Goal: Task Accomplishment & Management: Complete application form

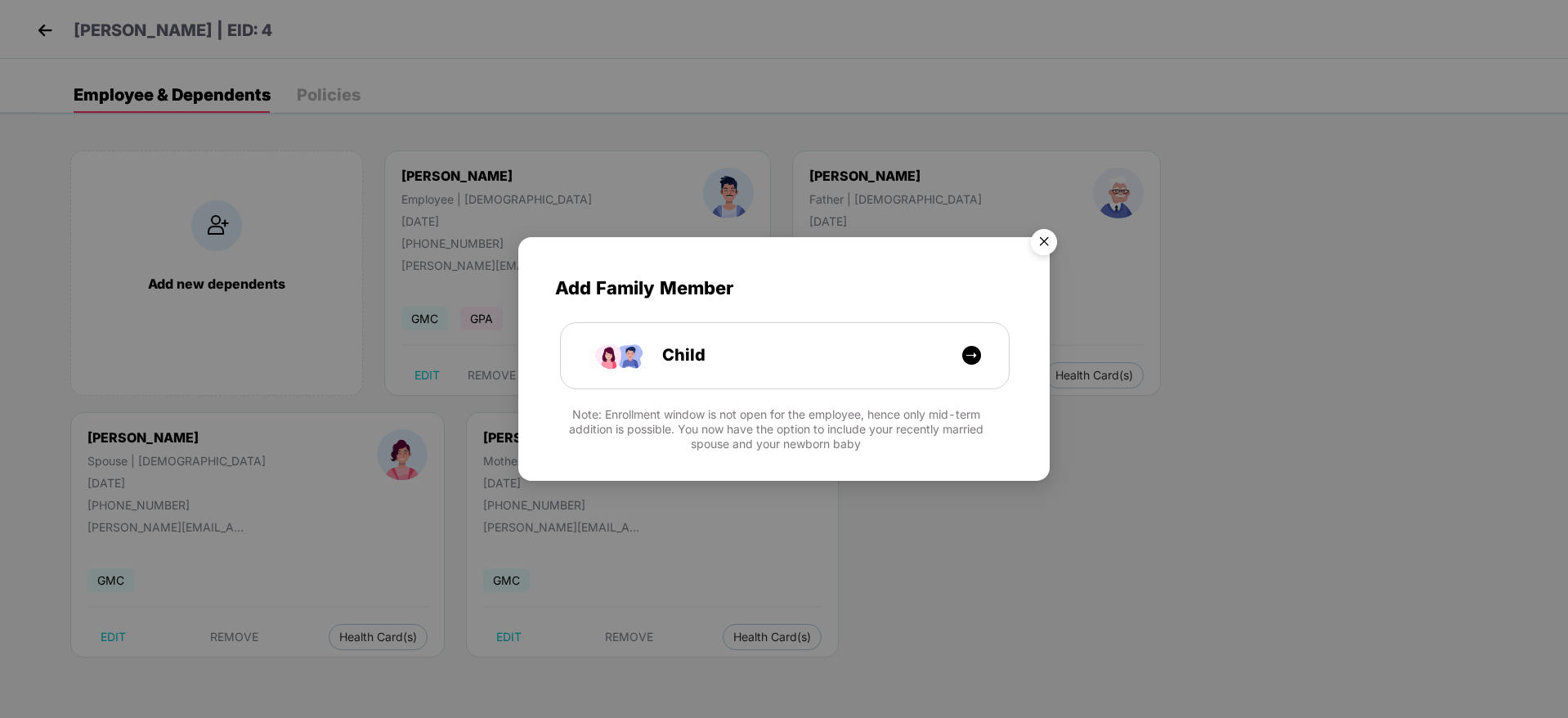
click at [1047, 238] on img "Close" at bounding box center [1044, 245] width 46 height 46
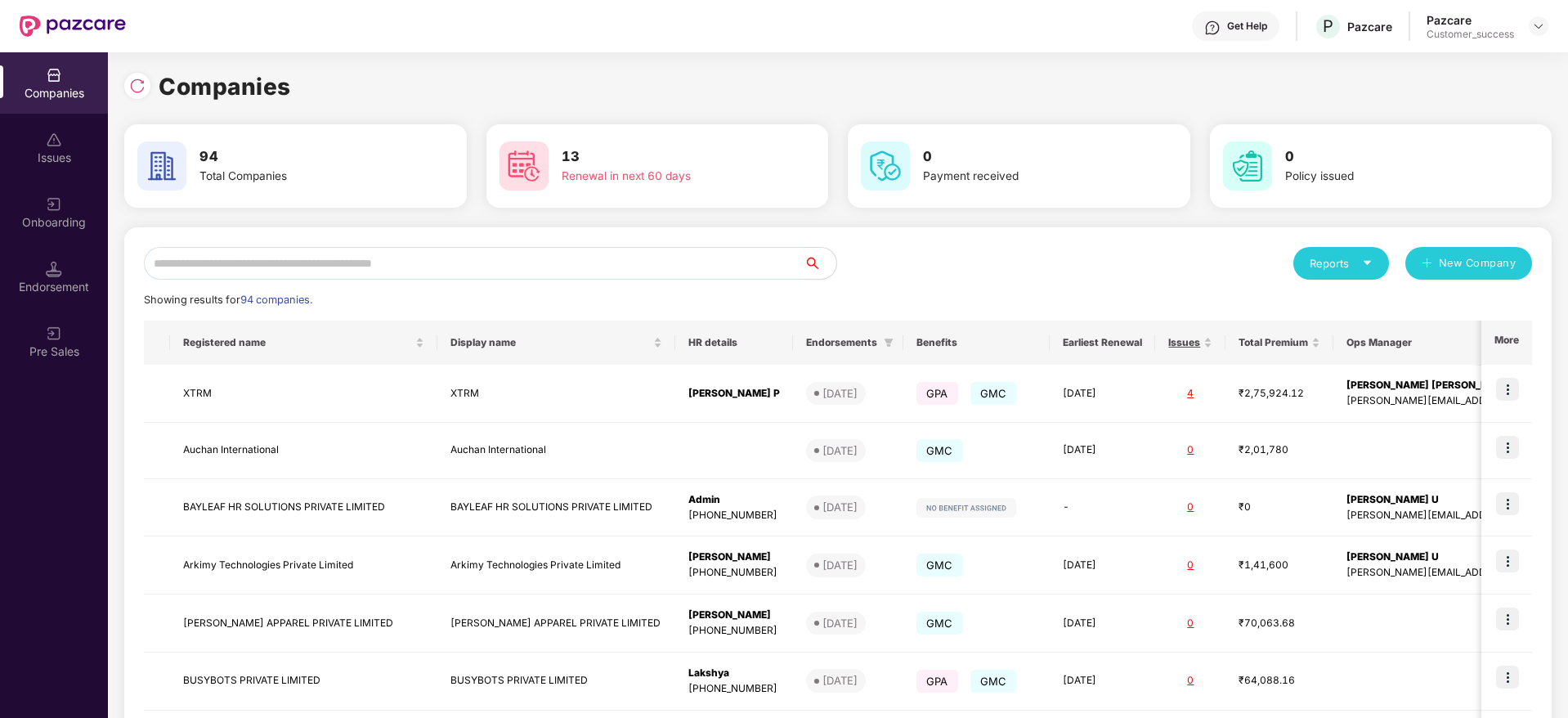
click at [253, 261] on input "text" at bounding box center [473, 263] width 660 height 33
click at [253, 244] on div "Reports New Company Showing results for 94 companies. Registered name Display n…" at bounding box center [837, 622] width 1427 height 790
click at [248, 259] on input "text" at bounding box center [473, 263] width 660 height 33
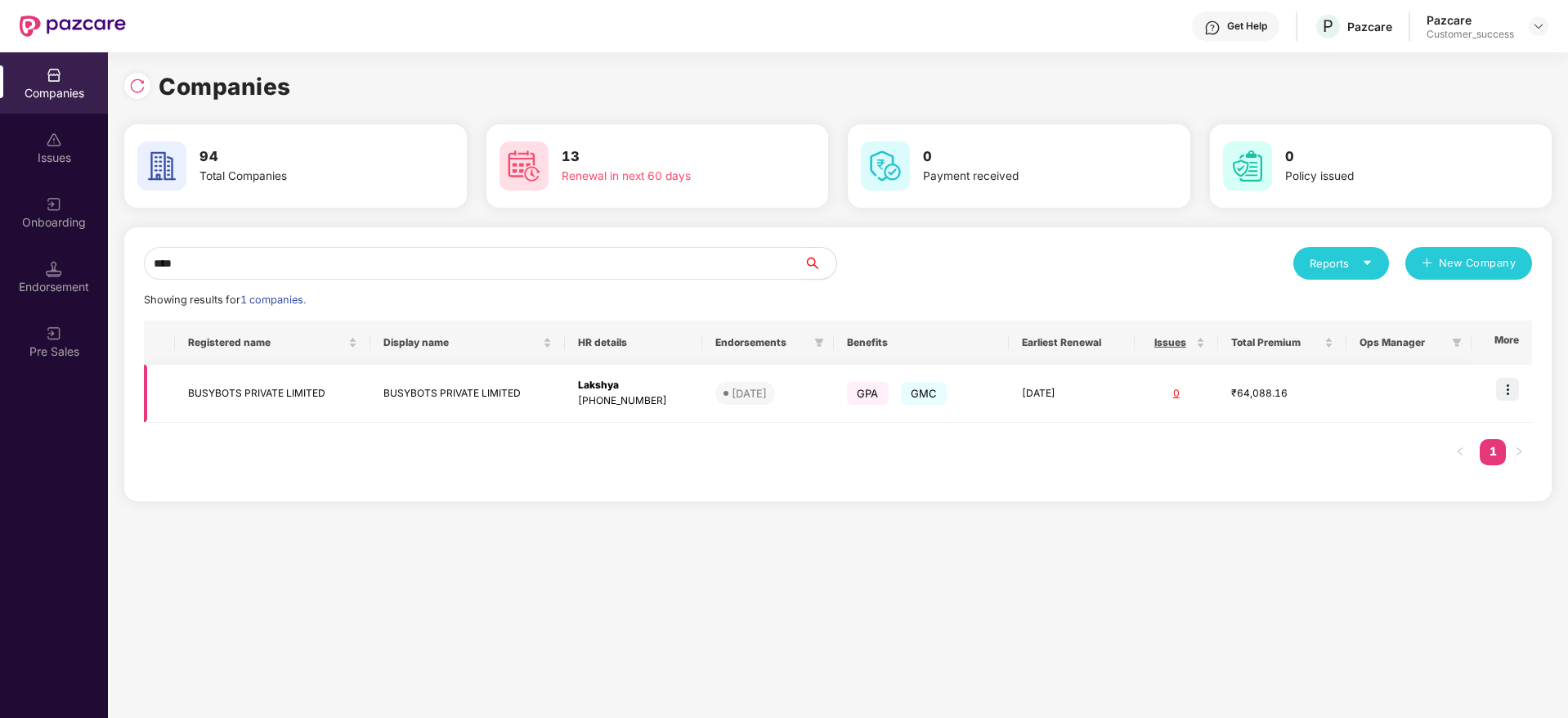
type input "****"
click at [1497, 393] on img at bounding box center [1508, 389] width 23 height 23
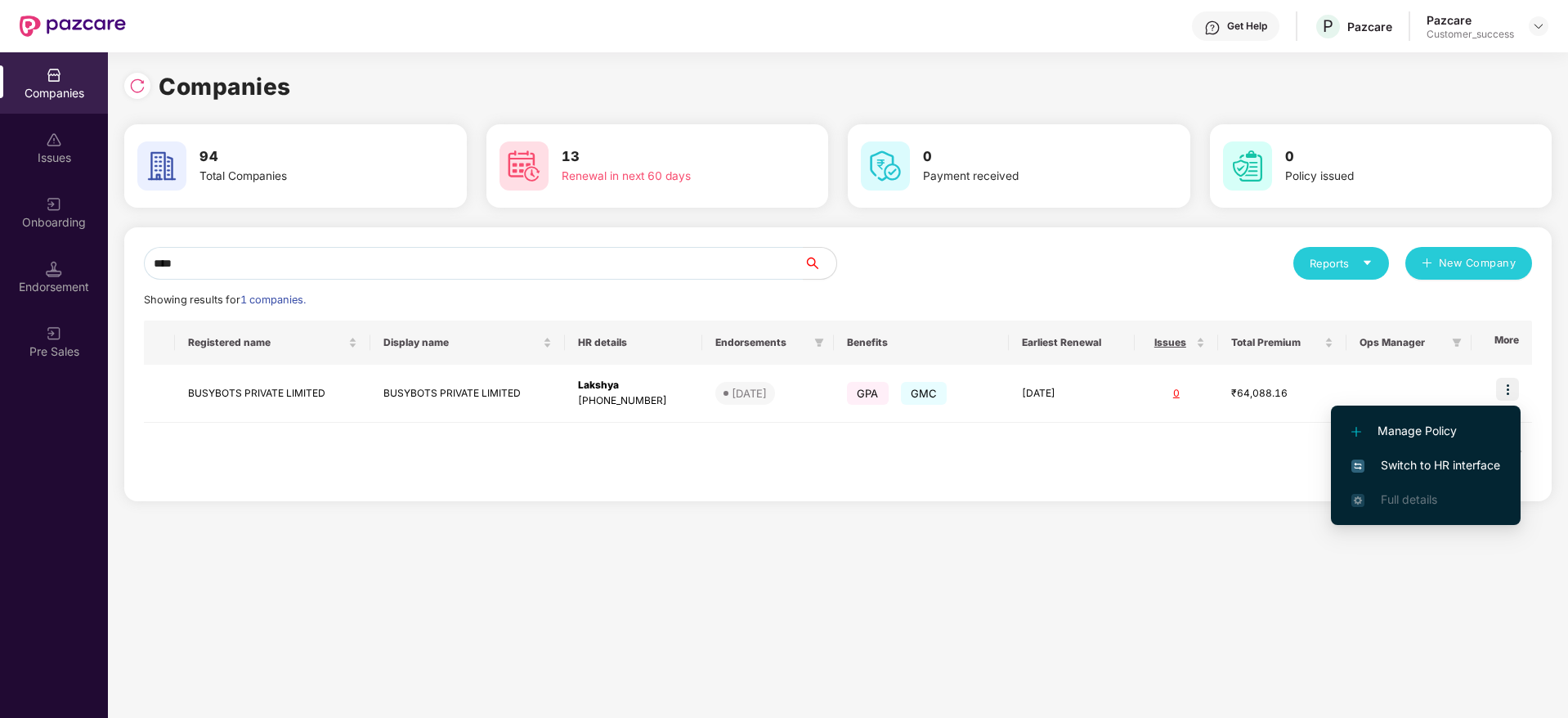
click at [1439, 473] on span "Switch to HR interface" at bounding box center [1425, 465] width 149 height 18
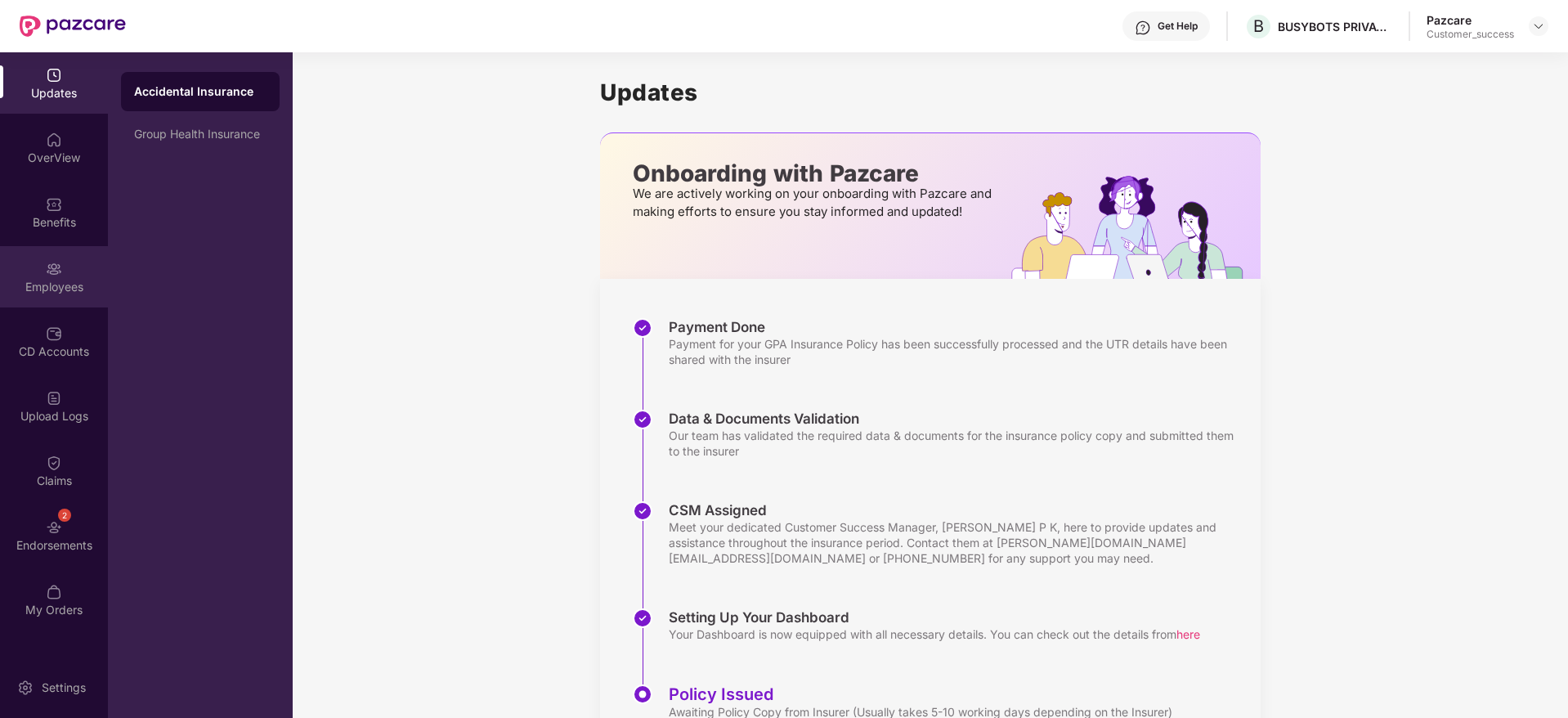
click at [59, 301] on div "Employees" at bounding box center [54, 277] width 108 height 61
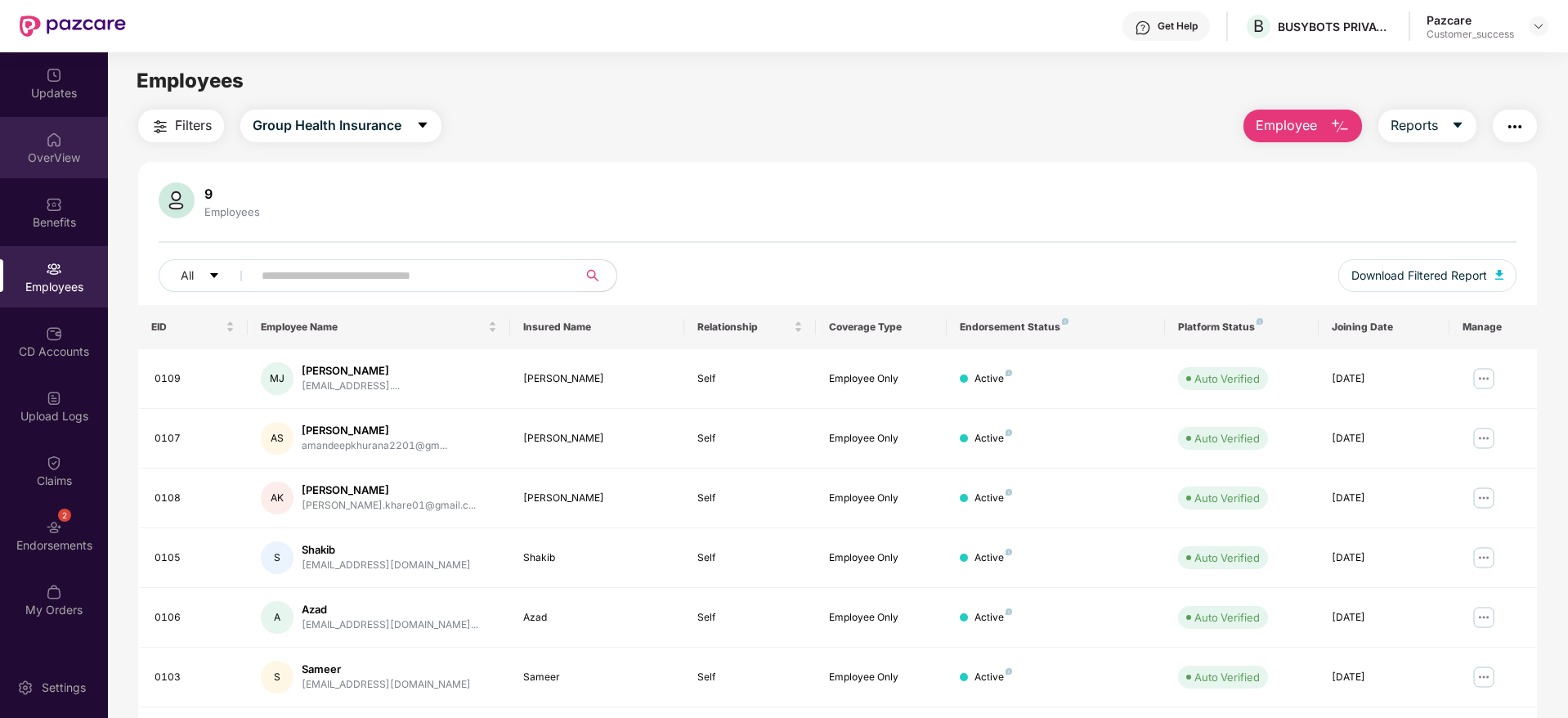
click at [48, 176] on div "OverView" at bounding box center [54, 147] width 108 height 61
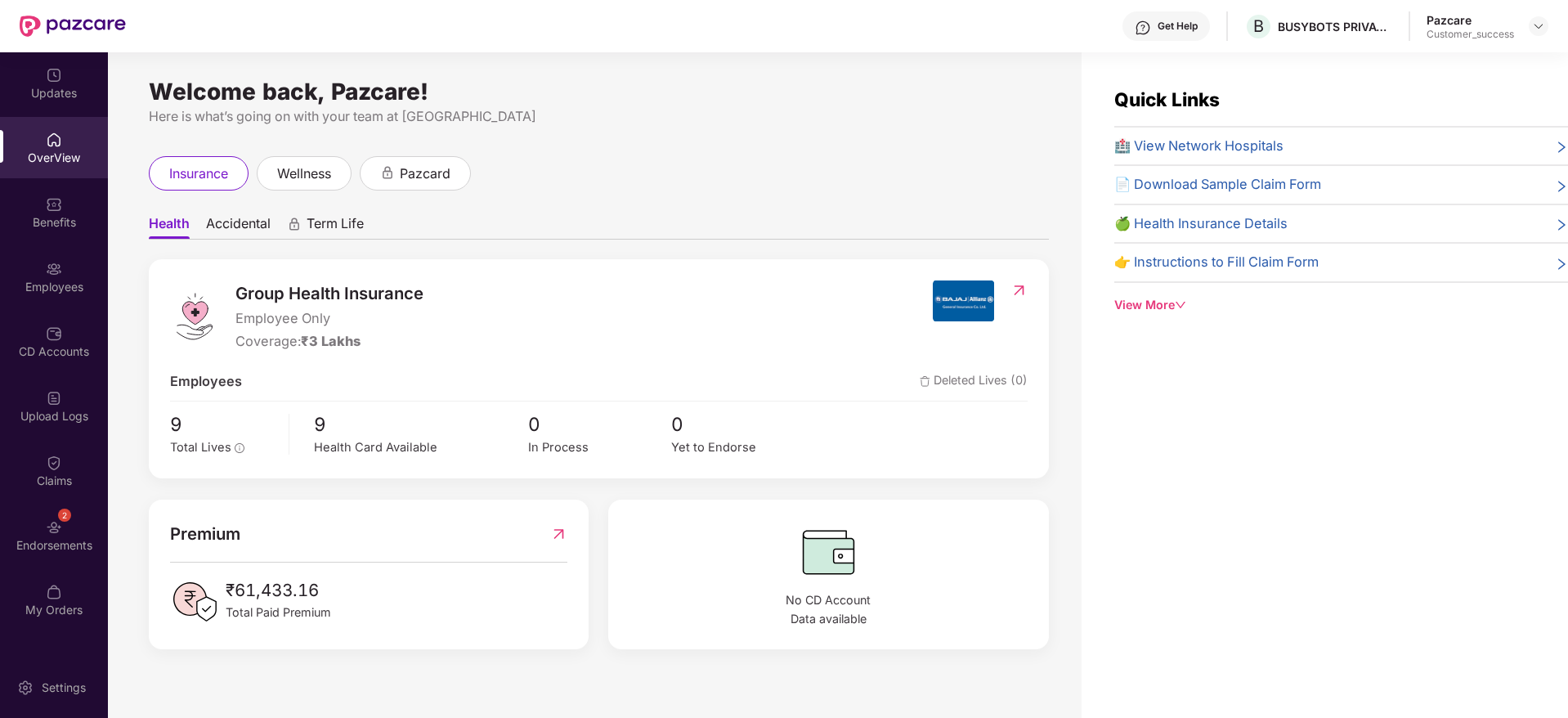
click at [48, 199] on img at bounding box center [54, 204] width 16 height 16
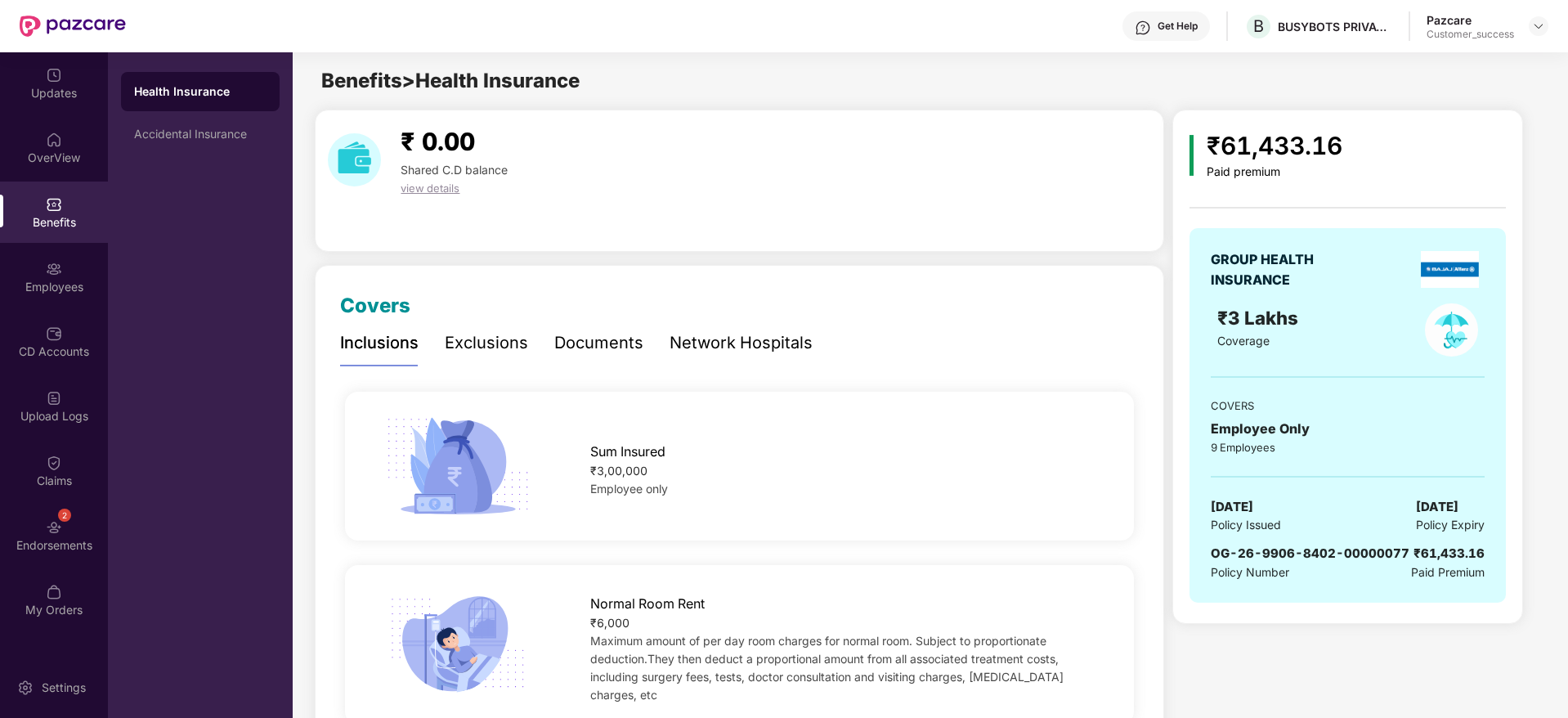
click at [1276, 546] on span "OG-26-9906-8402-00000077" at bounding box center [1310, 553] width 198 height 16
drag, startPoint x: 1276, startPoint y: 552, endPoint x: 1276, endPoint y: 562, distance: 10.0
click at [1276, 562] on div "OG-26-9906-8402-00000077" at bounding box center [1310, 554] width 198 height 20
click at [1283, 549] on span "OG-26-9906-8402-00000077" at bounding box center [1310, 553] width 198 height 16
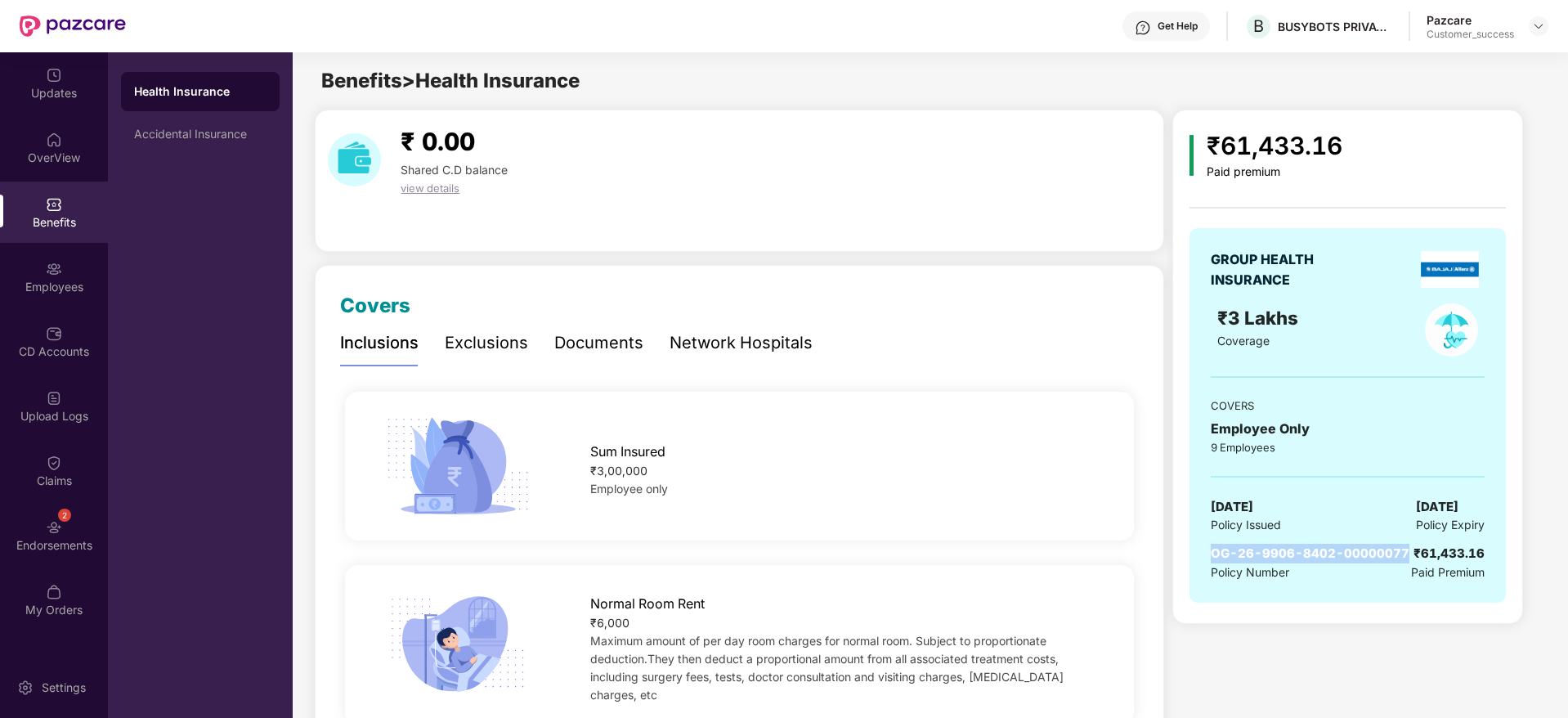
click at [1283, 549] on span "OG-26-9906-8402-00000077" at bounding box center [1310, 553] width 198 height 16
copy span "OG-26-9906-8402-00000077"
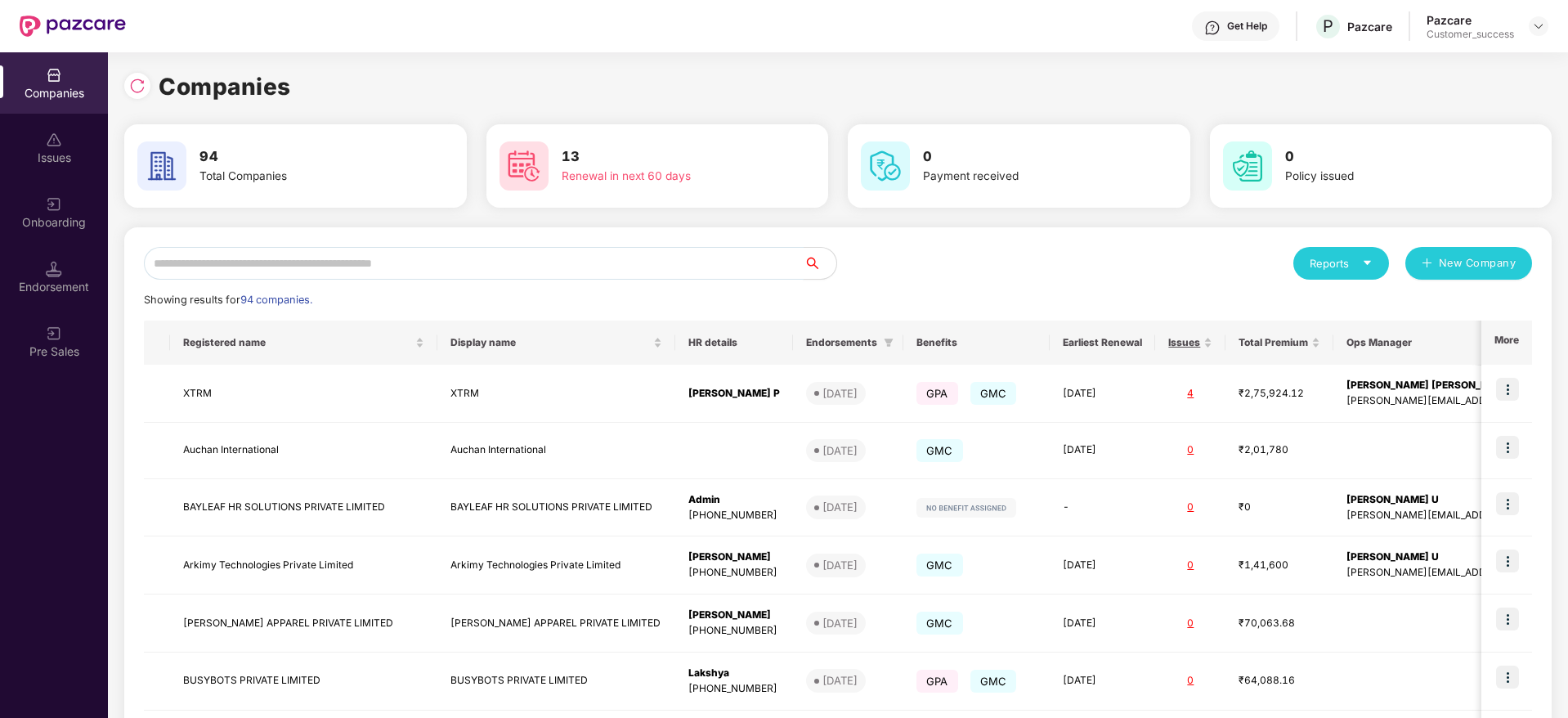
click at [257, 268] on input "text" at bounding box center [473, 263] width 660 height 33
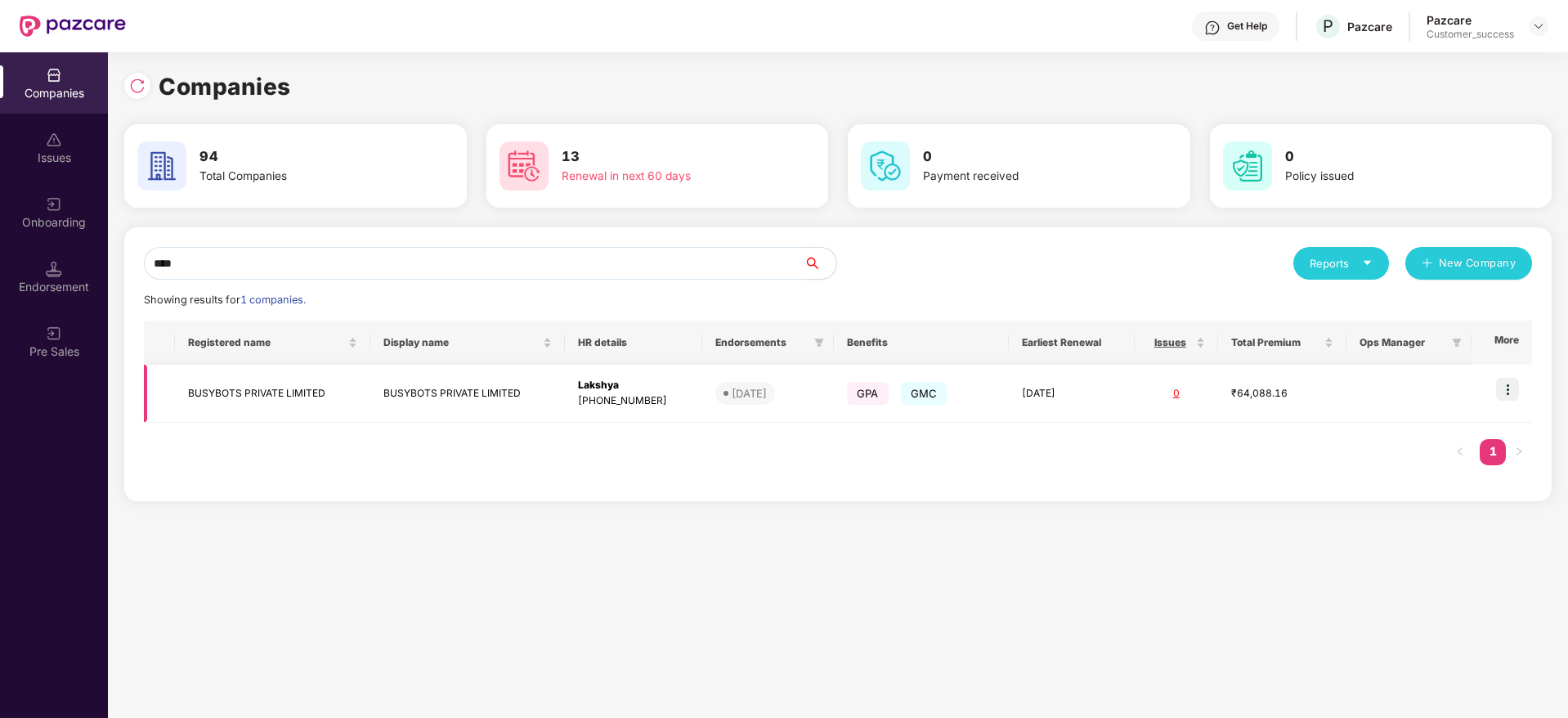
type input "****"
click at [1507, 401] on td at bounding box center [1502, 394] width 60 height 59
click at [1507, 380] on img at bounding box center [1508, 389] width 23 height 23
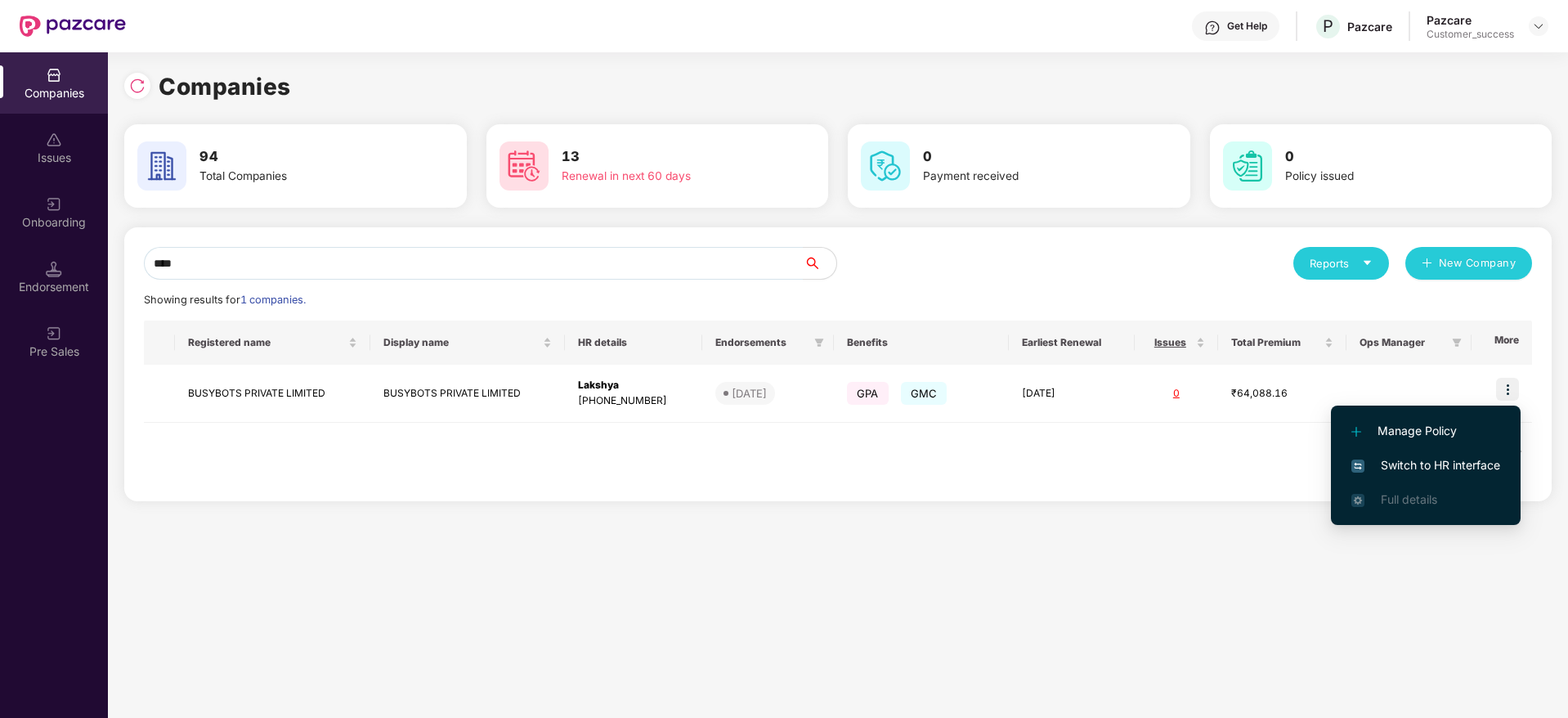
click at [1433, 449] on li "Switch to HR interface" at bounding box center [1425, 465] width 190 height 35
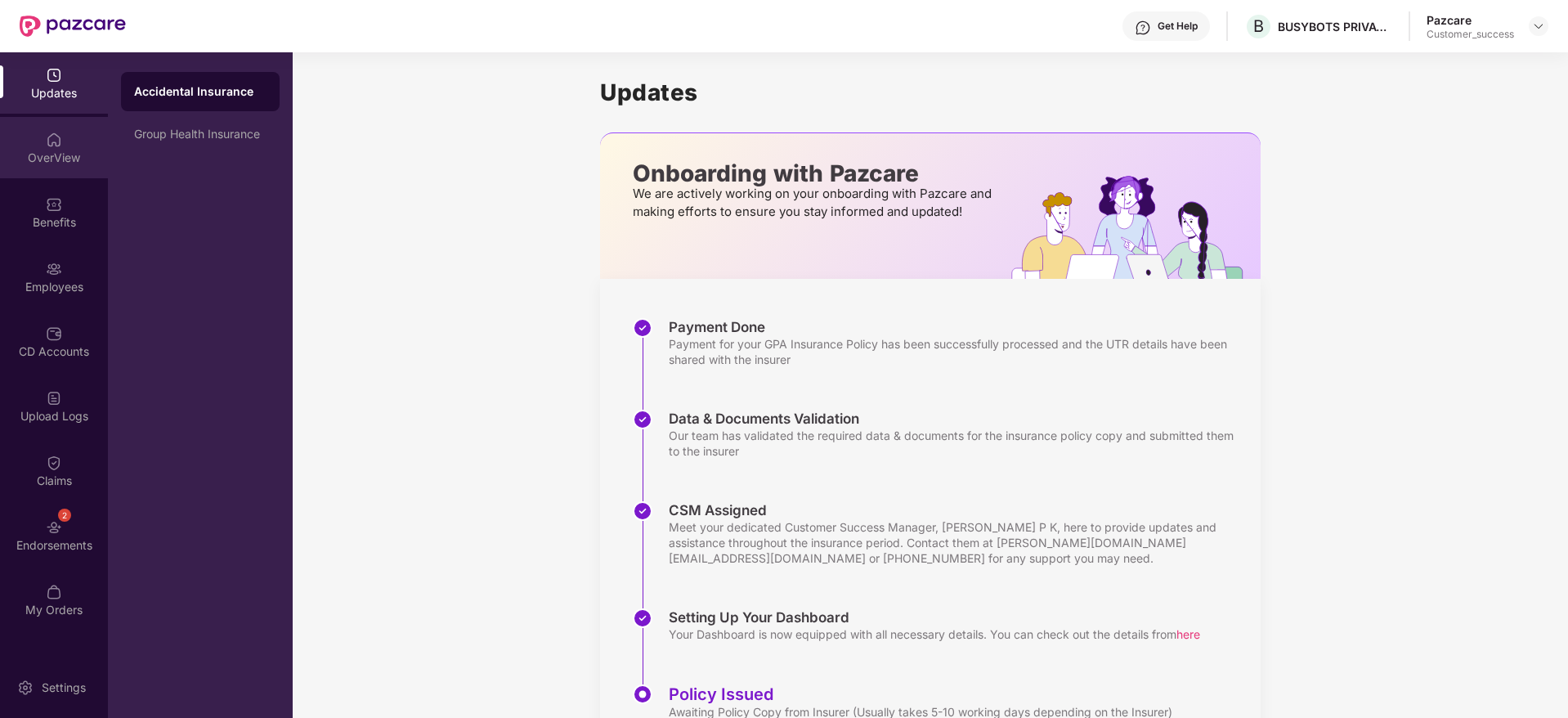
click at [72, 158] on div "OverView" at bounding box center [54, 158] width 108 height 16
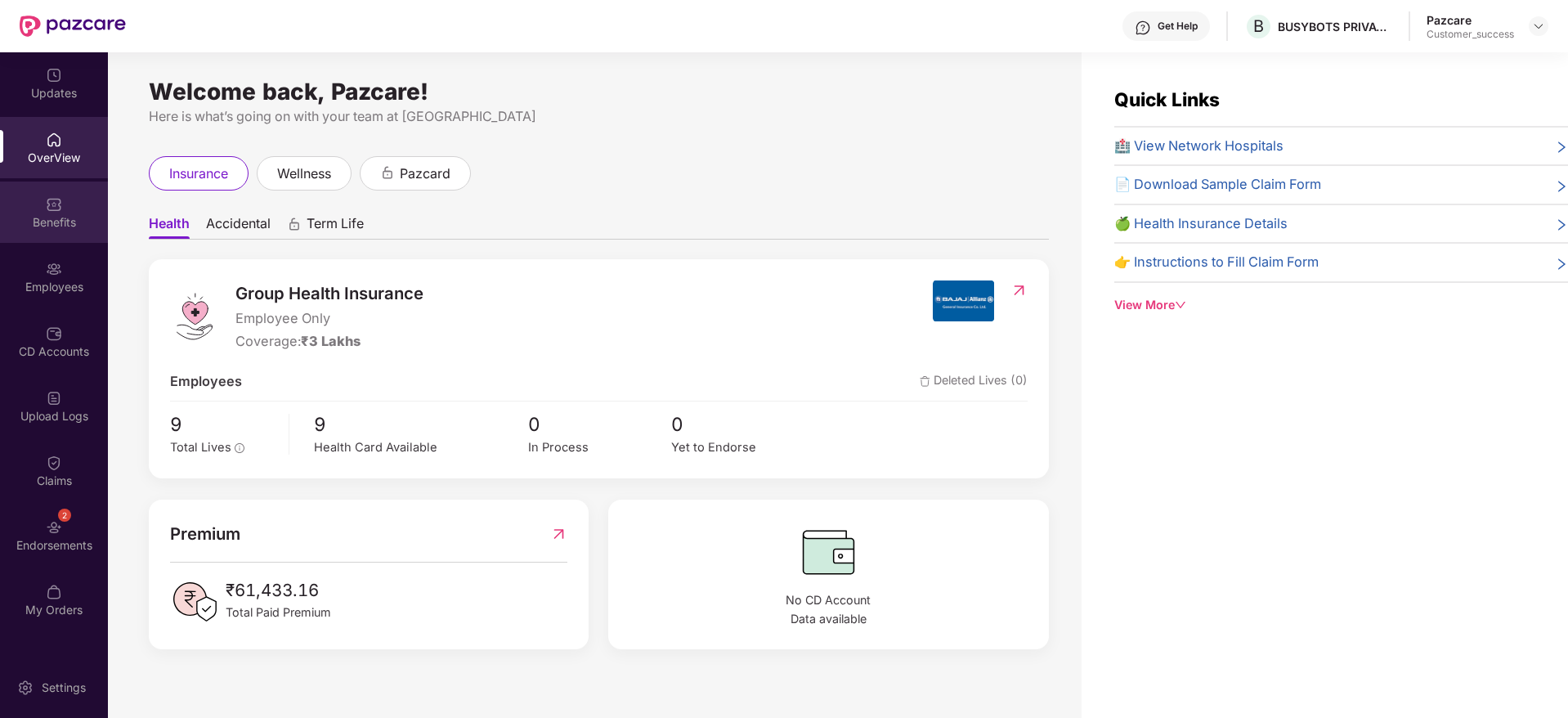
click at [36, 216] on div "Benefits" at bounding box center [54, 222] width 108 height 16
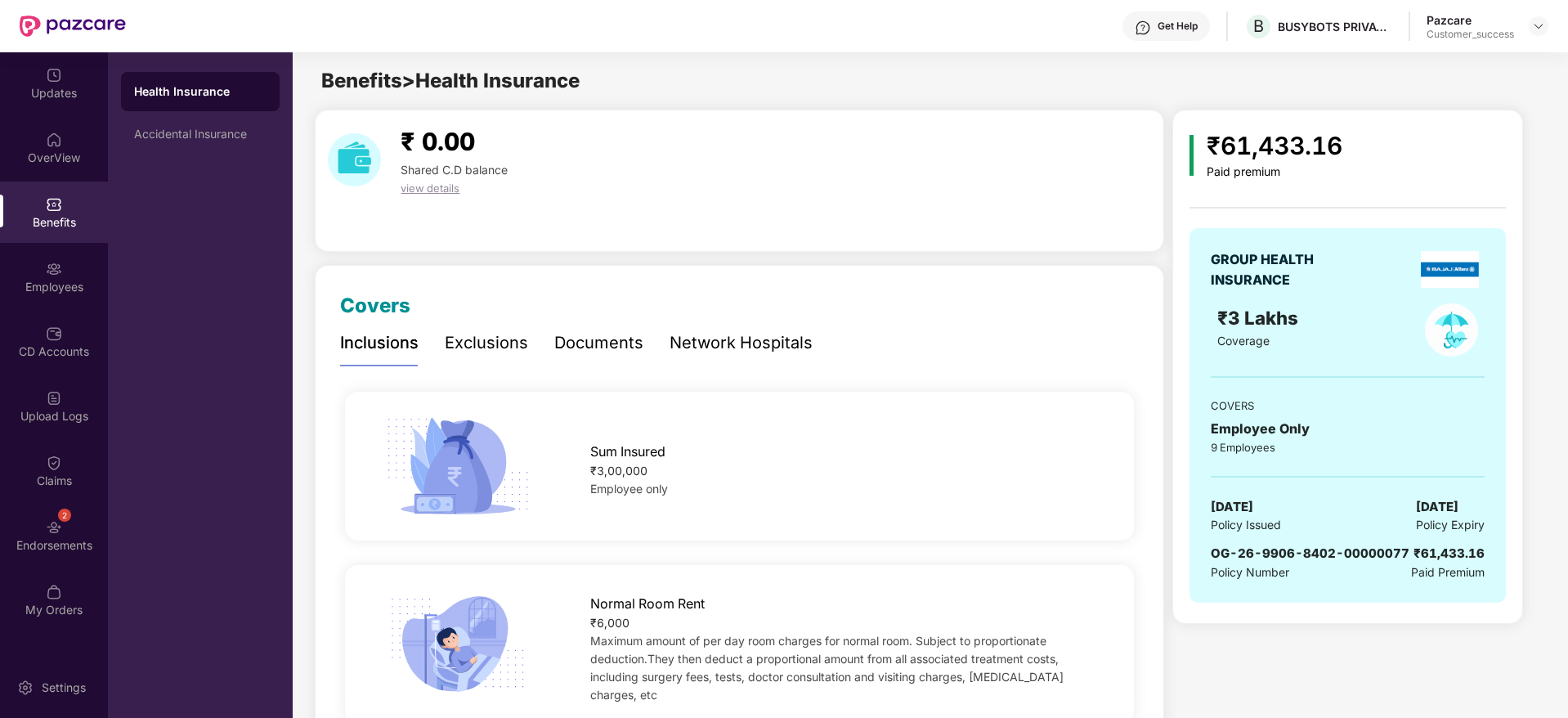
click at [1299, 558] on span "OG-26-9906-8402-00000077" at bounding box center [1310, 553] width 198 height 16
copy span "OG-26-9906-8402-00000077"
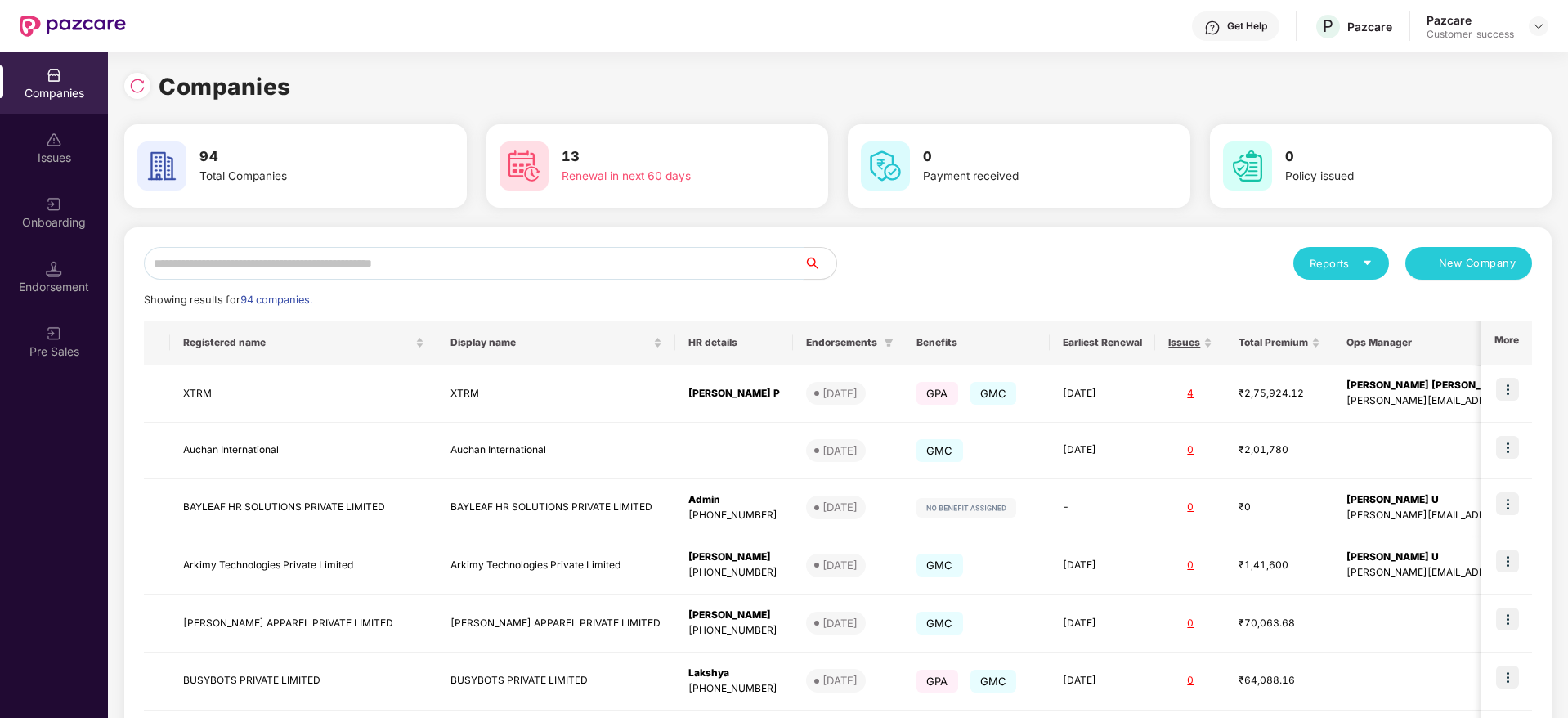
click at [346, 261] on input "text" at bounding box center [473, 263] width 660 height 33
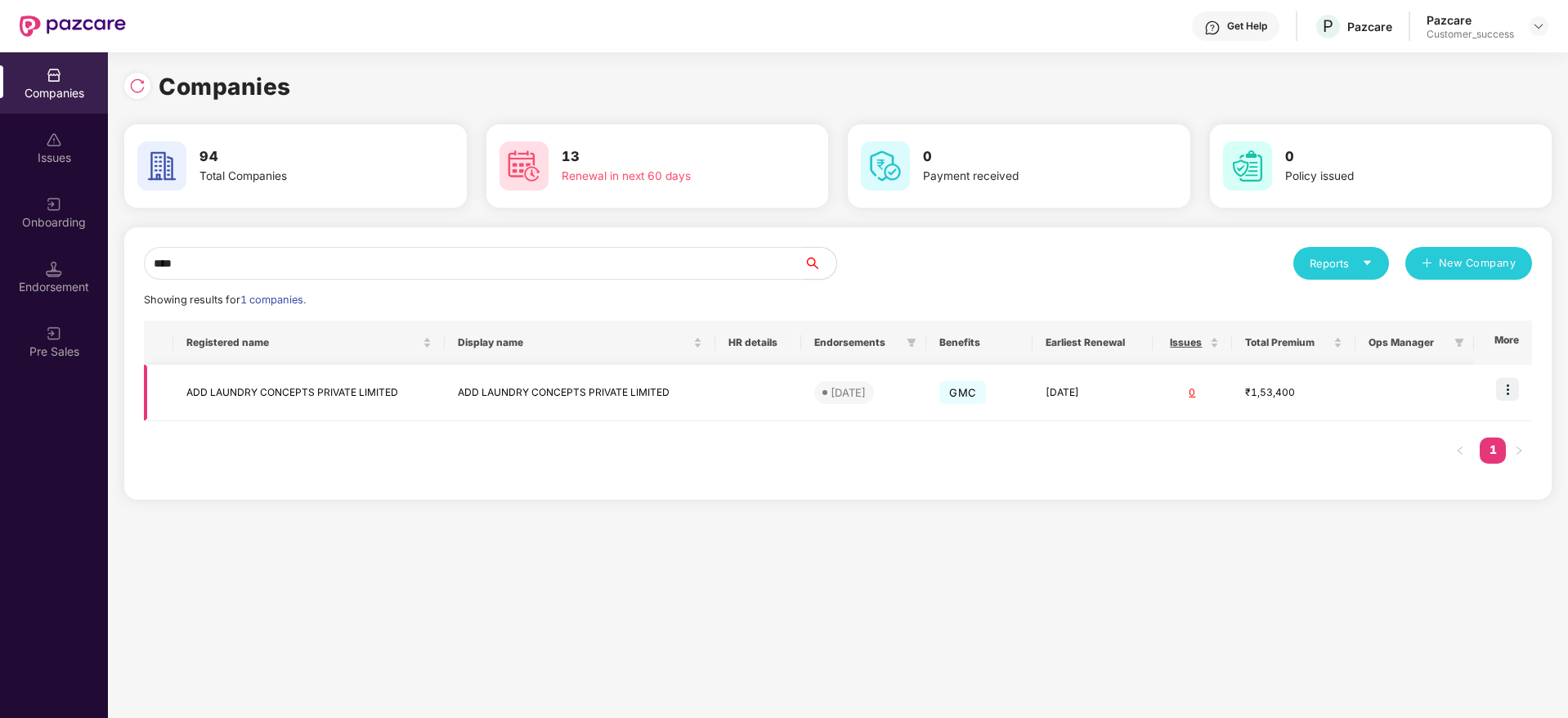
type input "***"
click at [1507, 393] on img at bounding box center [1508, 389] width 23 height 23
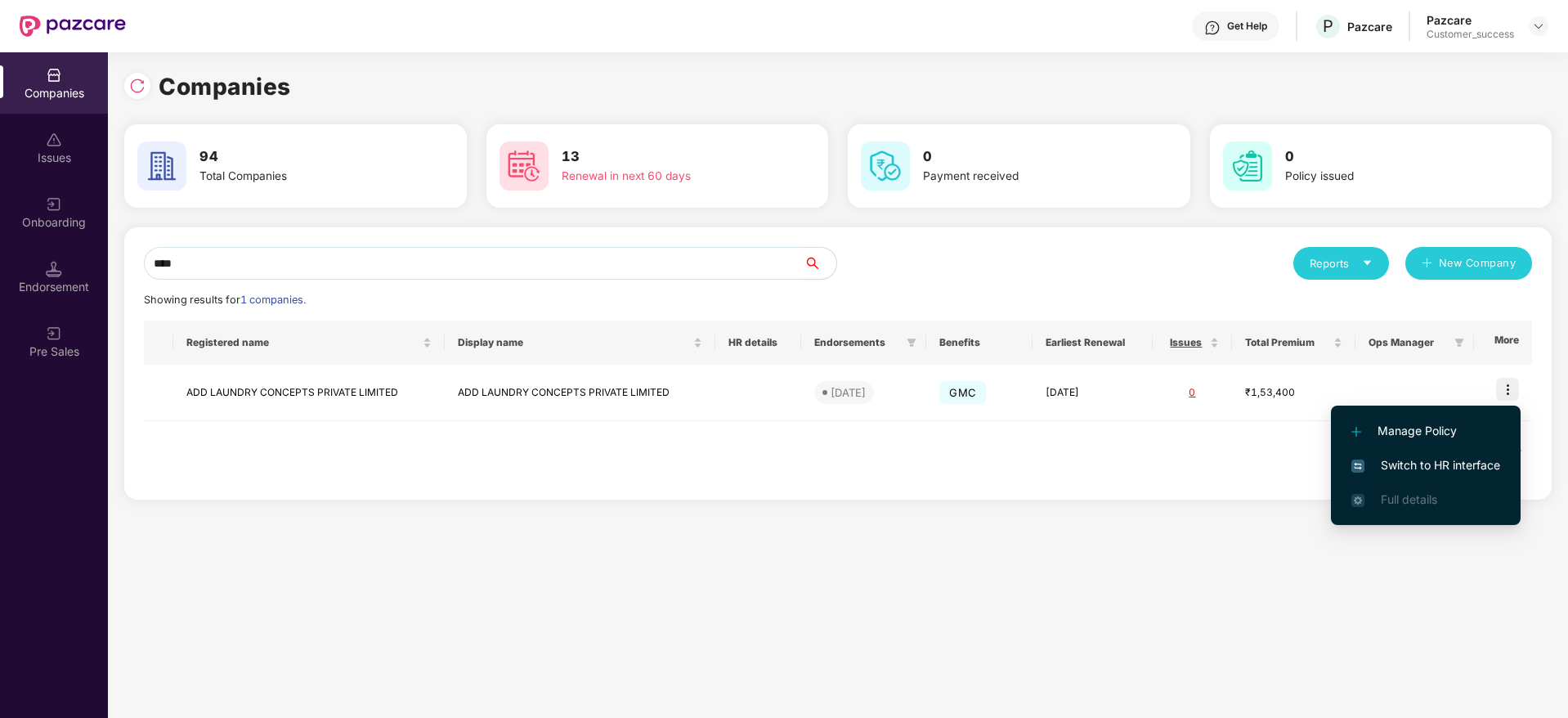
click at [1470, 457] on span "Switch to HR interface" at bounding box center [1425, 465] width 149 height 18
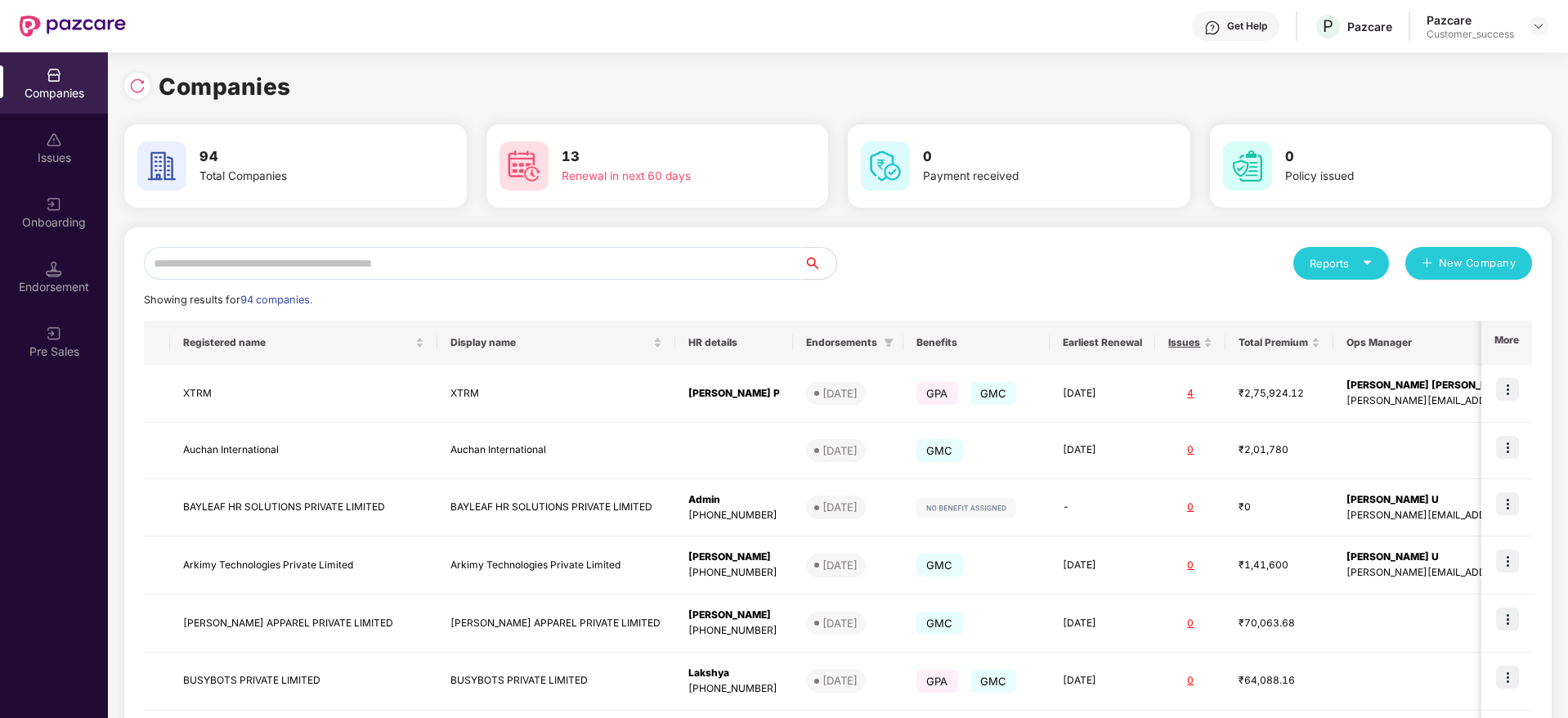
click at [258, 250] on input "text" at bounding box center [473, 263] width 660 height 33
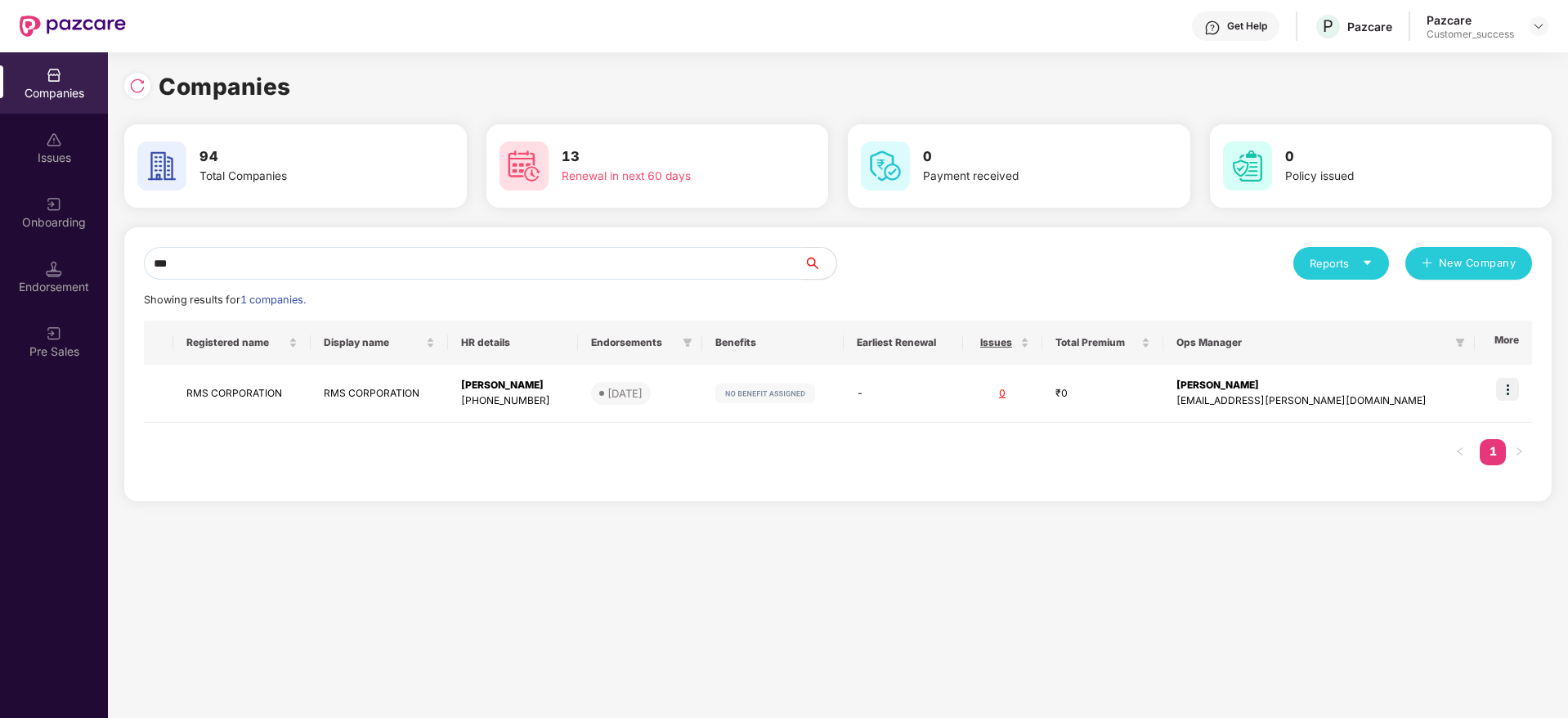
type input "***"
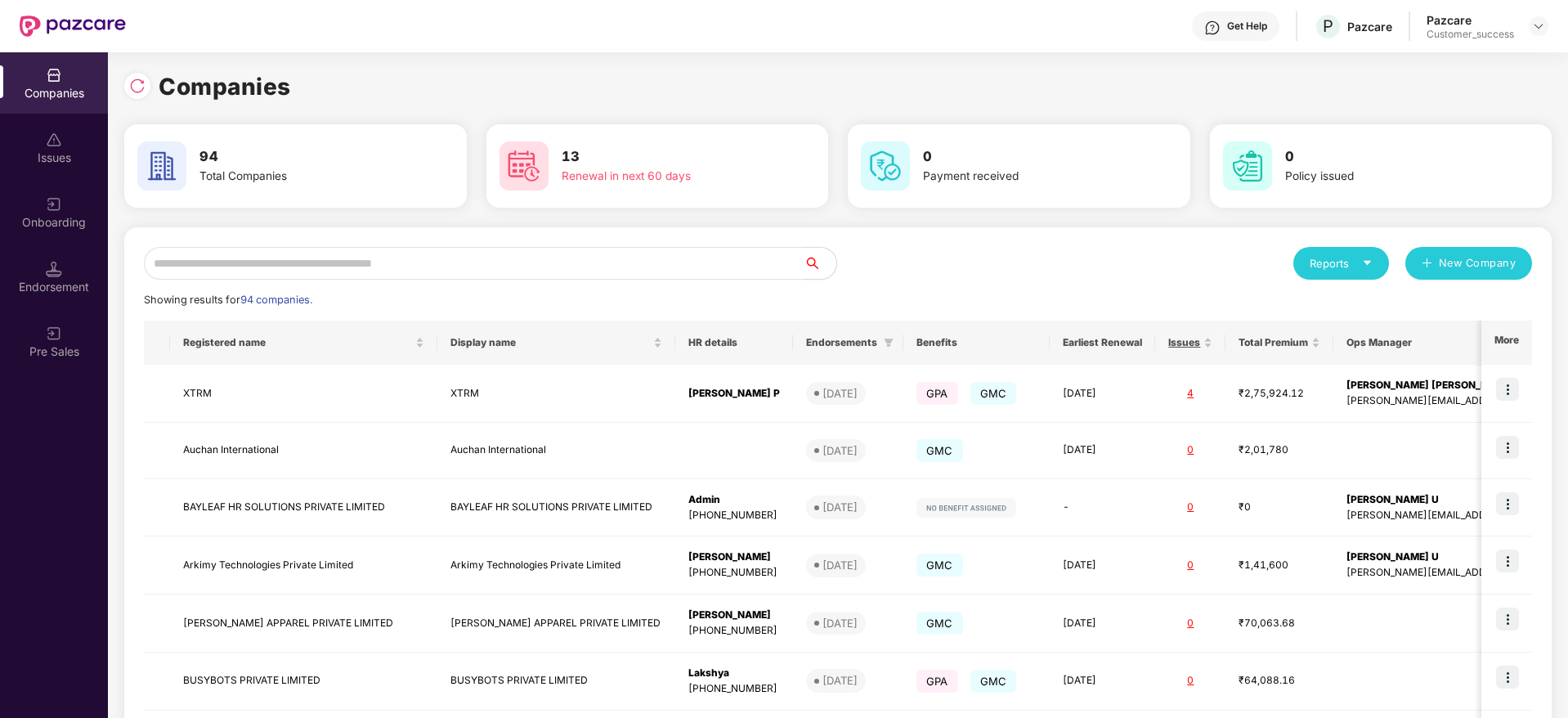
click at [247, 261] on input "text" at bounding box center [473, 263] width 660 height 33
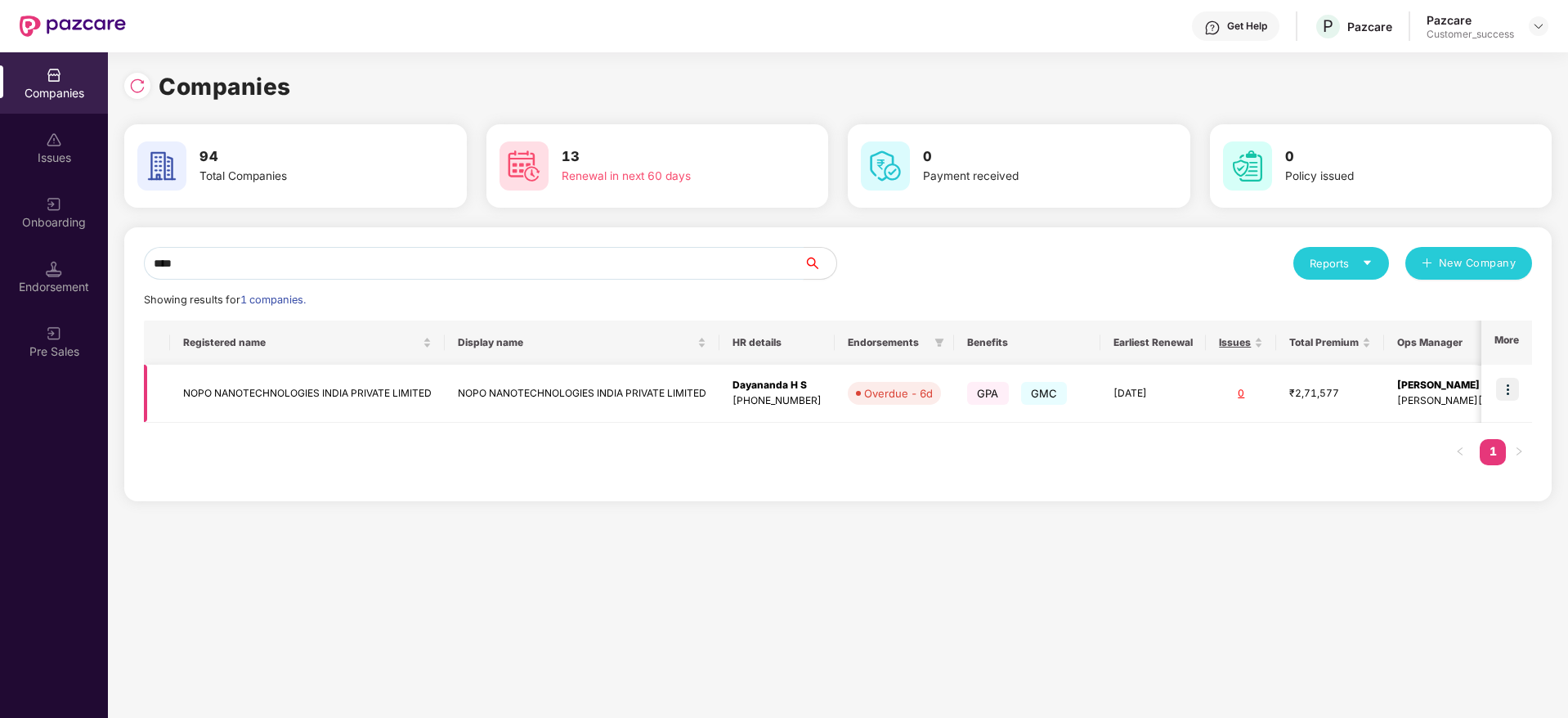
type input "****"
click at [1520, 381] on td at bounding box center [1506, 394] width 50 height 59
click at [1512, 383] on img at bounding box center [1508, 389] width 23 height 23
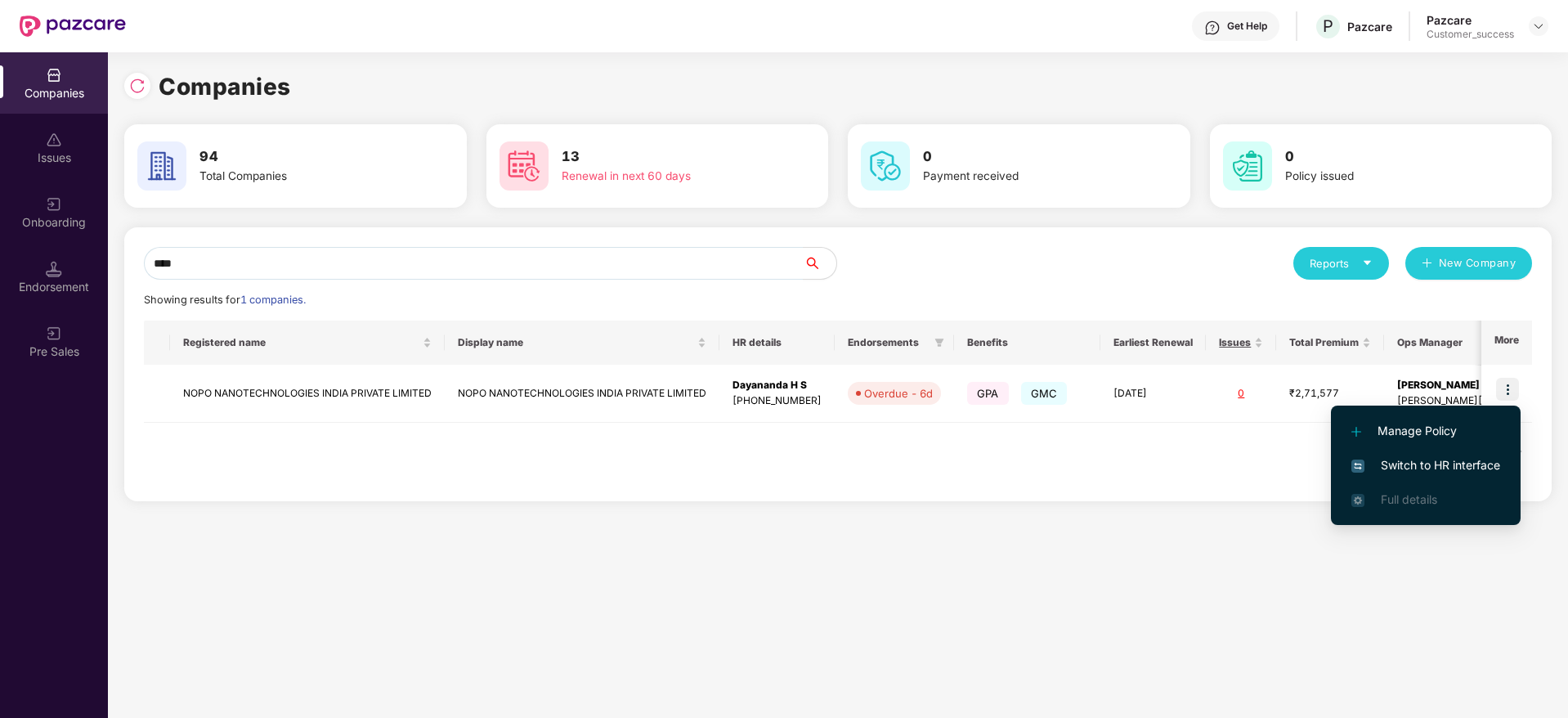
click at [1439, 449] on li "Switch to HR interface" at bounding box center [1425, 465] width 190 height 35
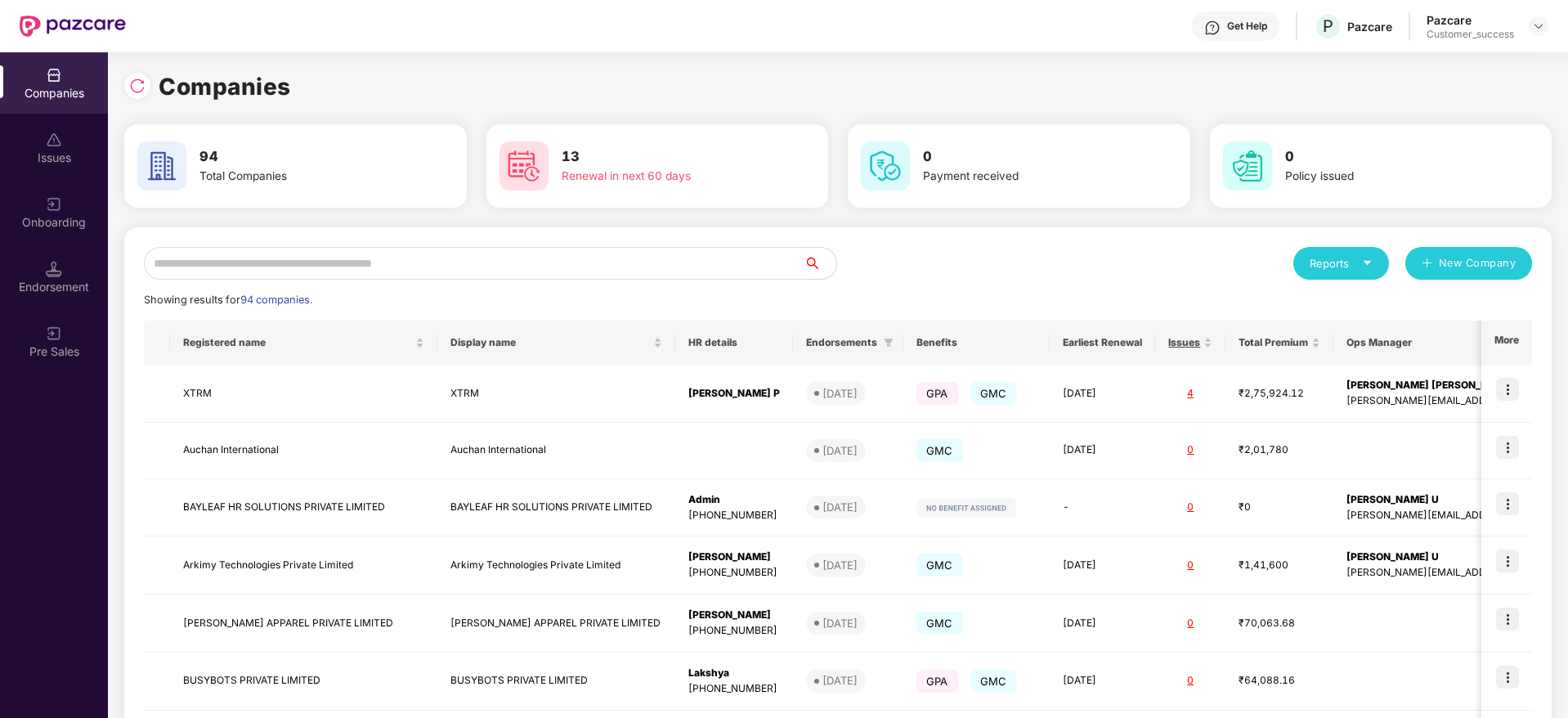
click at [326, 276] on input "text" at bounding box center [473, 263] width 660 height 33
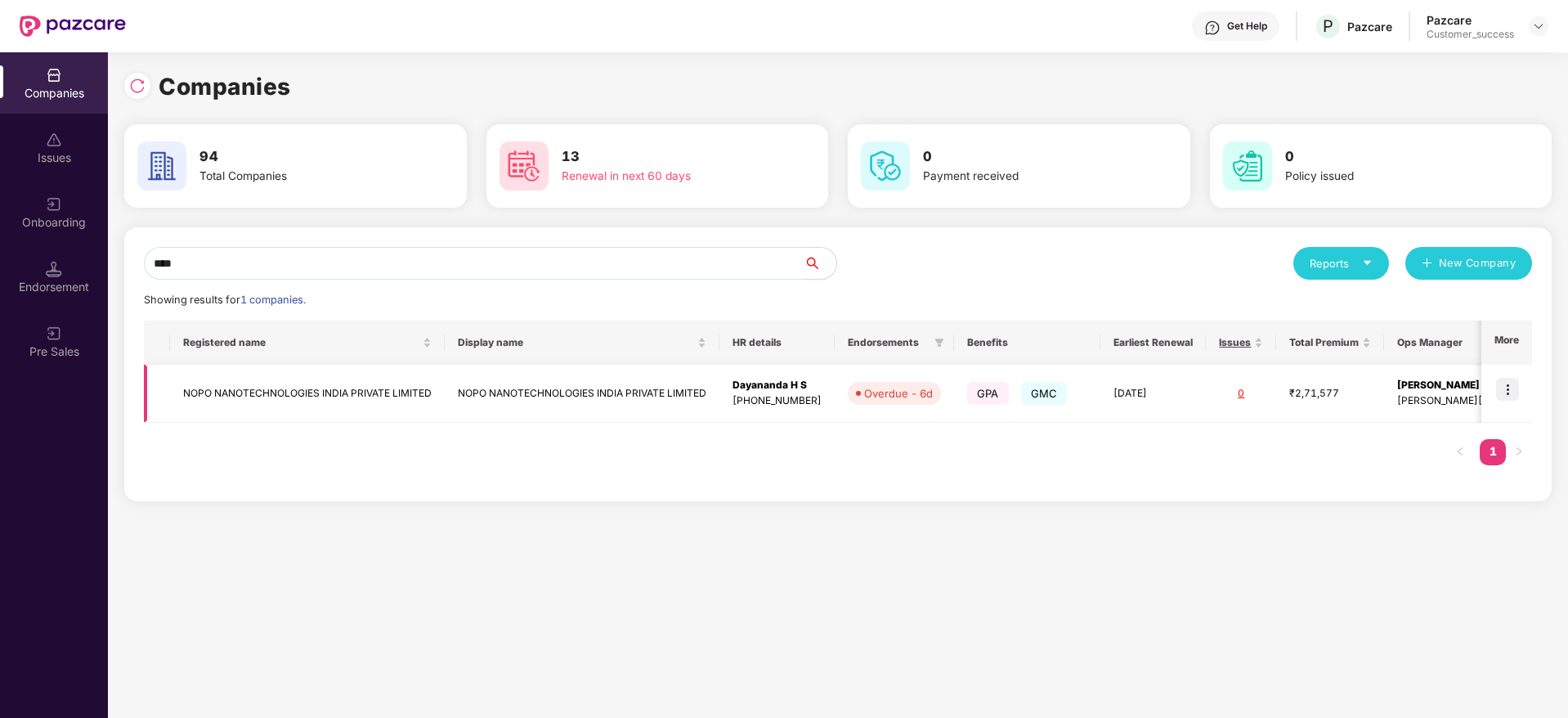
type input "****"
click at [317, 402] on td "NOPO NANOTECHNOLOGIES INDIA PRIVATE LIMITED" at bounding box center [307, 394] width 275 height 59
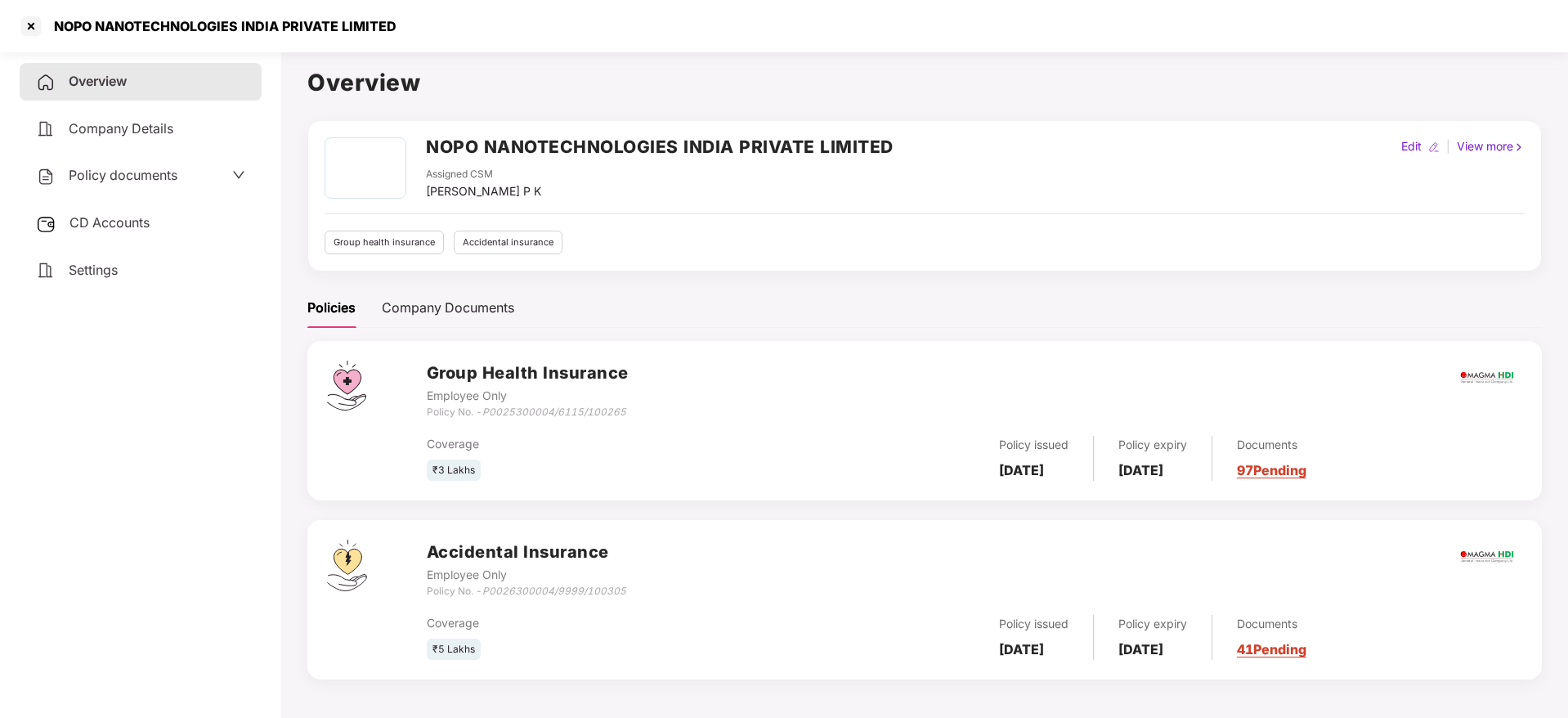
click at [108, 165] on div "Policy documents" at bounding box center [107, 176] width 142 height 21
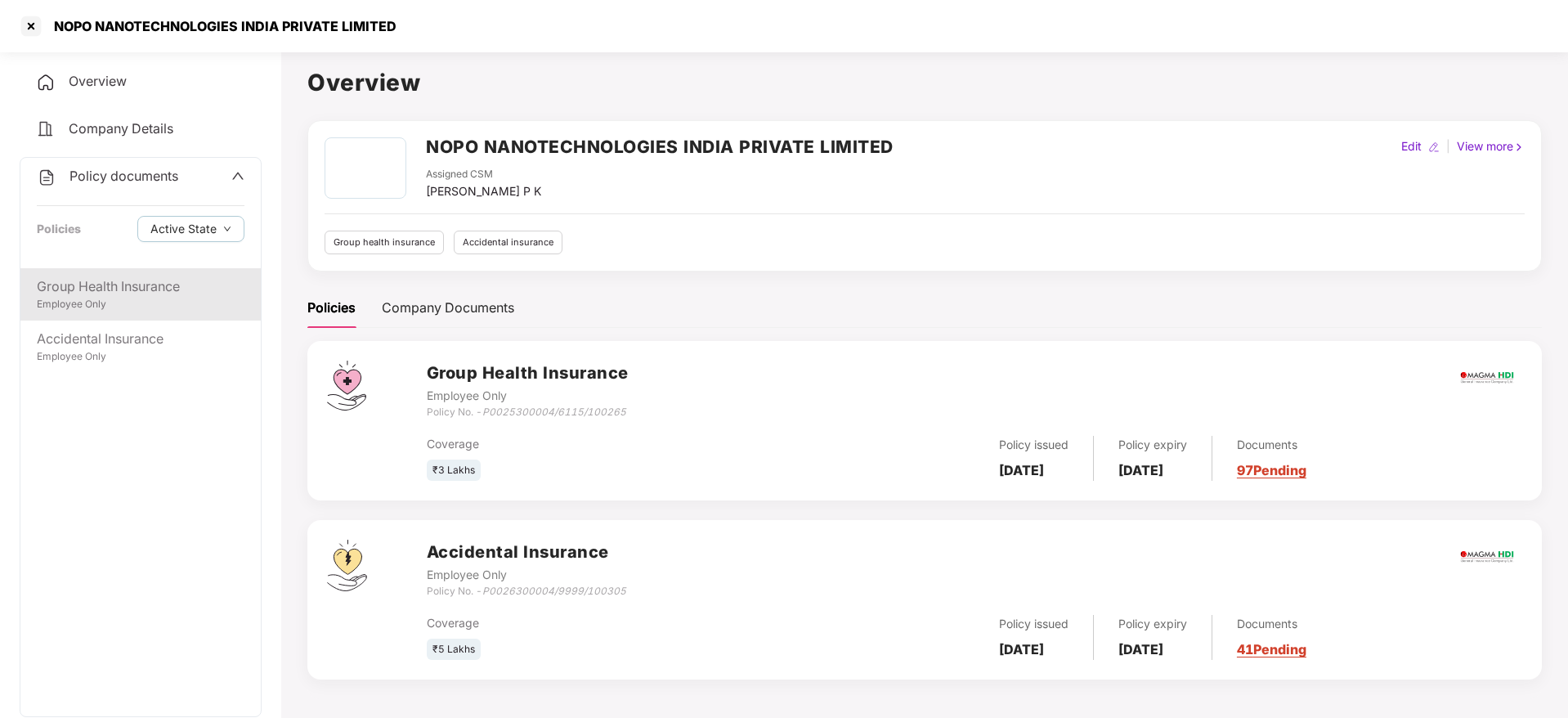
click at [110, 306] on div "Employee Only" at bounding box center [141, 305] width 207 height 16
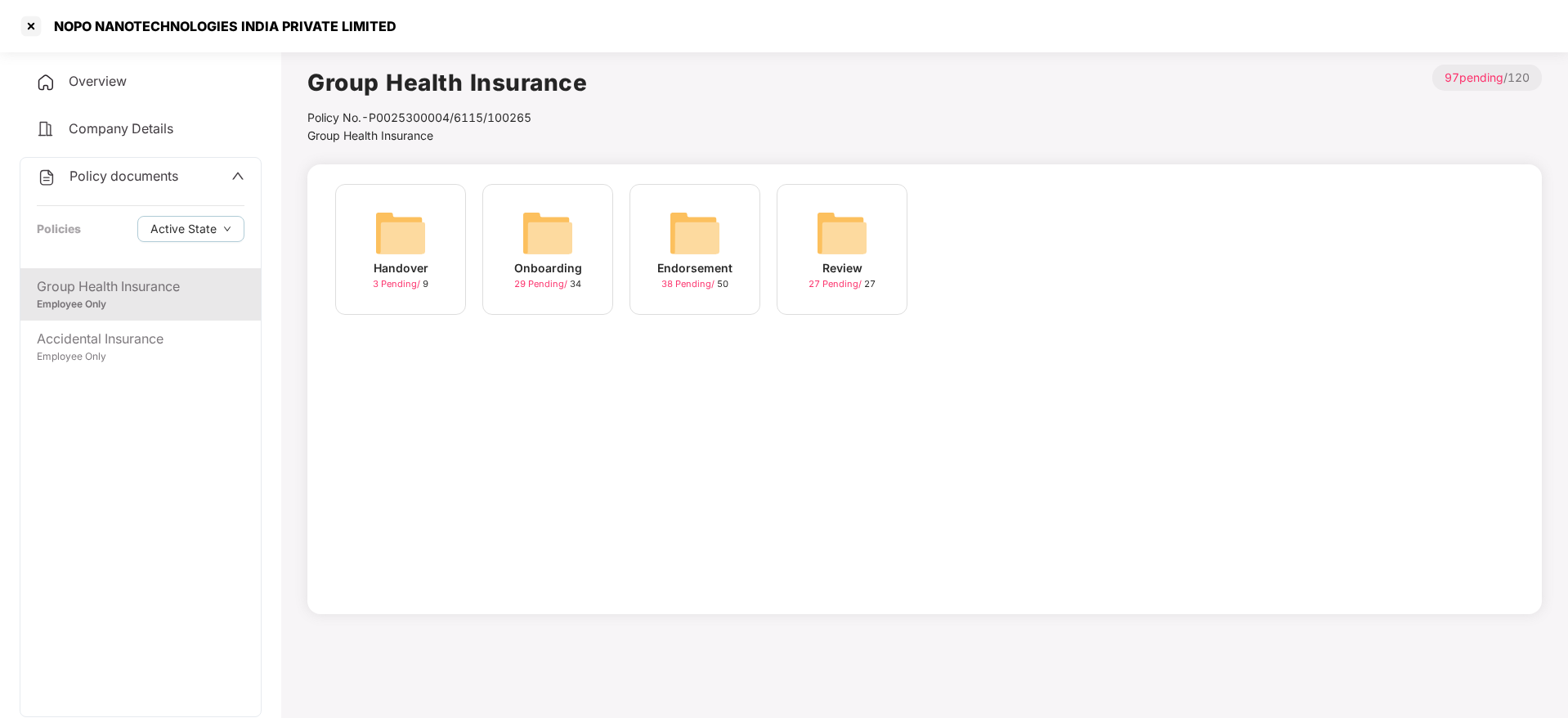
click at [546, 288] on span "29 Pending /" at bounding box center [541, 284] width 56 height 12
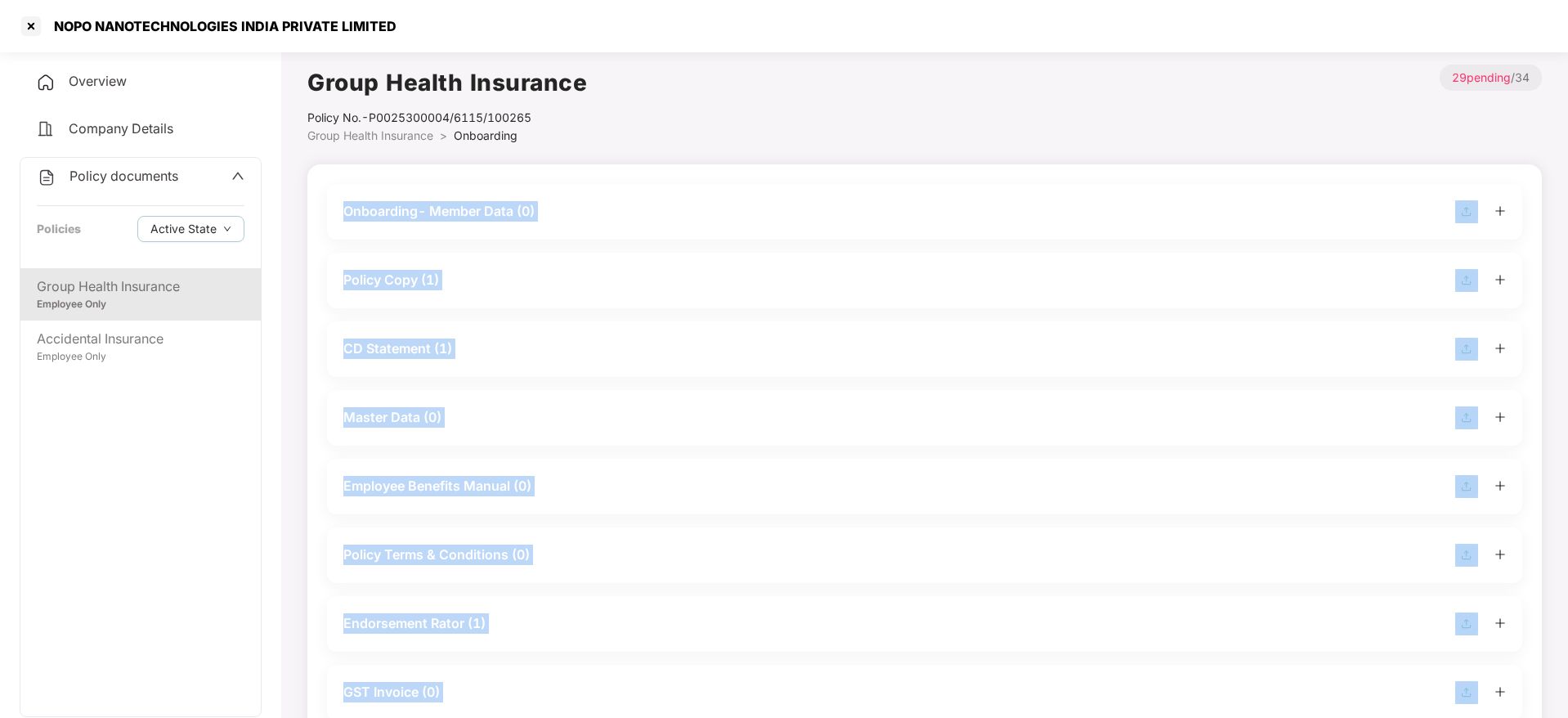
click at [546, 288] on div "Policy Copy (1)" at bounding box center [925, 281] width 1162 height 23
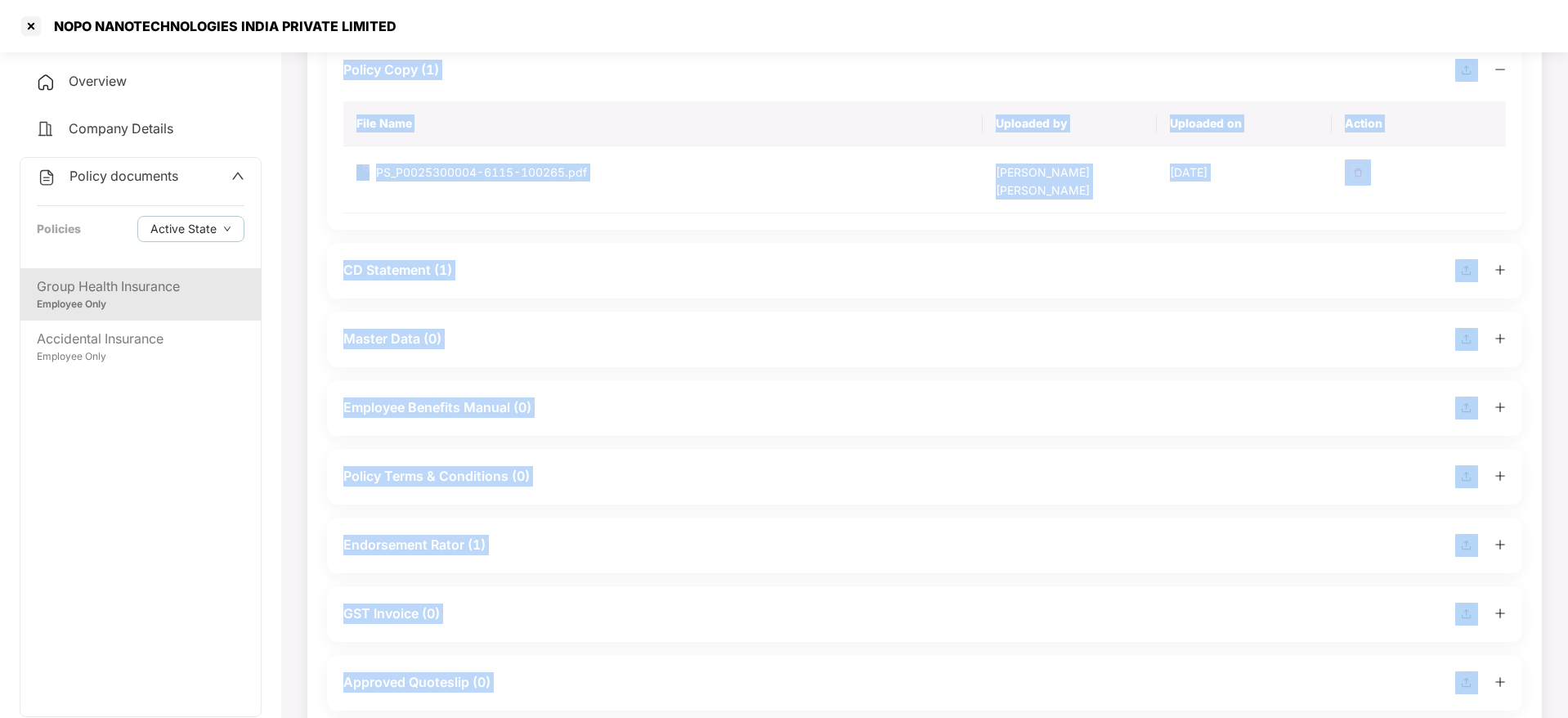
scroll to position [211, 0]
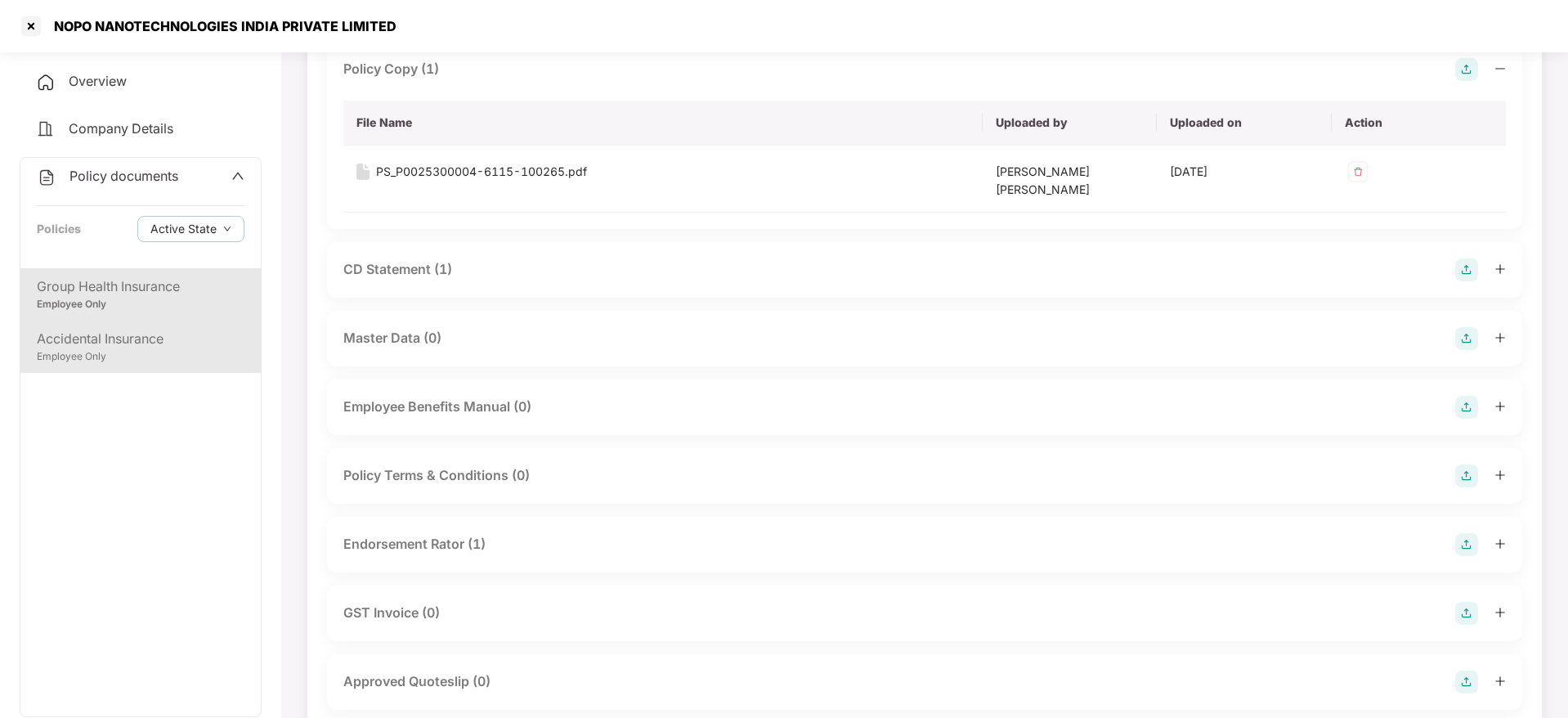
click at [229, 343] on div "Accidental Insurance" at bounding box center [141, 339] width 207 height 20
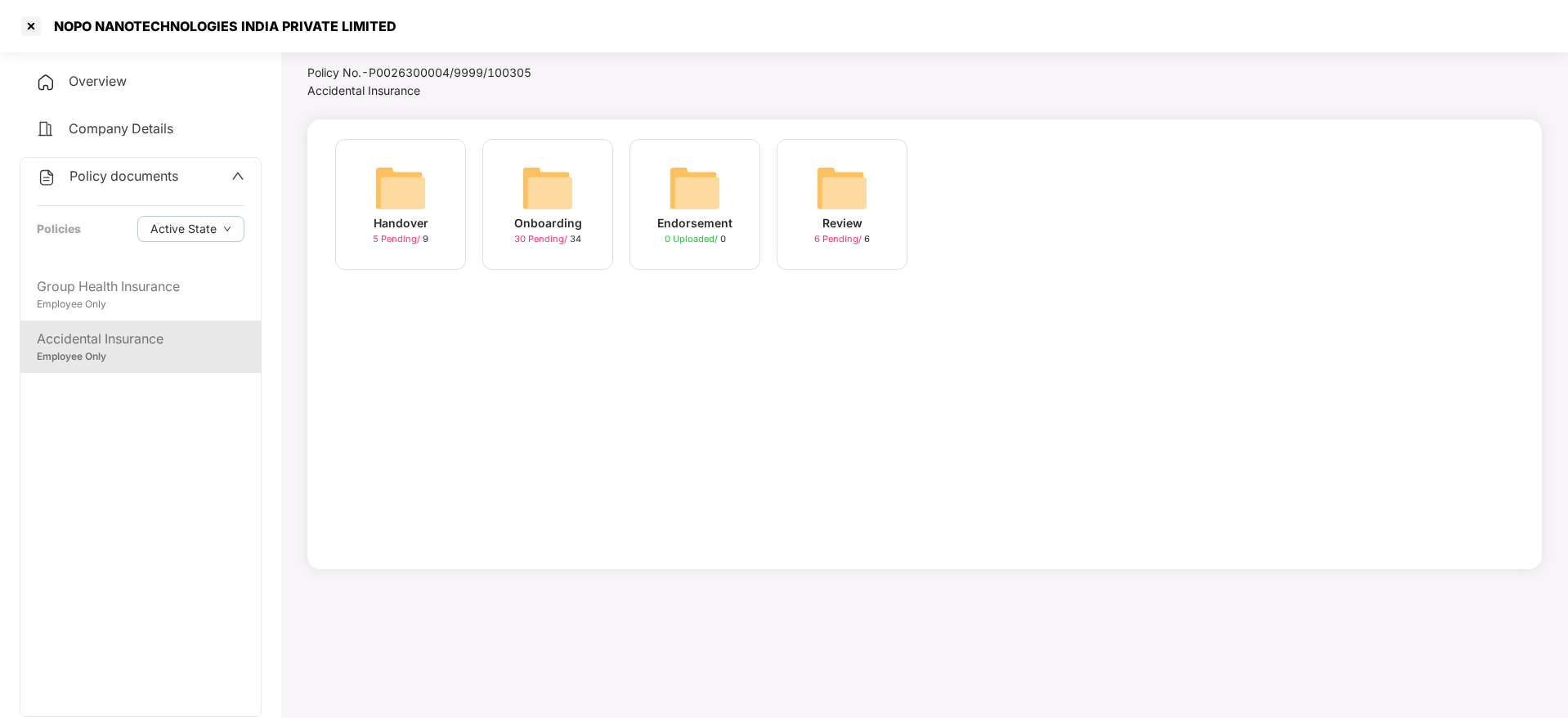
click at [496, 238] on div "Onboarding 30 Pending / 34" at bounding box center [547, 205] width 131 height 131
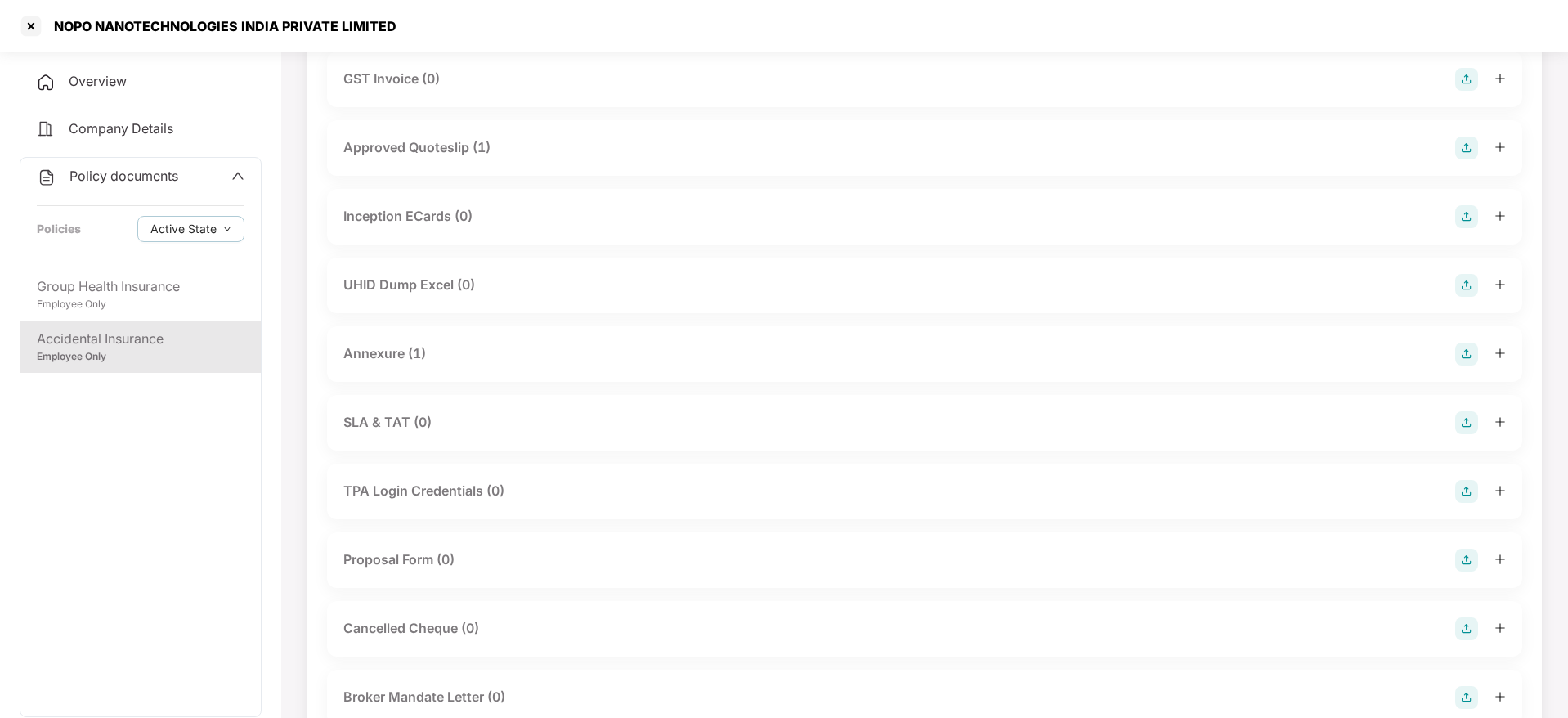
scroll to position [611, 0]
click at [198, 27] on div "NOPO NANOTECHNOLOGIES INDIA PRIVATE LIMITED" at bounding box center [221, 26] width 353 height 16
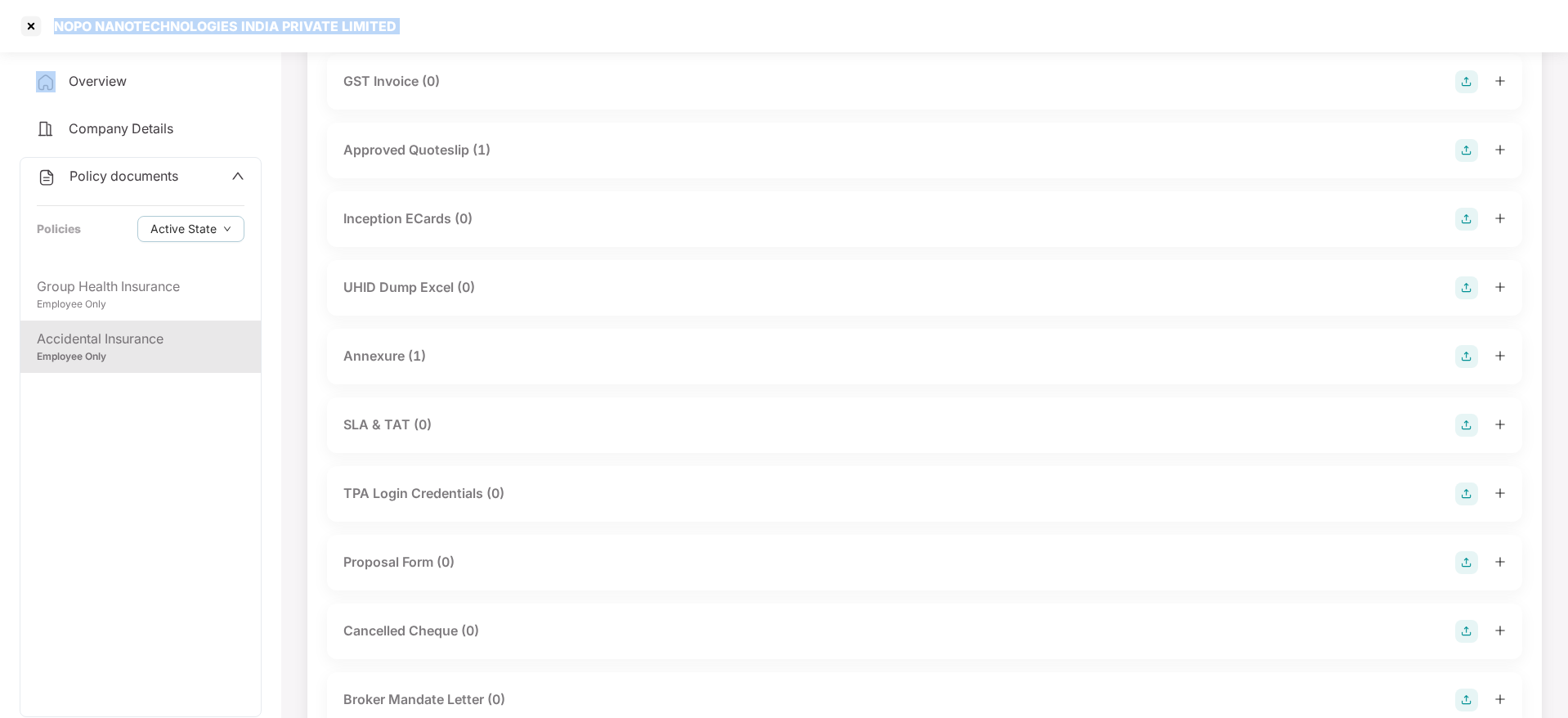
click at [198, 27] on div "NOPO NANOTECHNOLOGIES INDIA PRIVATE LIMITED" at bounding box center [221, 26] width 353 height 16
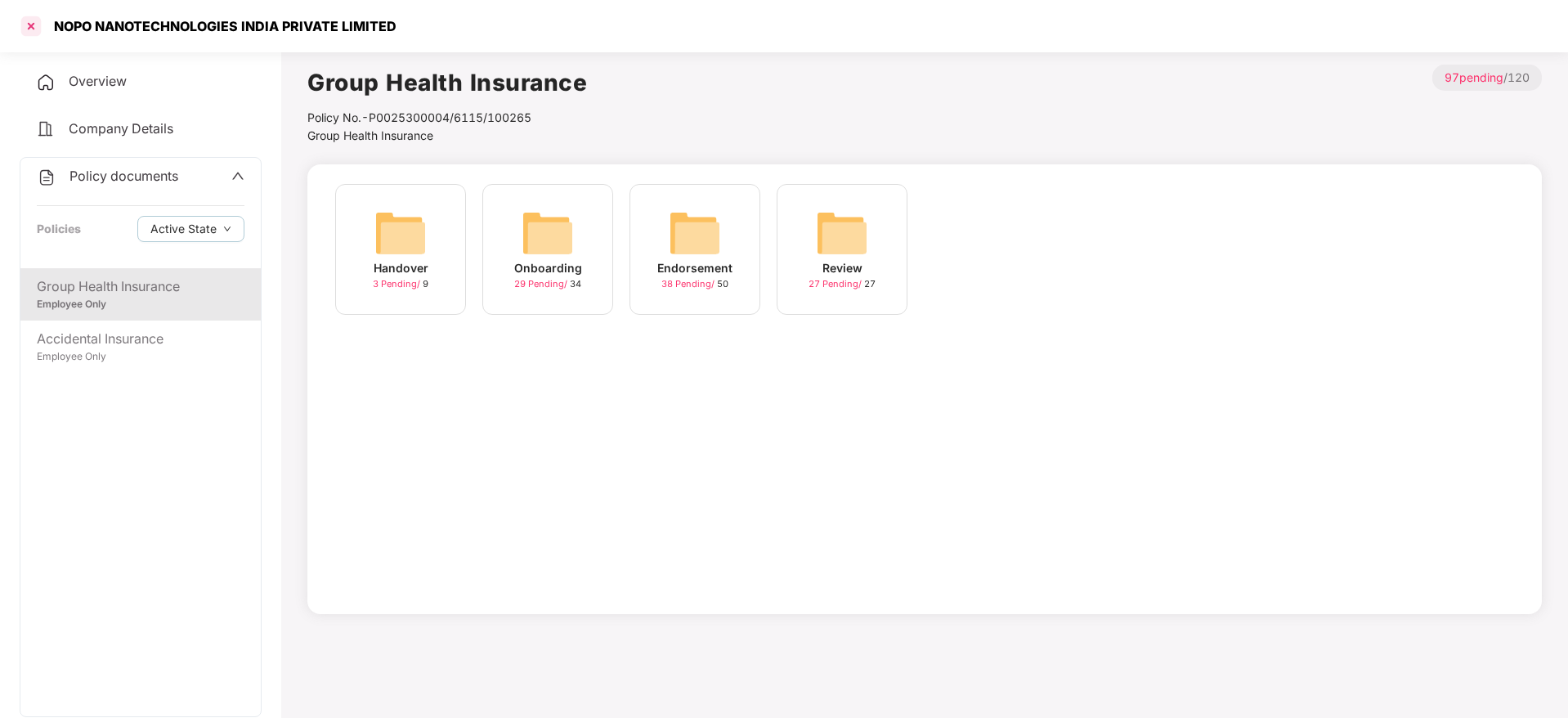
click at [39, 26] on div at bounding box center [31, 27] width 27 height 27
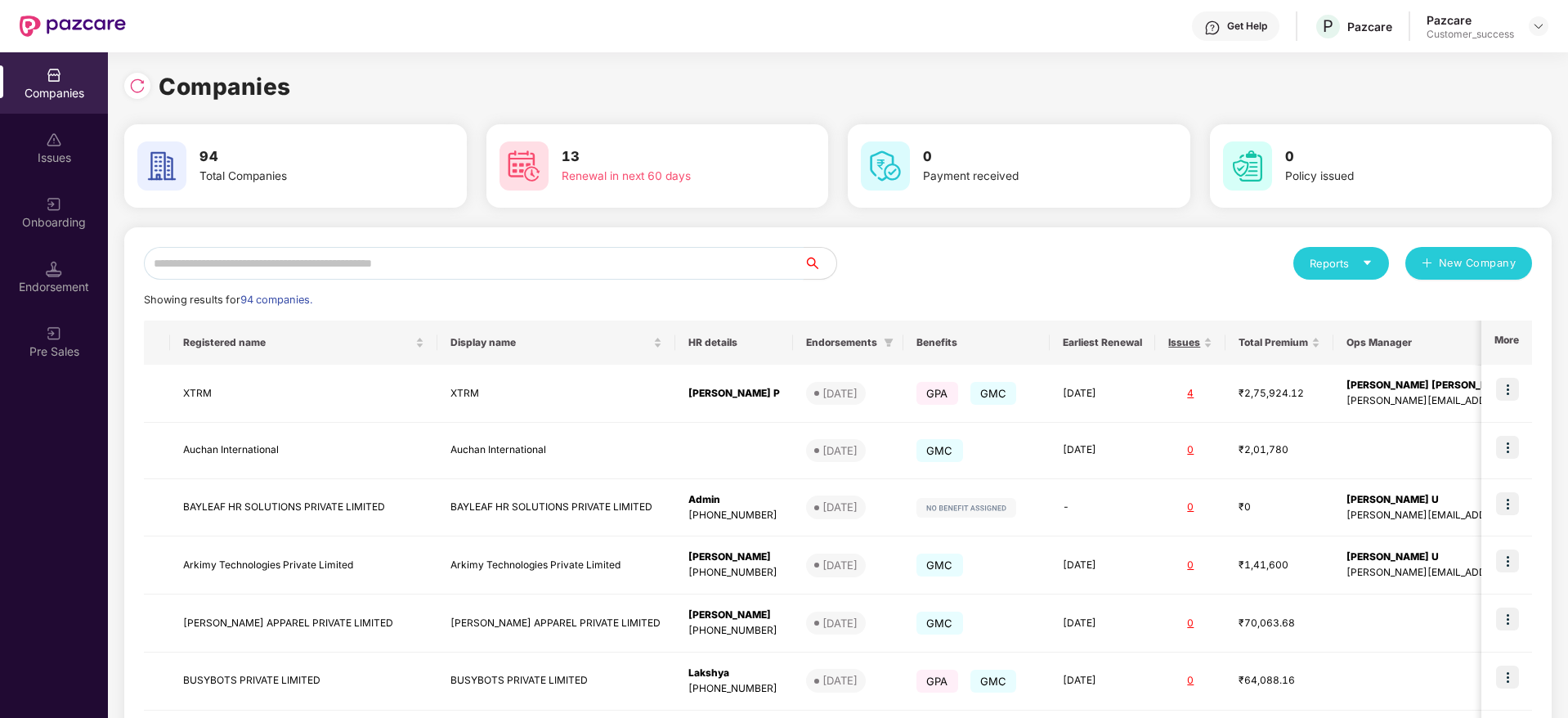
click at [307, 260] on input "text" at bounding box center [473, 263] width 660 height 33
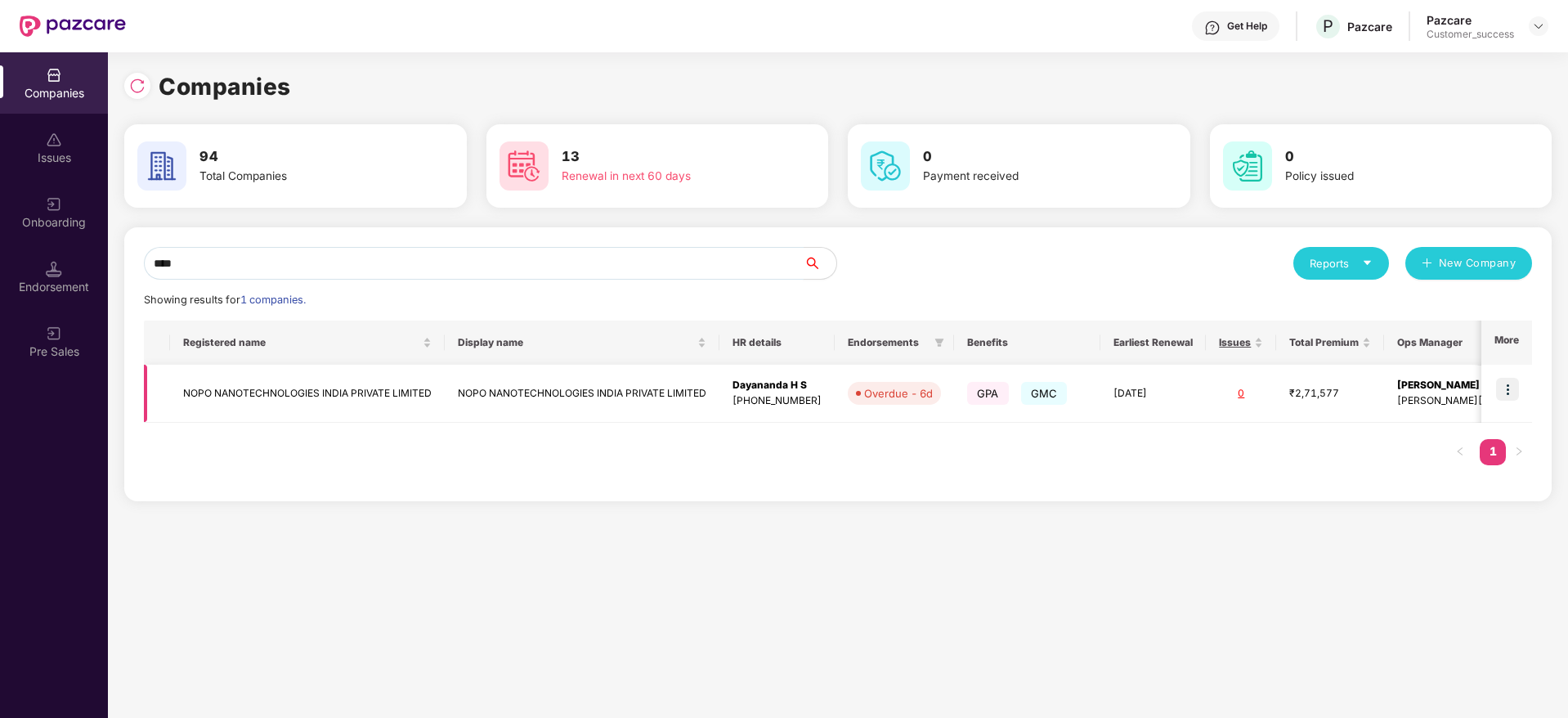
type input "****"
click at [1502, 400] on img at bounding box center [1508, 389] width 23 height 23
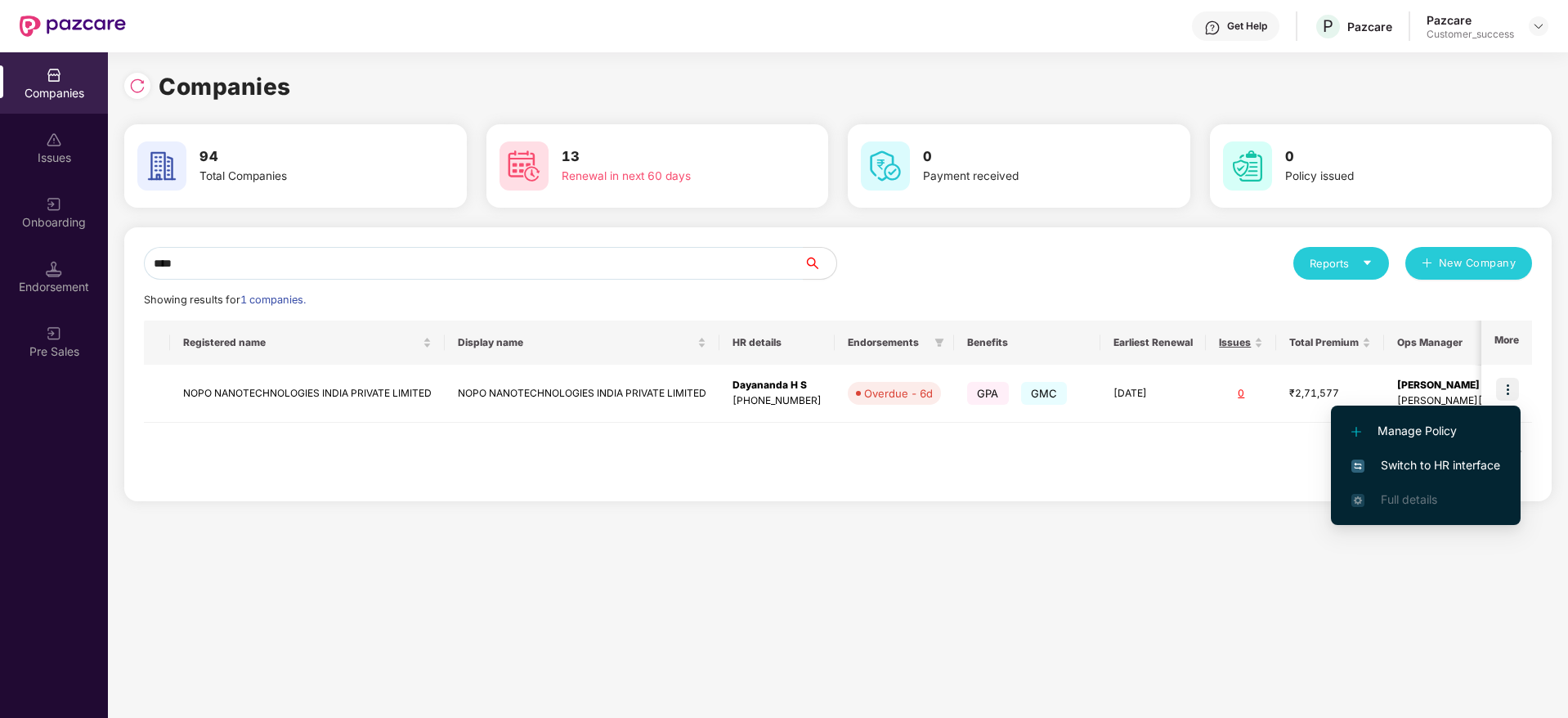
click at [1460, 465] on span "Switch to HR interface" at bounding box center [1425, 465] width 149 height 18
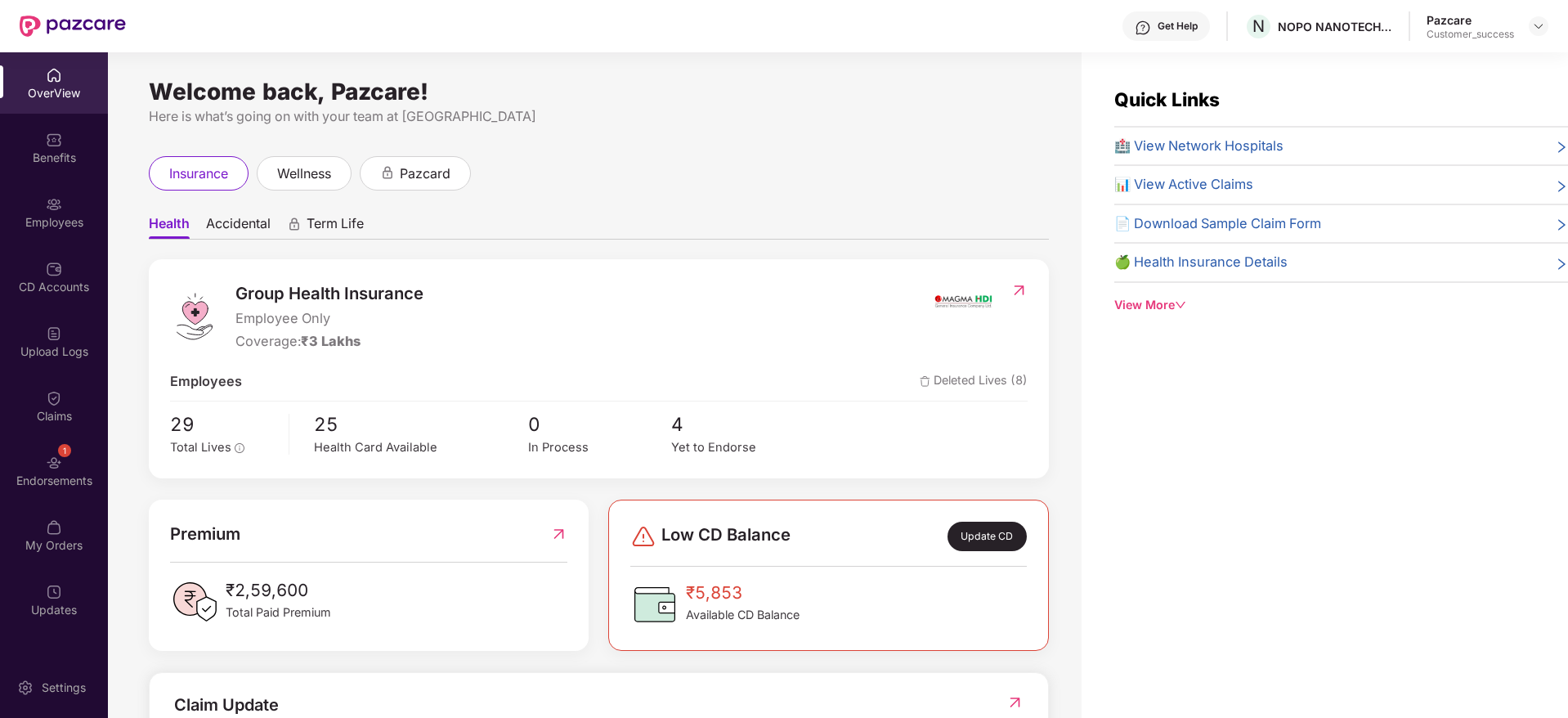
click at [1168, 35] on div "Get Help" at bounding box center [1166, 26] width 88 height 29
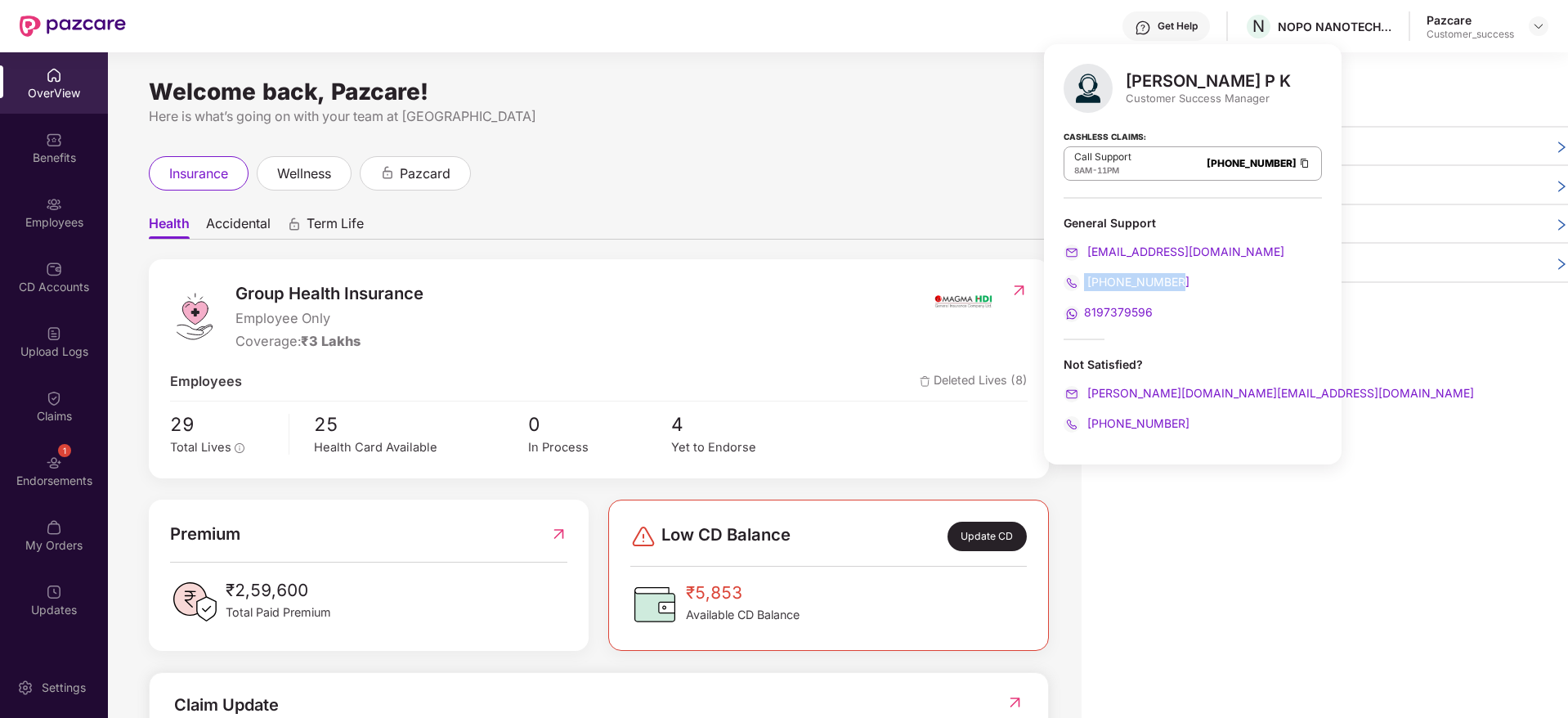
drag, startPoint x: 1179, startPoint y: 287, endPoint x: 1079, endPoint y: 282, distance: 100.1
click at [1079, 282] on div "080-3783-4753" at bounding box center [1192, 282] width 259 height 18
copy span "080-3783-4753"
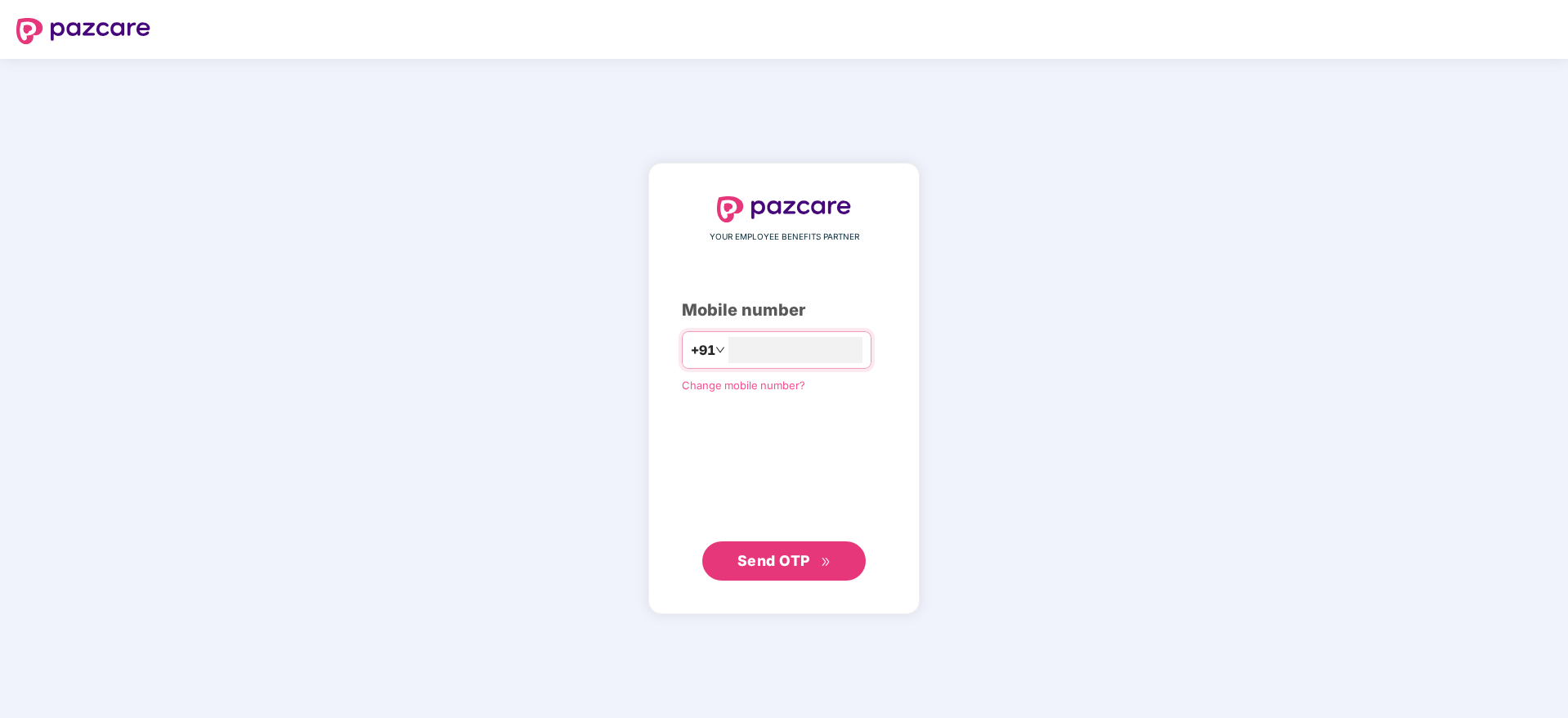
type input "**********"
click at [836, 548] on button "Send OTP" at bounding box center [784, 561] width 164 height 39
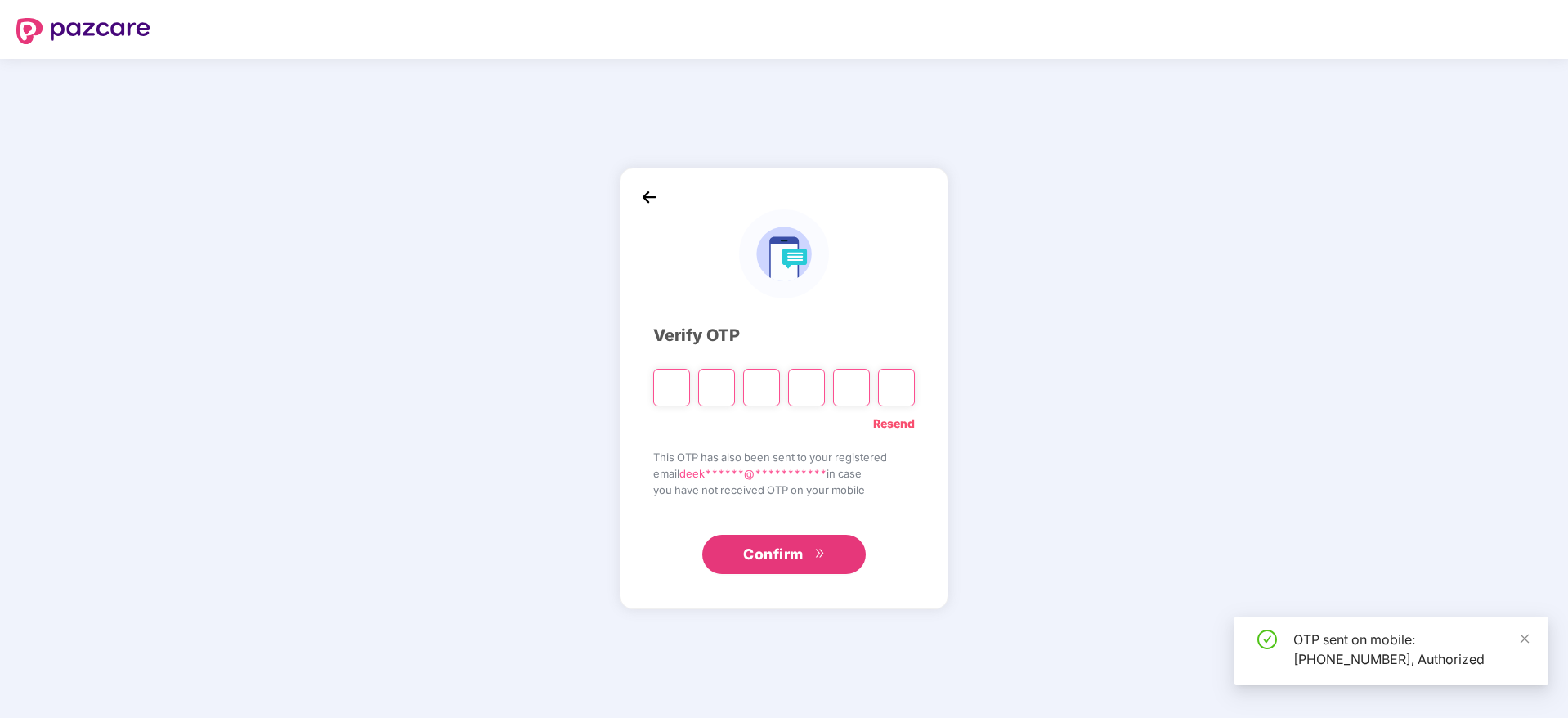
click at [674, 388] on input "Please enter verification code. Digit 1" at bounding box center [671, 387] width 37 height 37
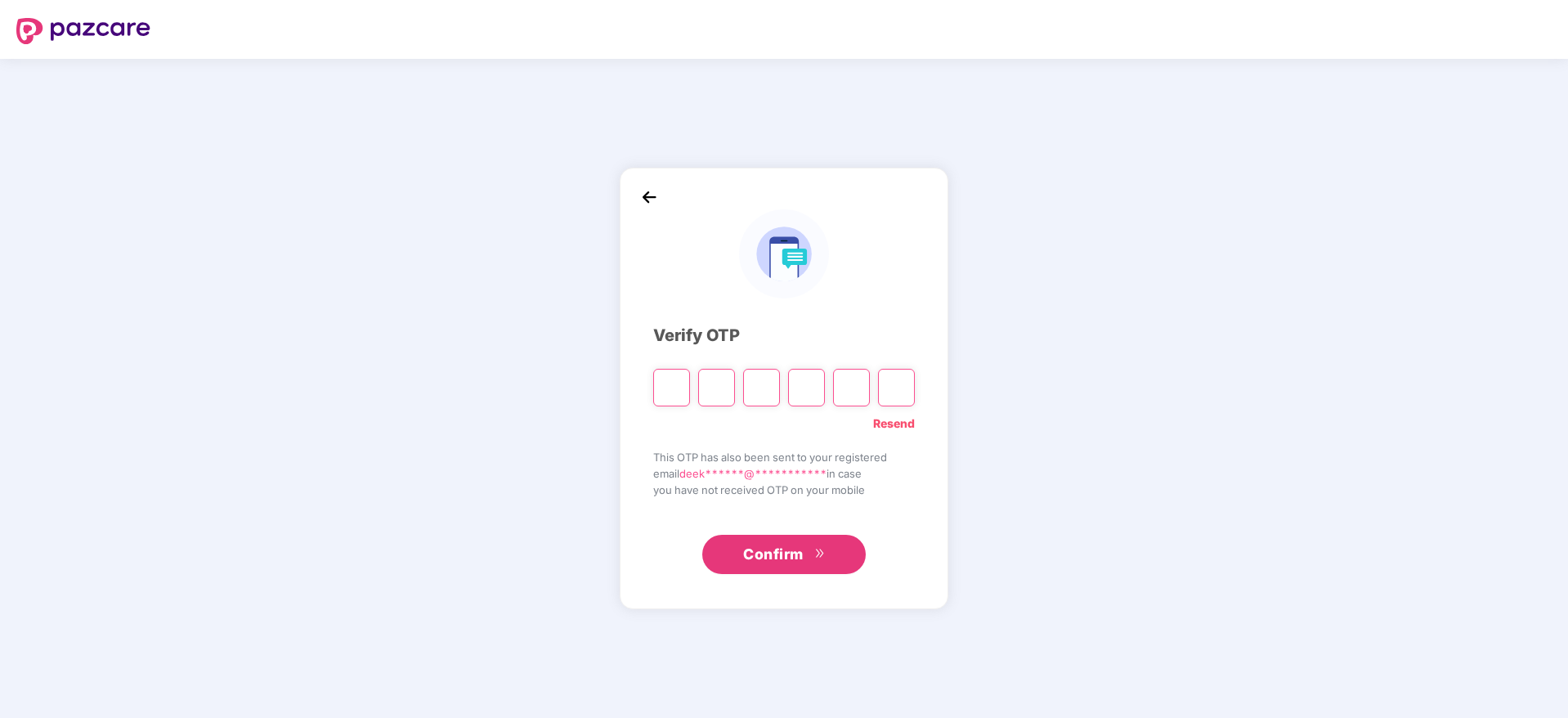
click at [679, 397] on input "Please enter verification code. Digit 1" at bounding box center [671, 387] width 37 height 37
paste input "*"
type input "*"
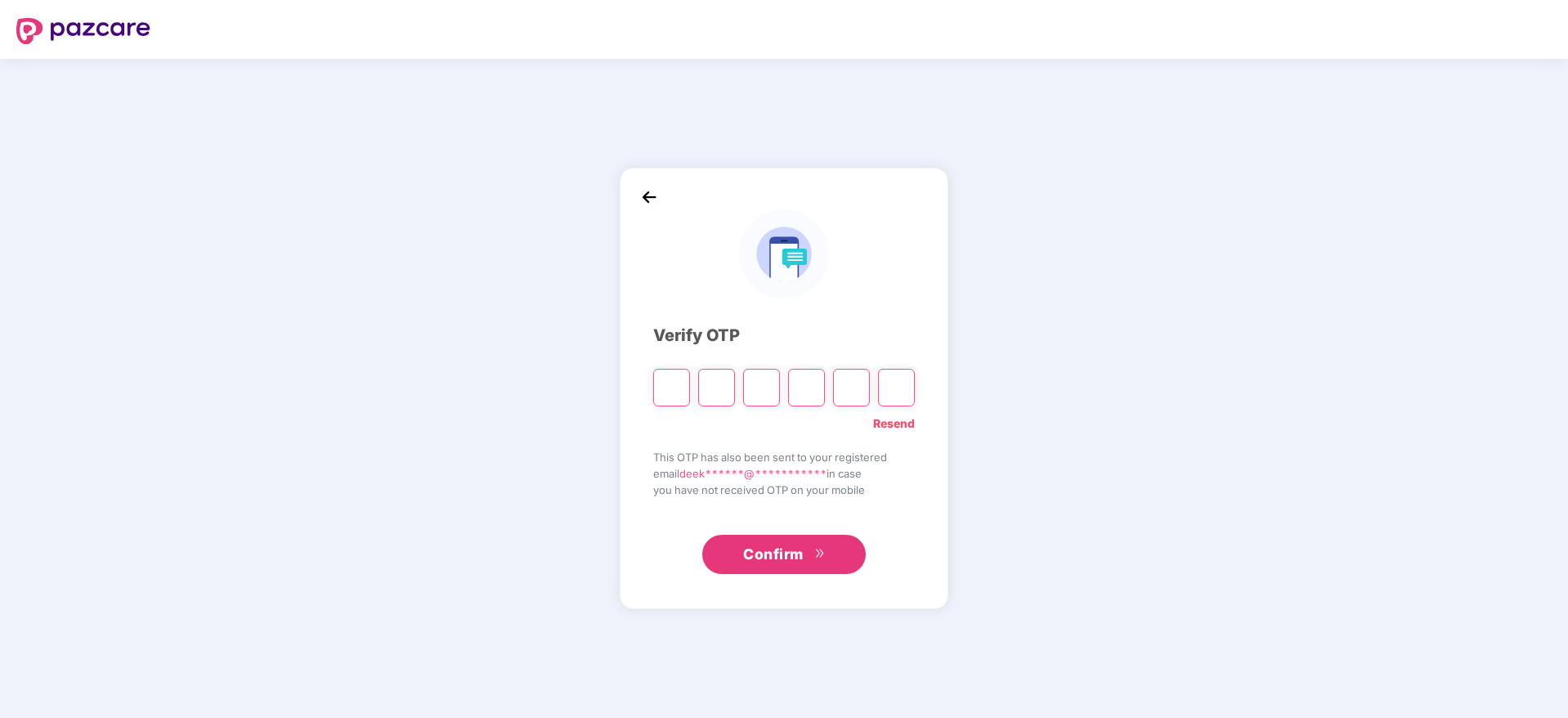
type input "*"
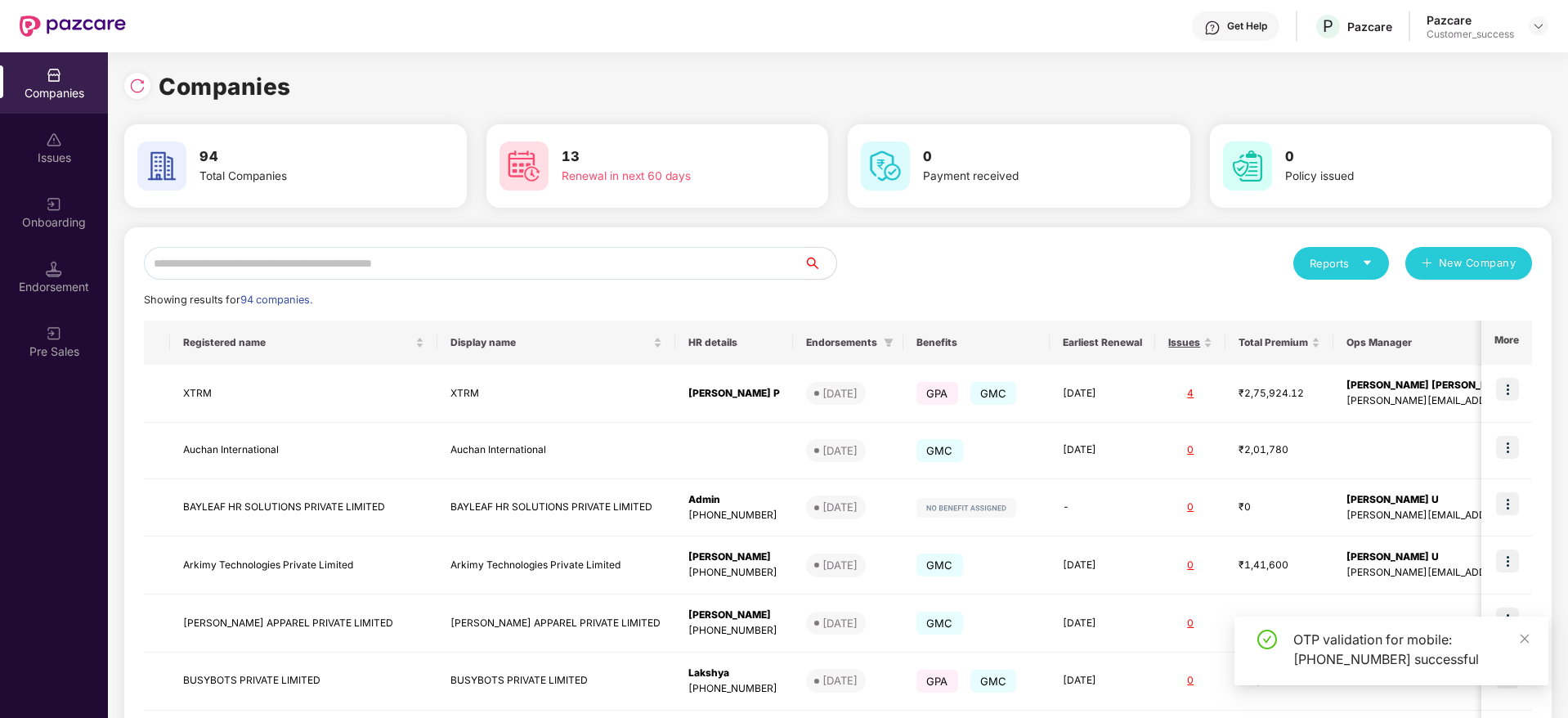
click at [384, 271] on input "text" at bounding box center [473, 263] width 660 height 33
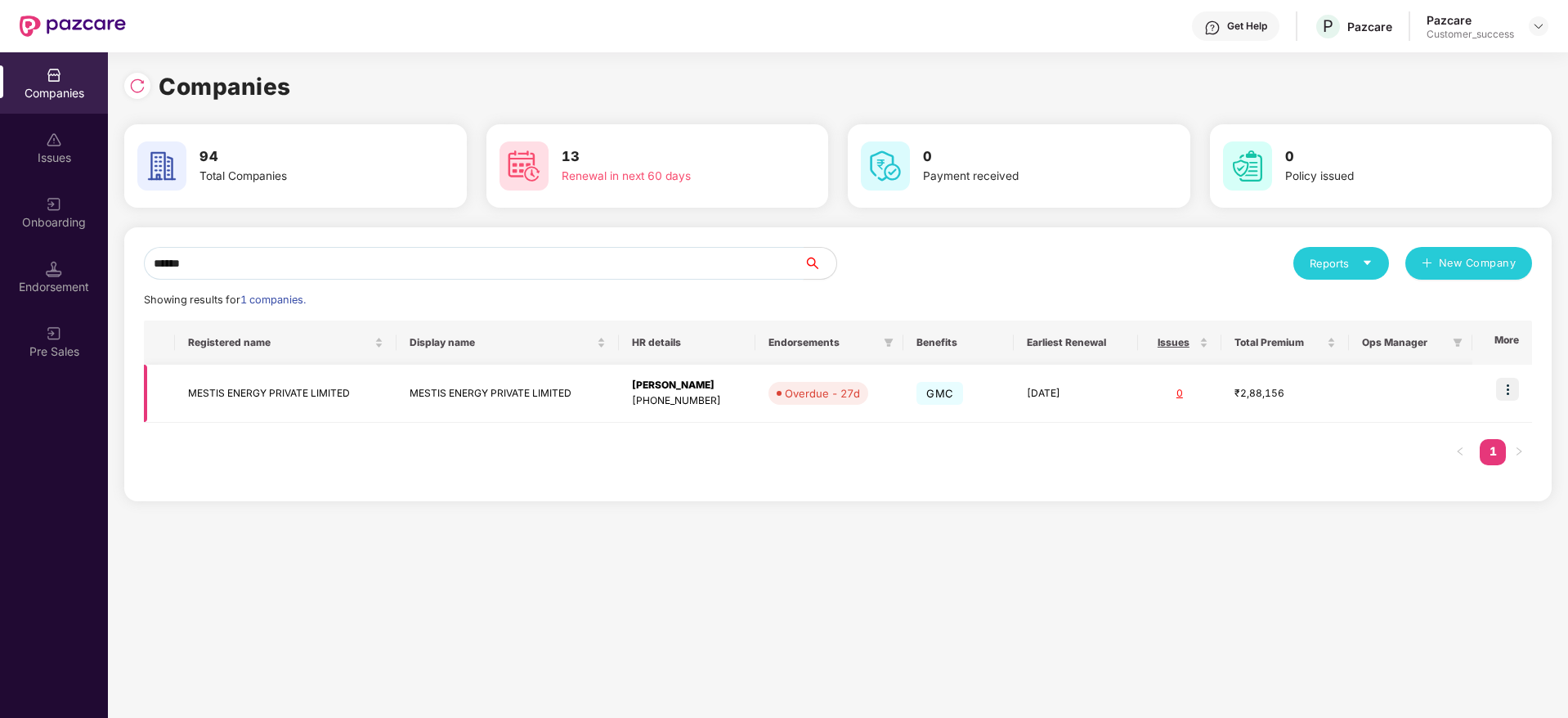
type input "******"
click at [1507, 392] on img at bounding box center [1508, 389] width 23 height 23
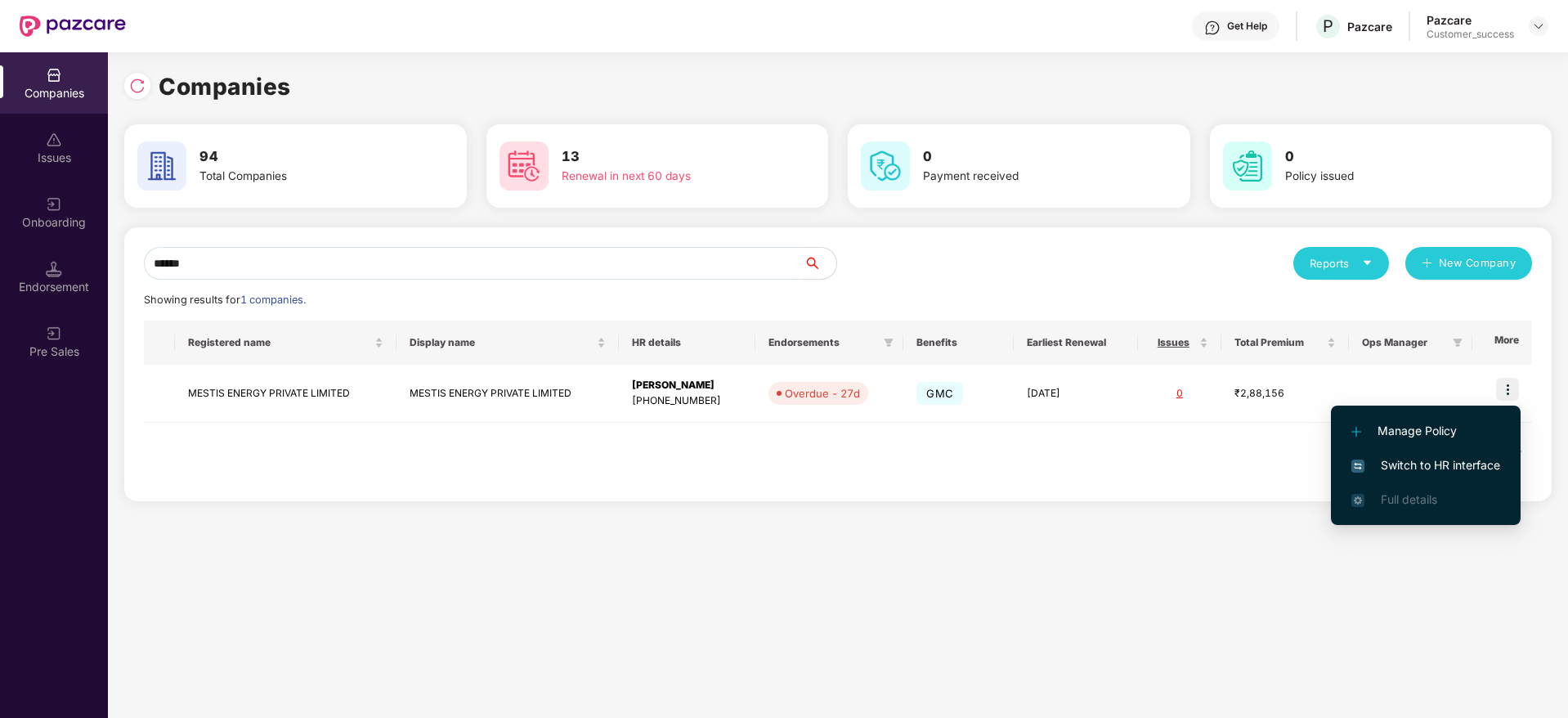
click at [1404, 473] on span "Switch to HR interface" at bounding box center [1425, 465] width 149 height 18
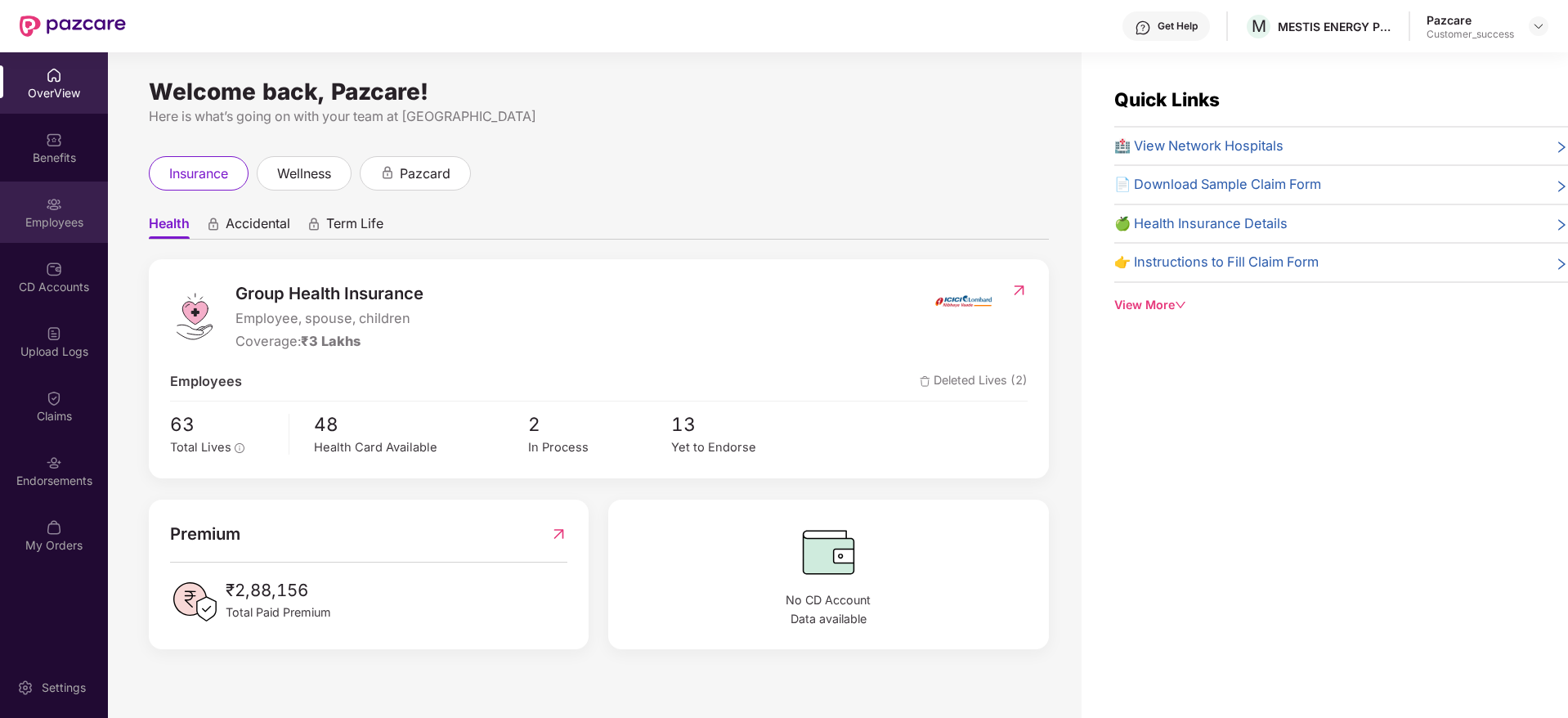
click at [65, 238] on div "Employees" at bounding box center [54, 212] width 108 height 61
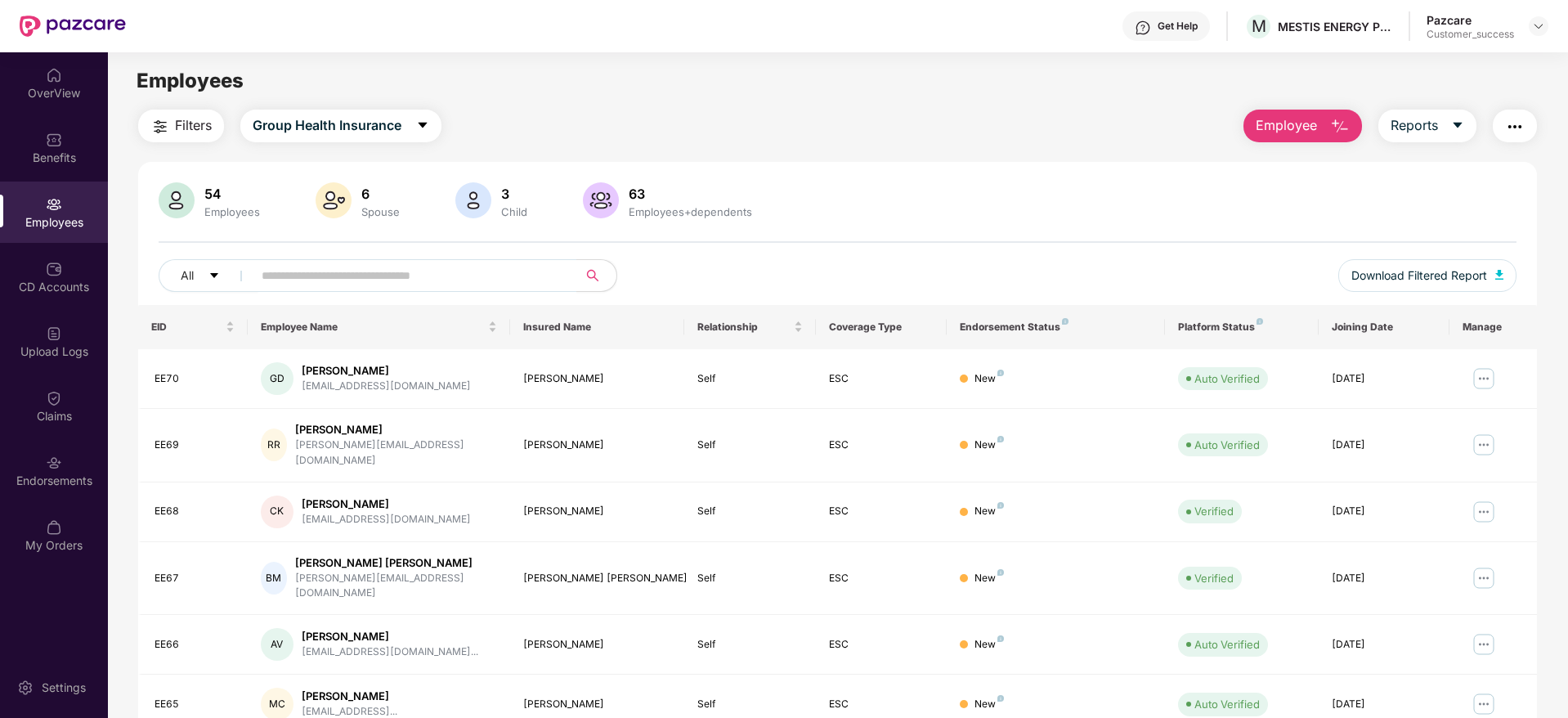
click at [1314, 110] on button "Employee" at bounding box center [1302, 126] width 119 height 33
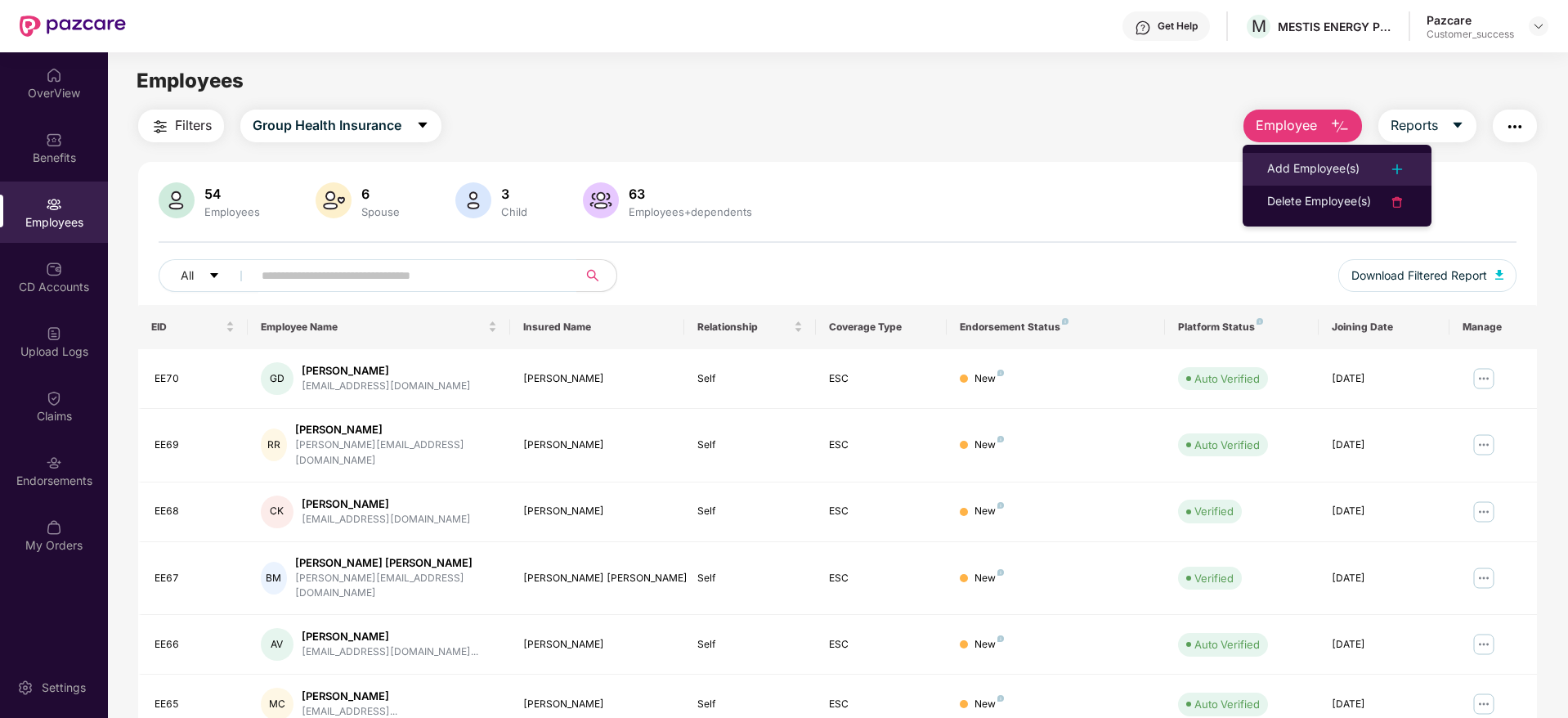
click at [1310, 153] on li "Add Employee(s)" at bounding box center [1337, 169] width 189 height 33
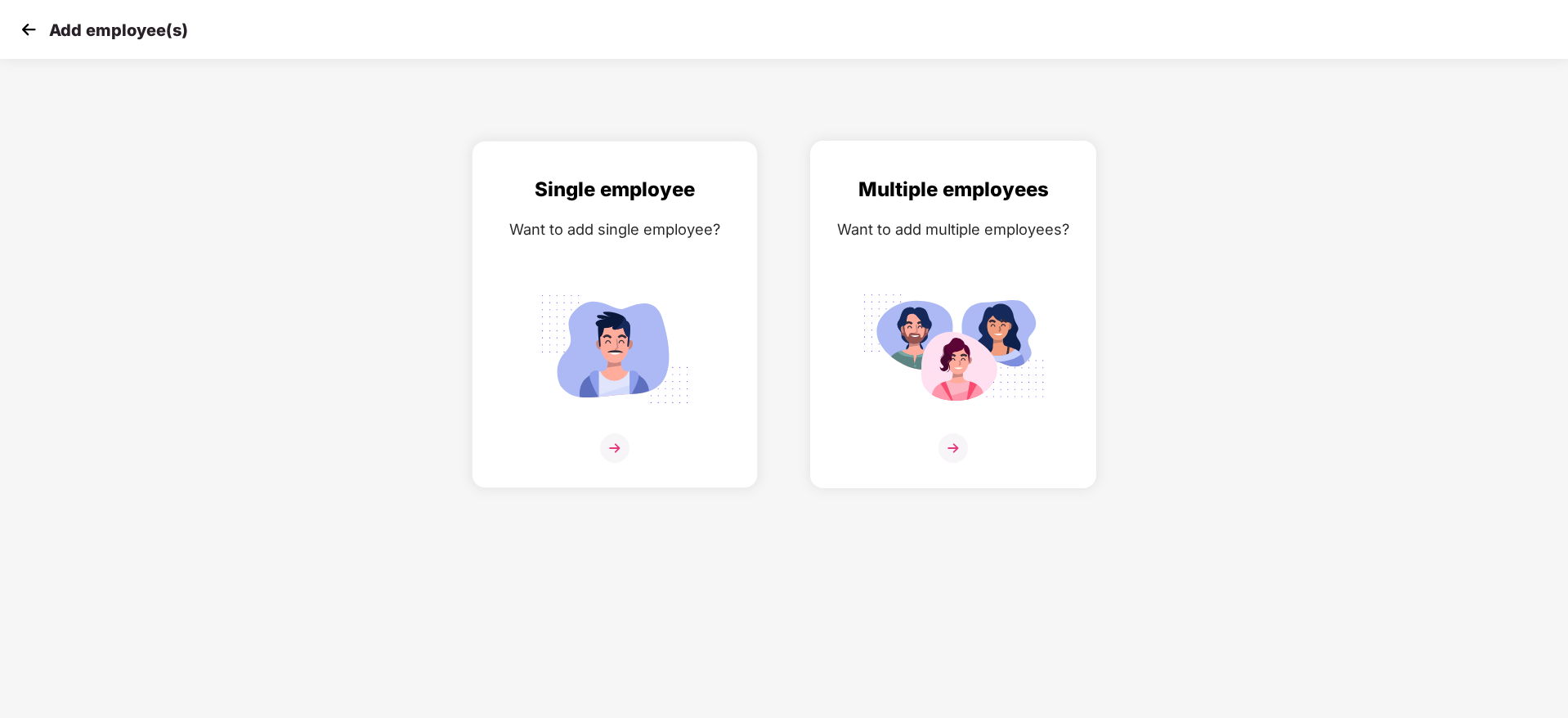
click at [950, 445] on img at bounding box center [952, 448] width 29 height 29
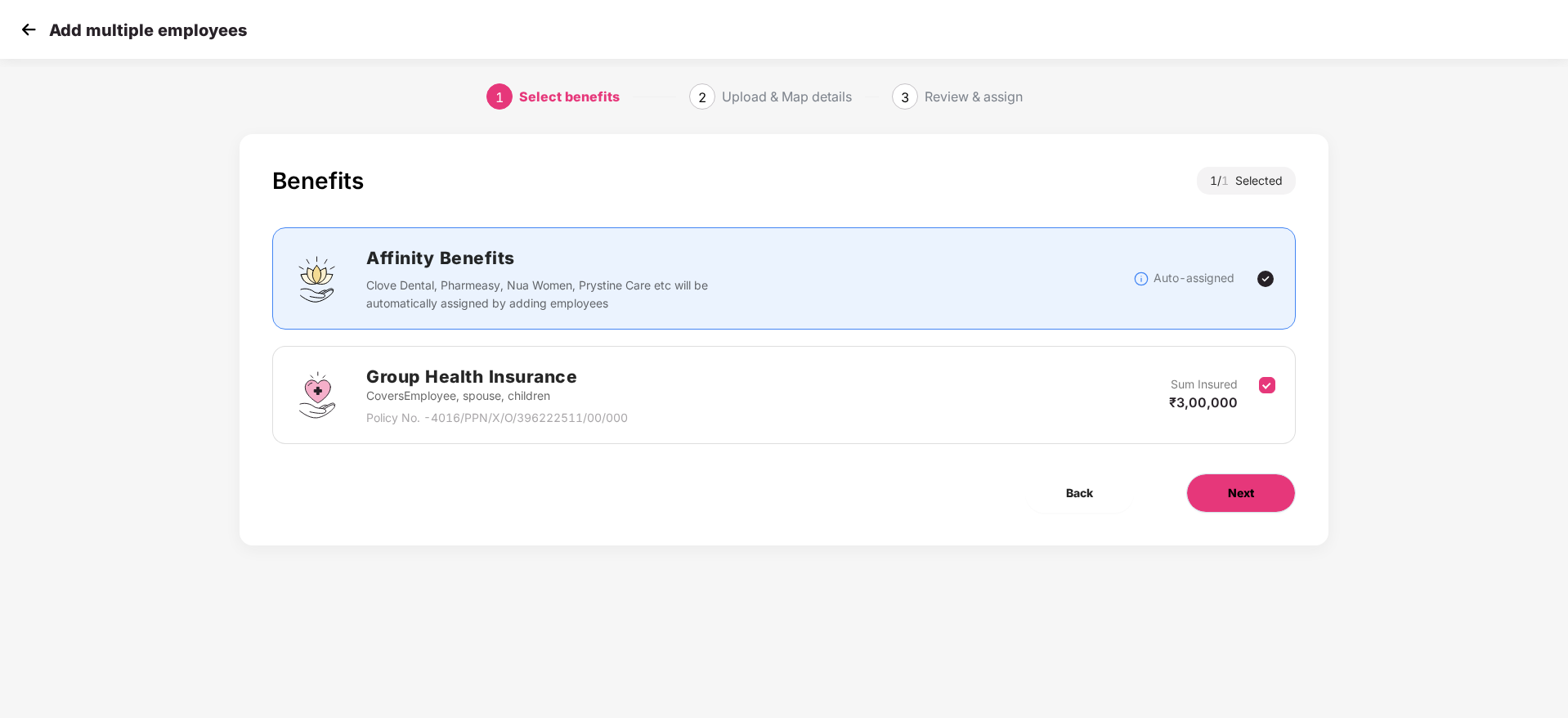
click at [1251, 503] on button "Next" at bounding box center [1241, 493] width 110 height 39
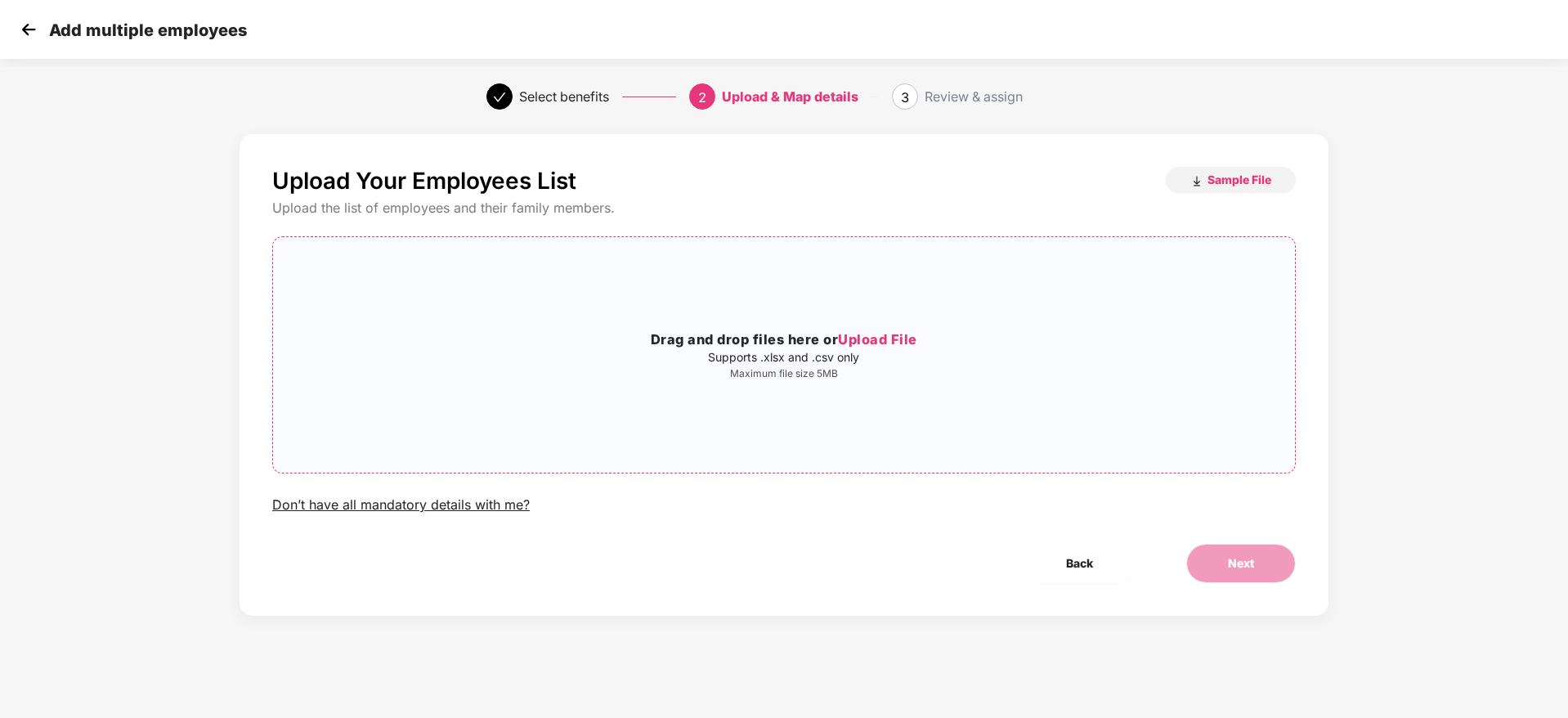
click at [910, 354] on p "Supports .xlsx and .csv only" at bounding box center [783, 357] width 1021 height 13
click at [1247, 562] on span "Next" at bounding box center [1241, 564] width 27 height 18
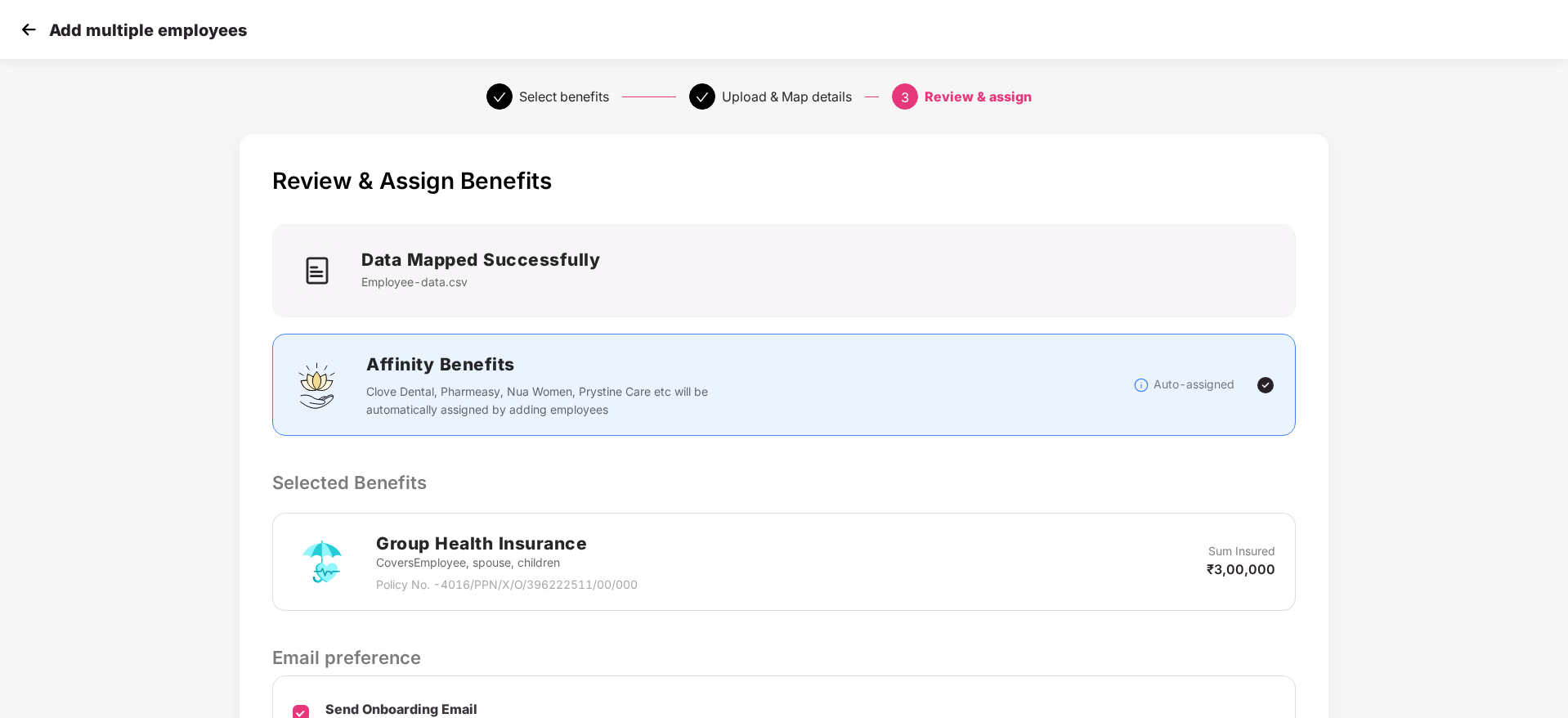
scroll to position [194, 0]
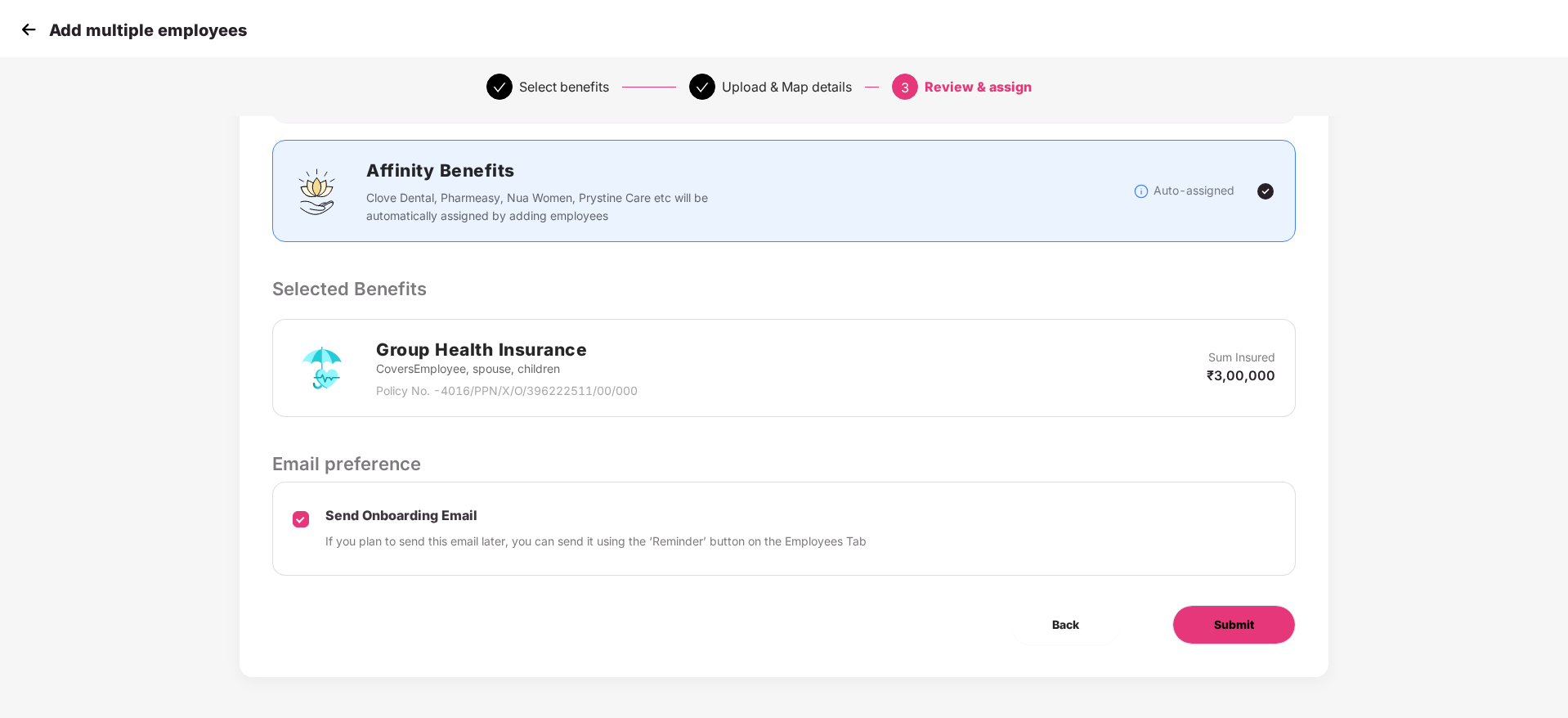
click at [1208, 624] on button "Submit" at bounding box center [1233, 625] width 123 height 39
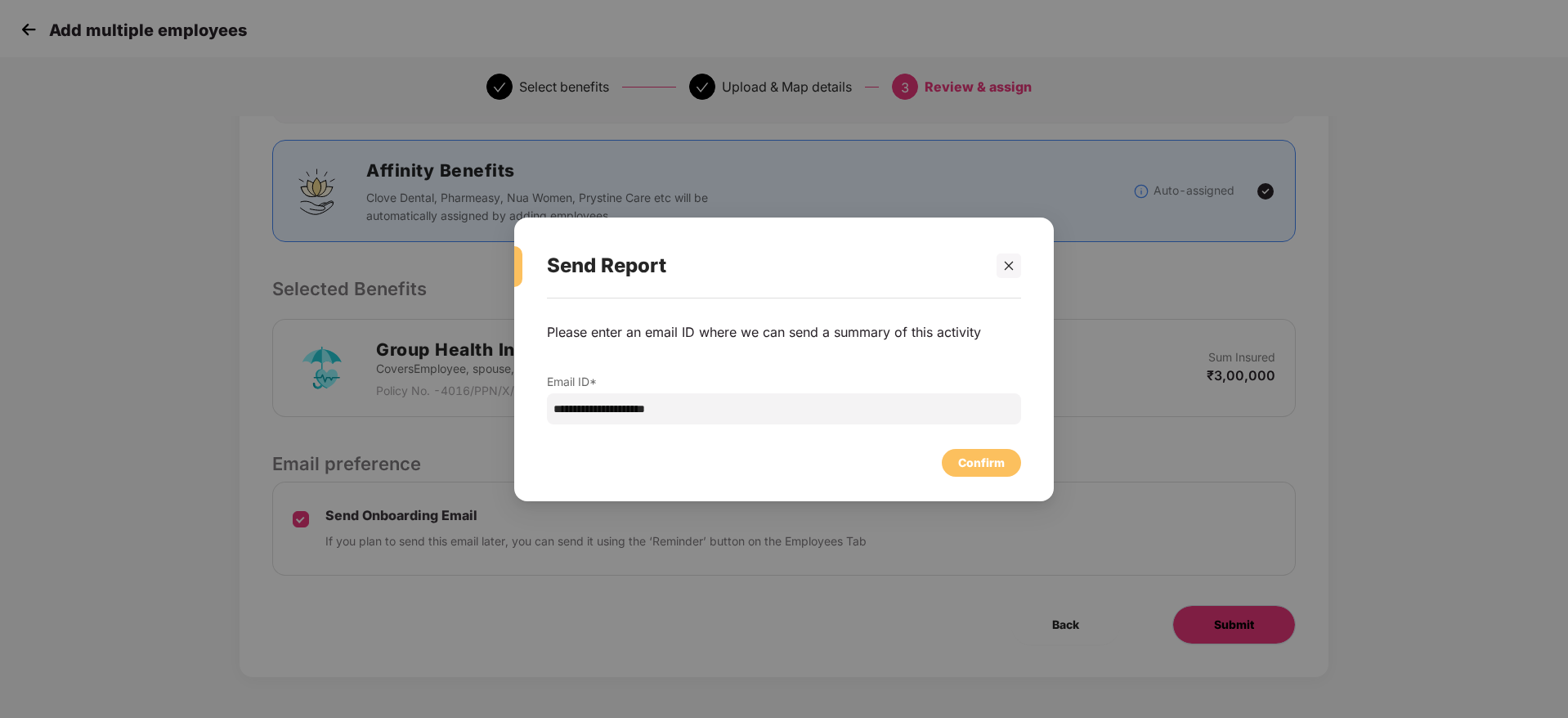
scroll to position [0, 0]
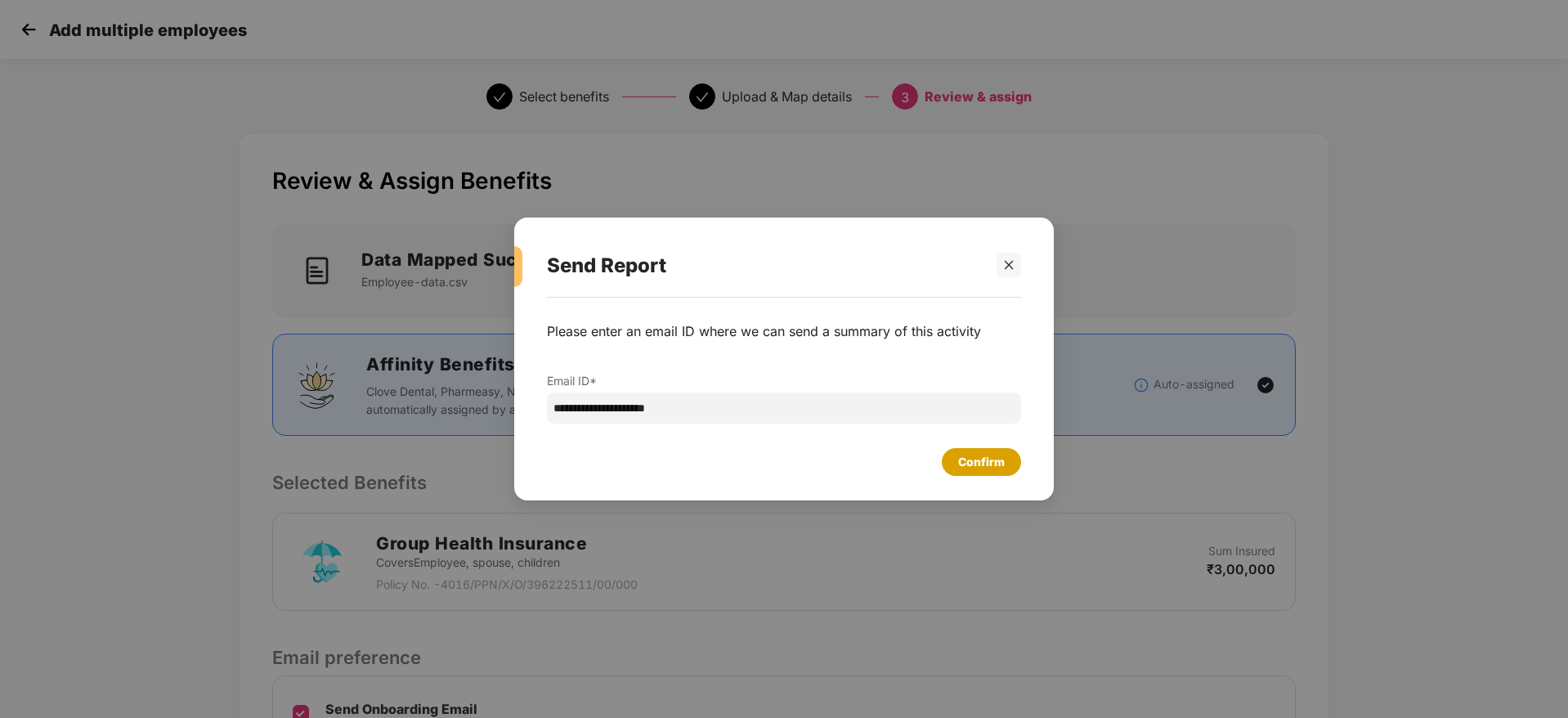
click at [989, 471] on div "Confirm" at bounding box center [981, 462] width 47 height 18
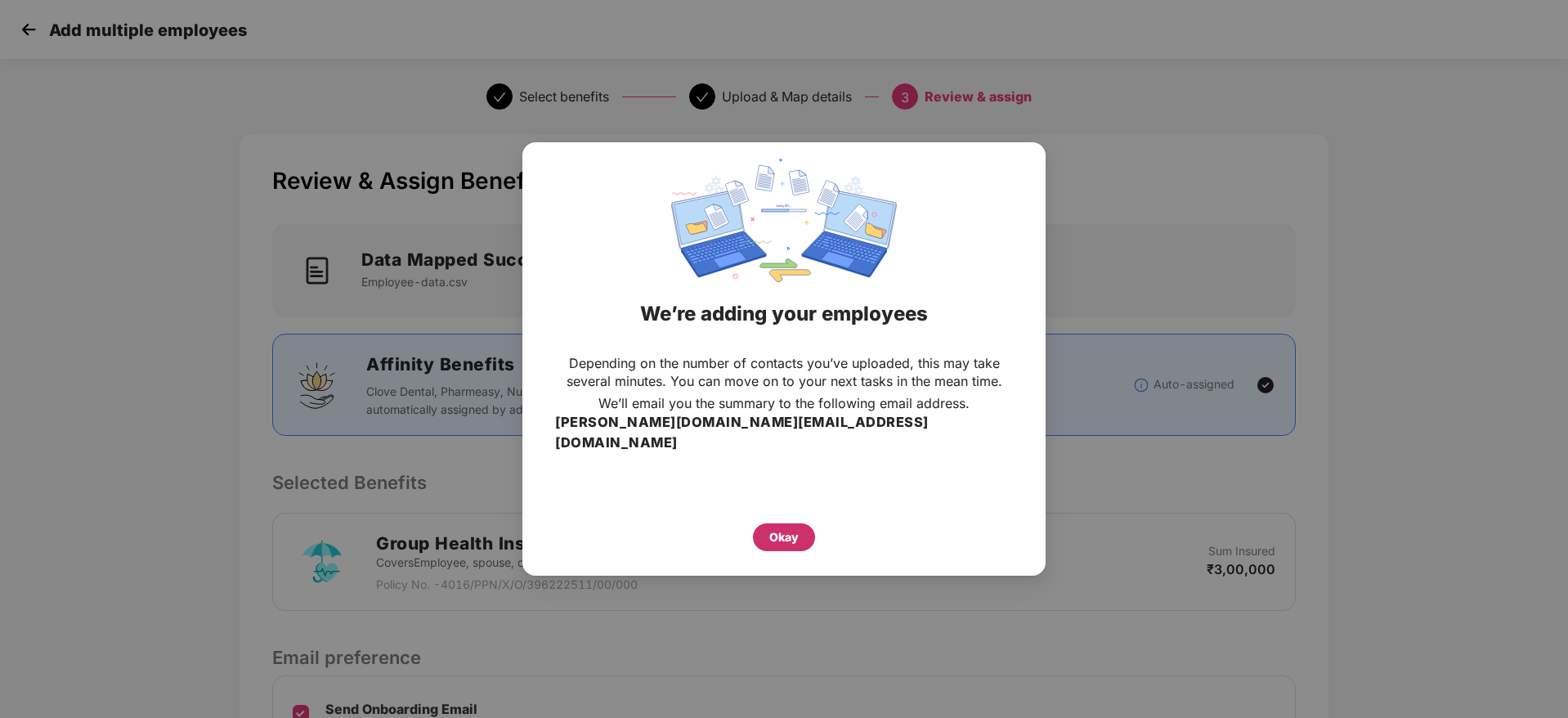
click at [788, 528] on div "Okay" at bounding box center [783, 537] width 29 height 18
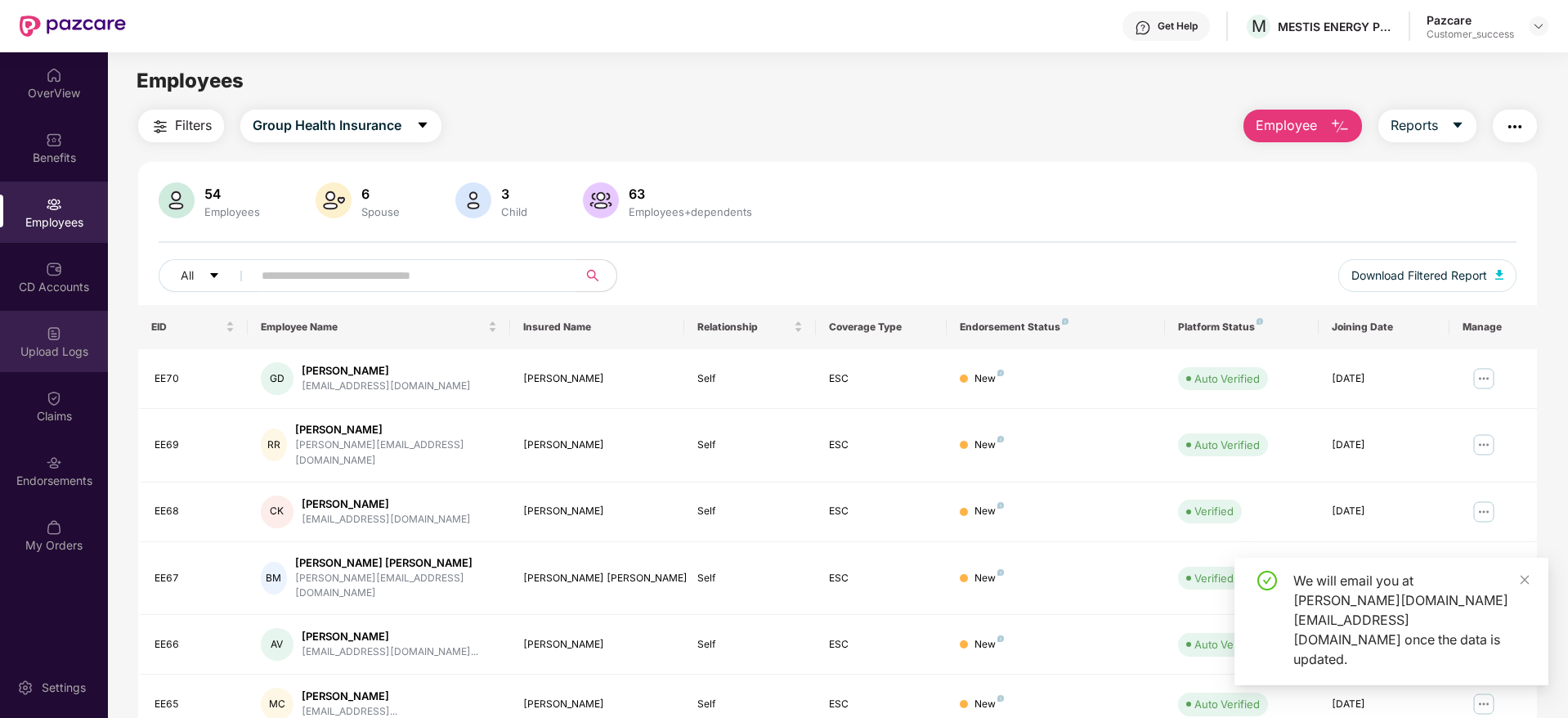
click at [58, 363] on div "Upload Logs" at bounding box center [54, 341] width 108 height 61
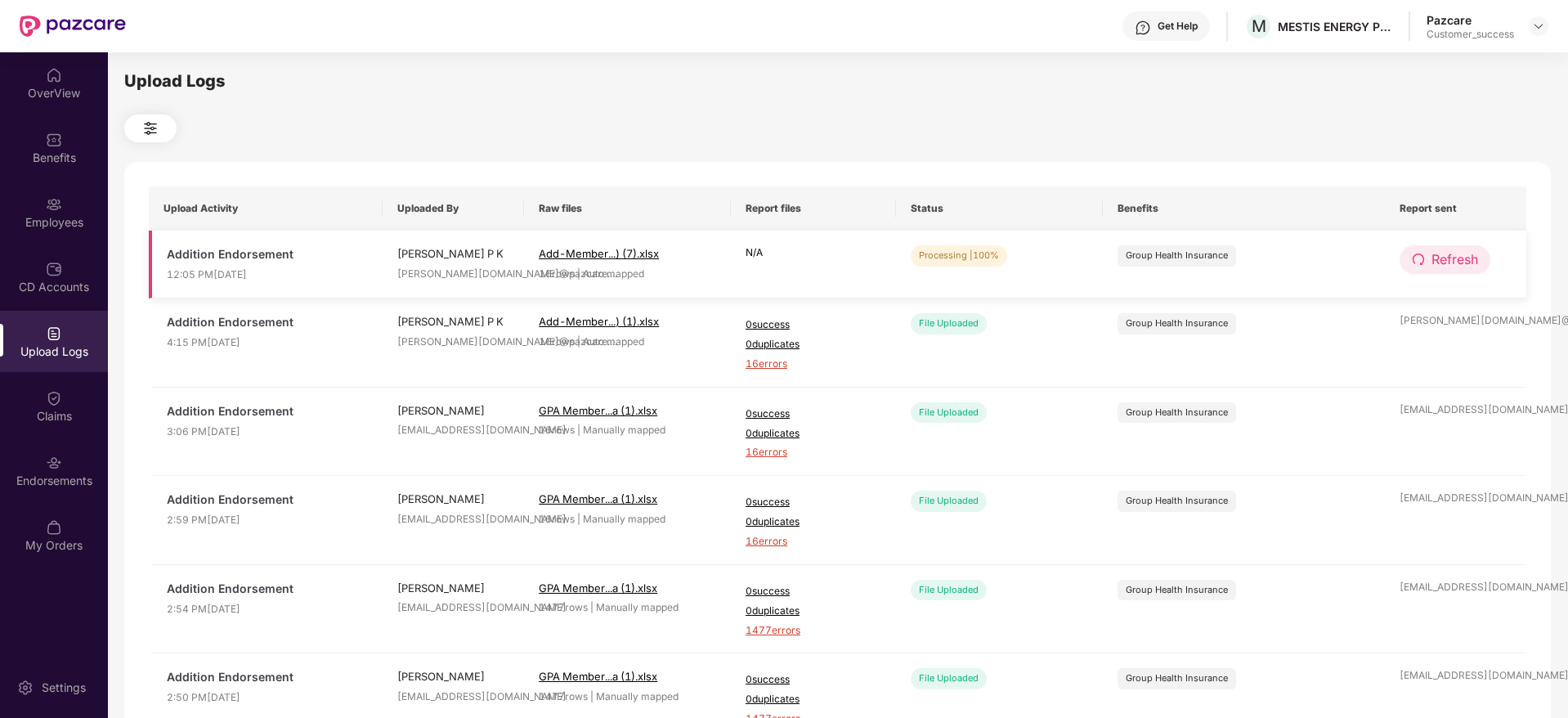
click at [1470, 272] on button "Refresh" at bounding box center [1445, 260] width 90 height 28
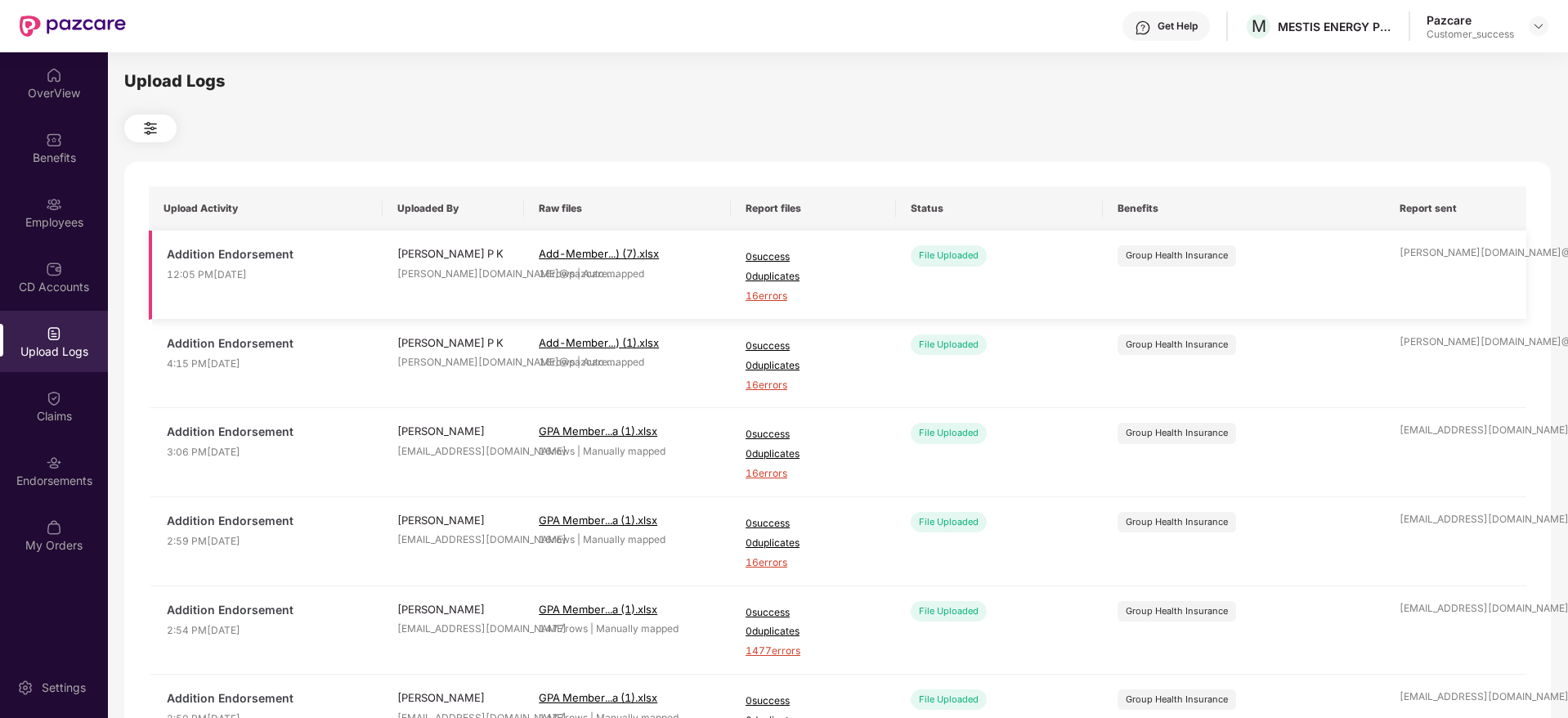
click at [765, 295] on span "16 errors" at bounding box center [813, 297] width 136 height 16
click at [54, 207] on img at bounding box center [54, 204] width 16 height 16
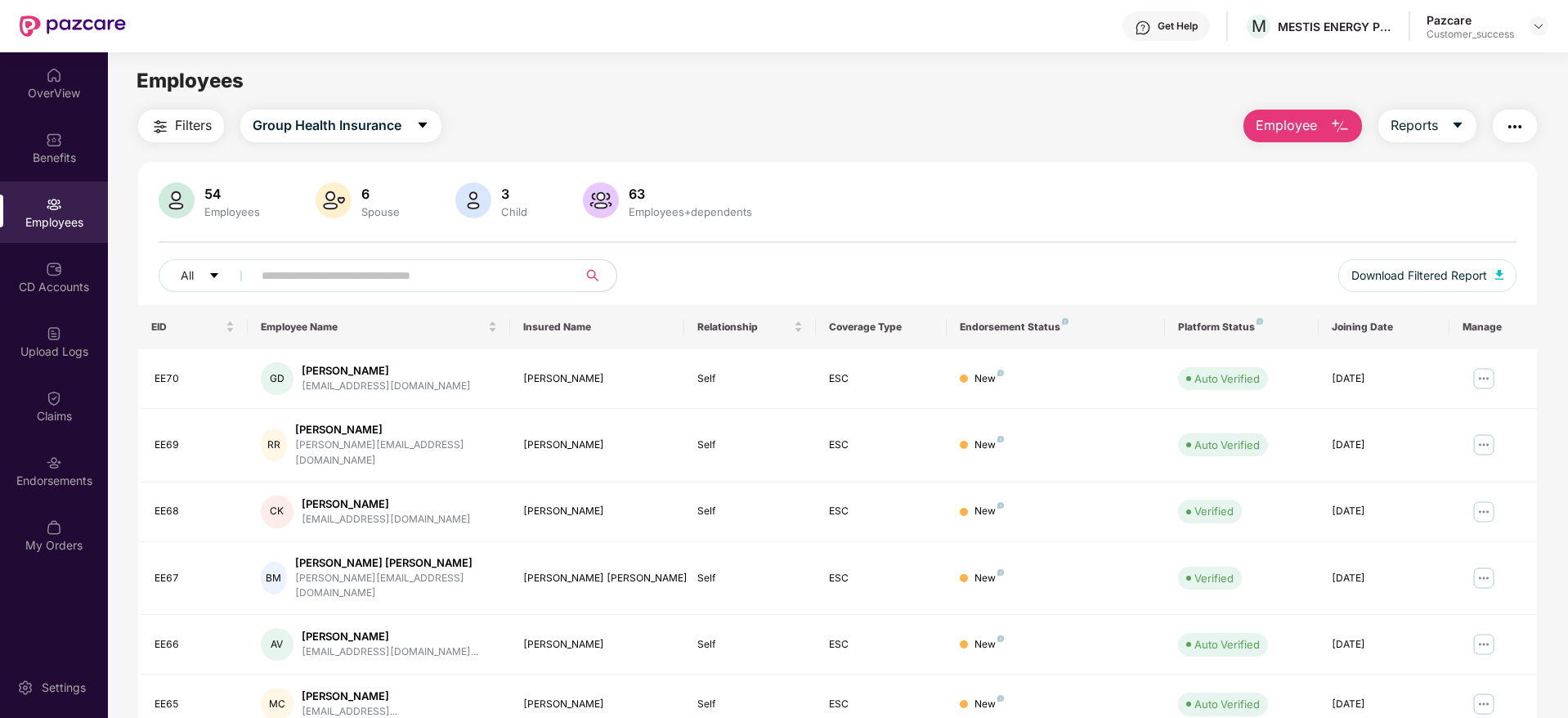
click at [1266, 126] on span "Employee" at bounding box center [1285, 125] width 61 height 20
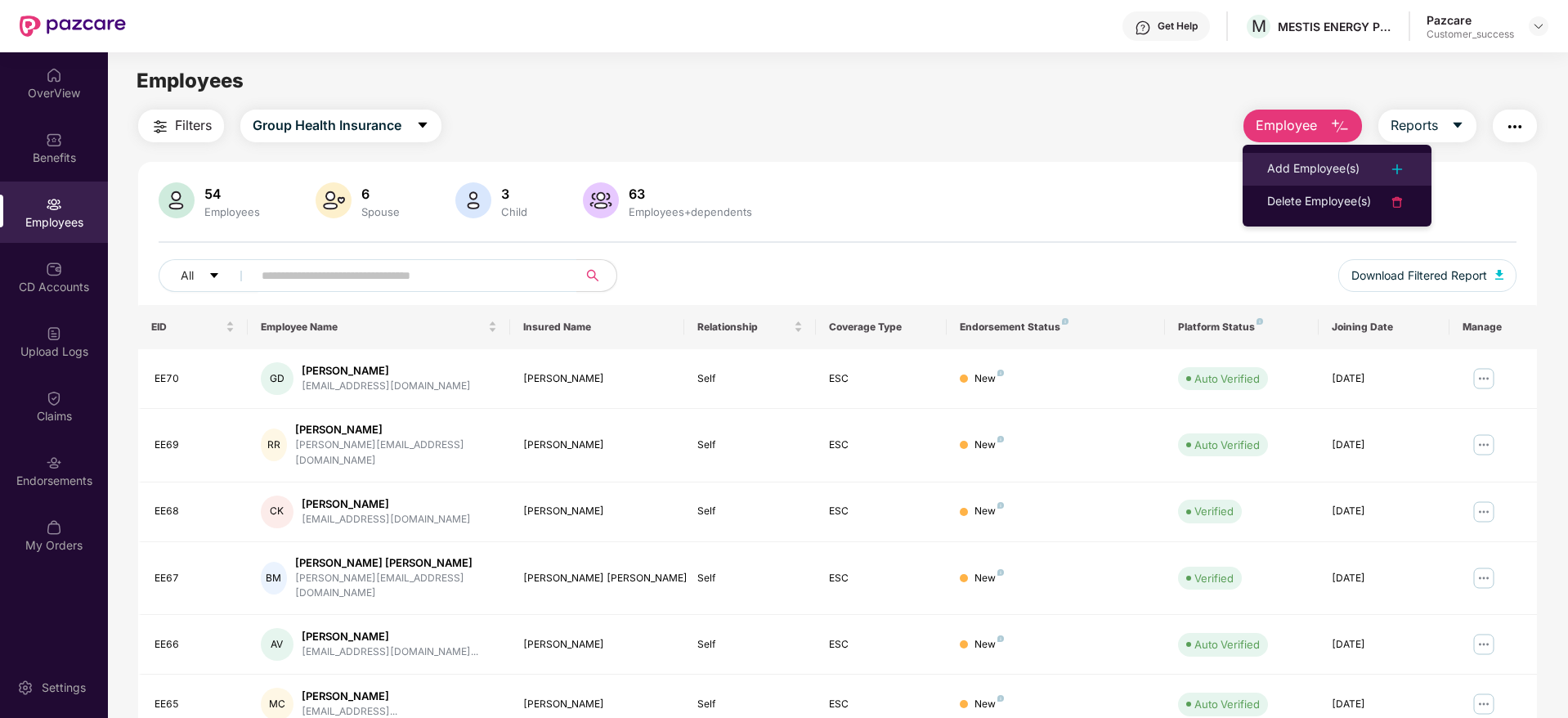
click at [1263, 164] on li "Add Employee(s)" at bounding box center [1337, 169] width 189 height 33
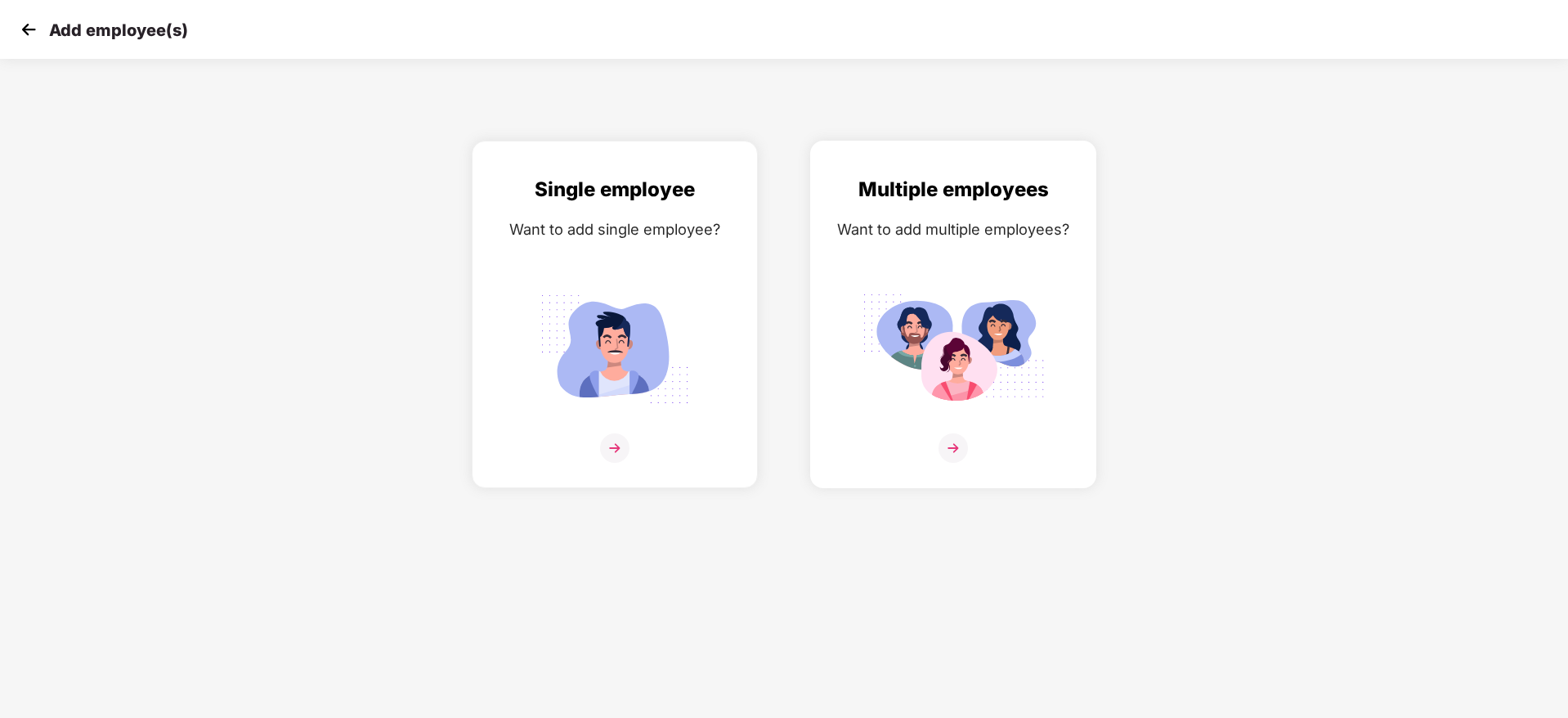
click at [947, 448] on img at bounding box center [952, 448] width 29 height 29
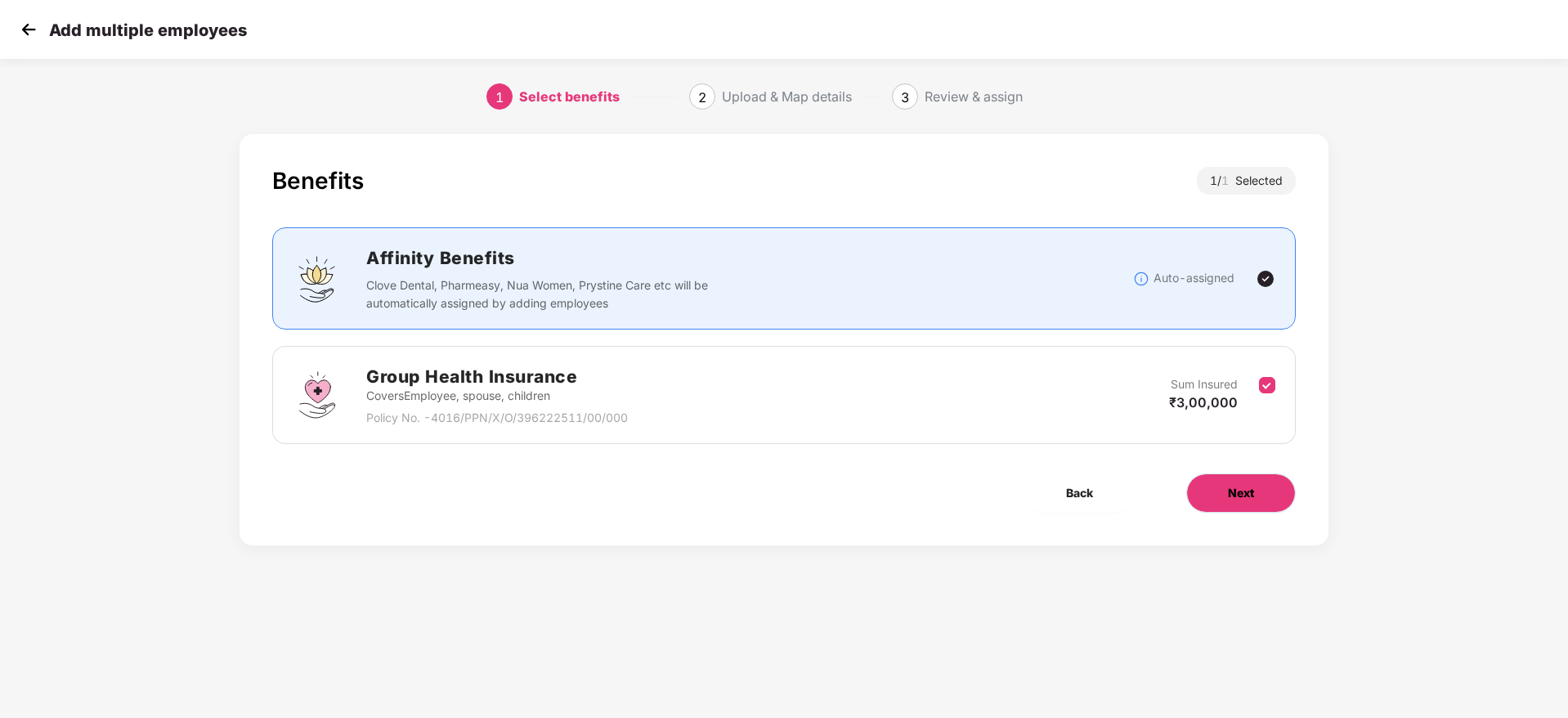
click at [1271, 487] on button "Next" at bounding box center [1241, 493] width 110 height 39
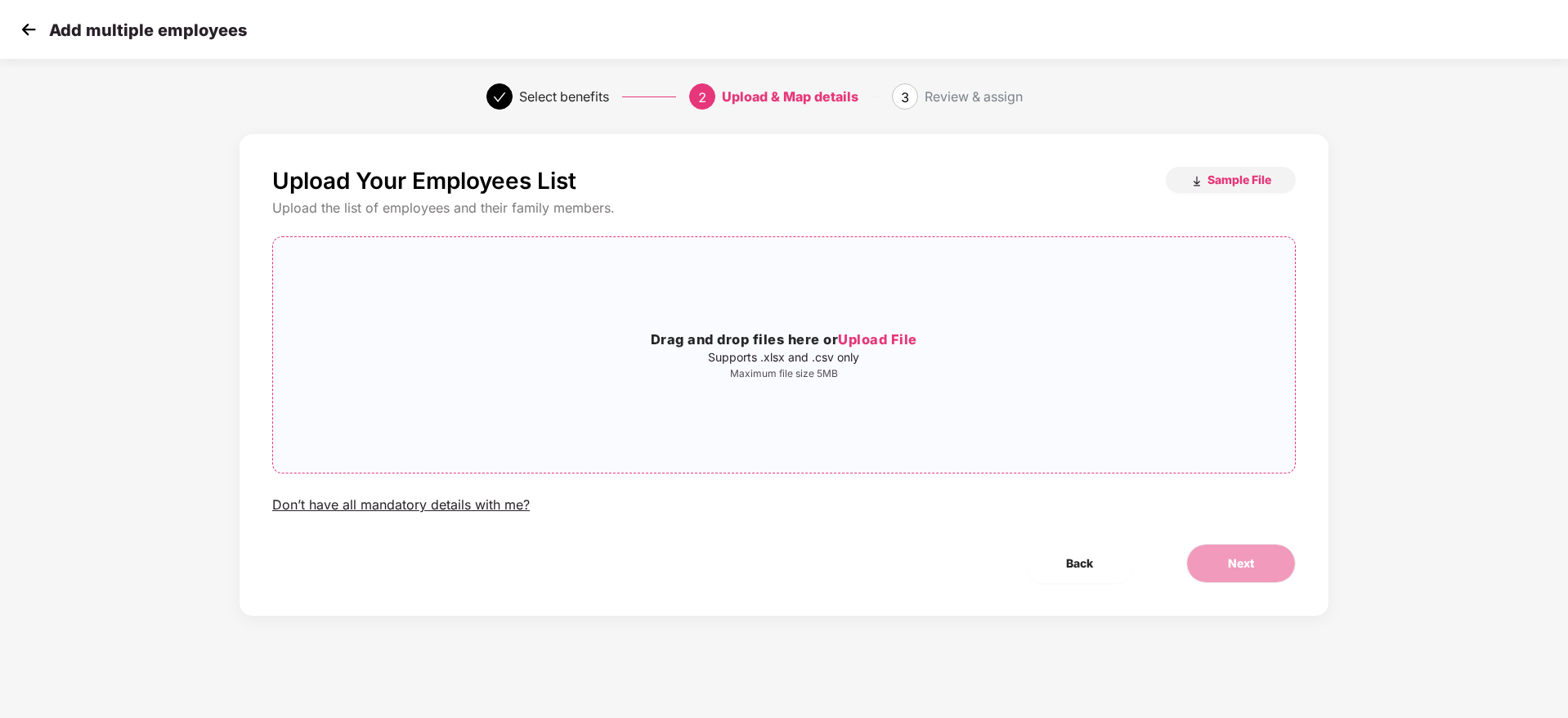
click at [866, 344] on span "Upload File" at bounding box center [878, 339] width 80 height 16
click at [1241, 574] on button "Next" at bounding box center [1241, 564] width 110 height 39
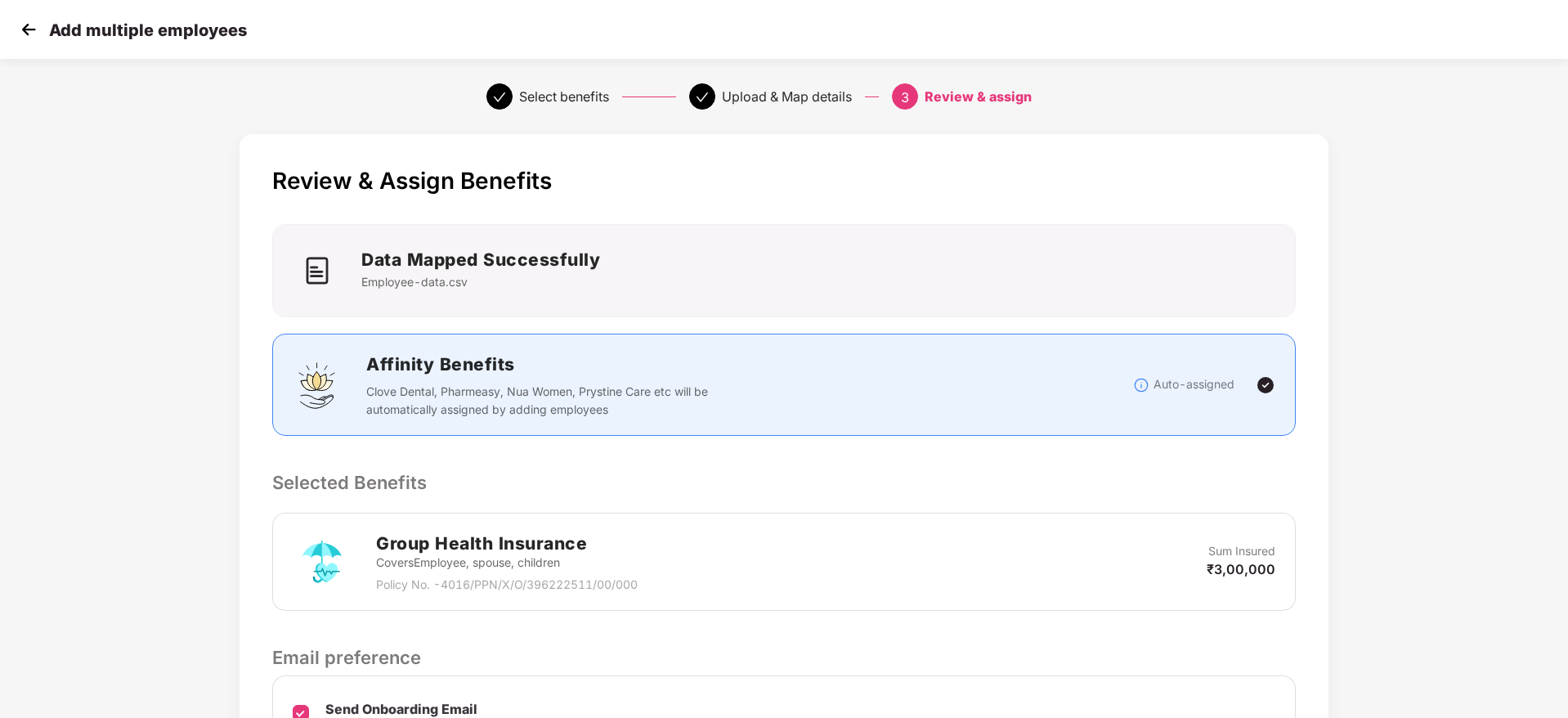
scroll to position [194, 0]
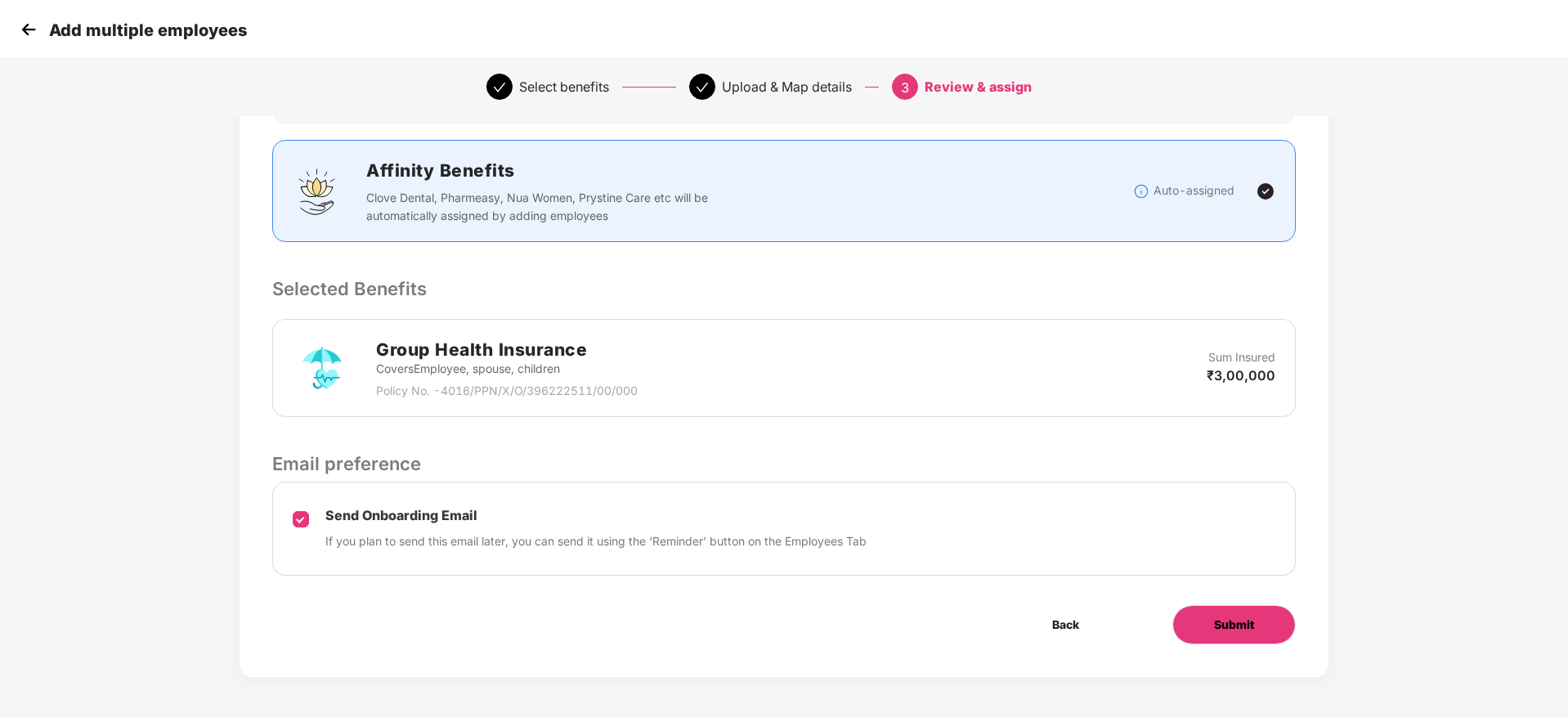
click at [1223, 624] on span "Submit" at bounding box center [1233, 625] width 40 height 18
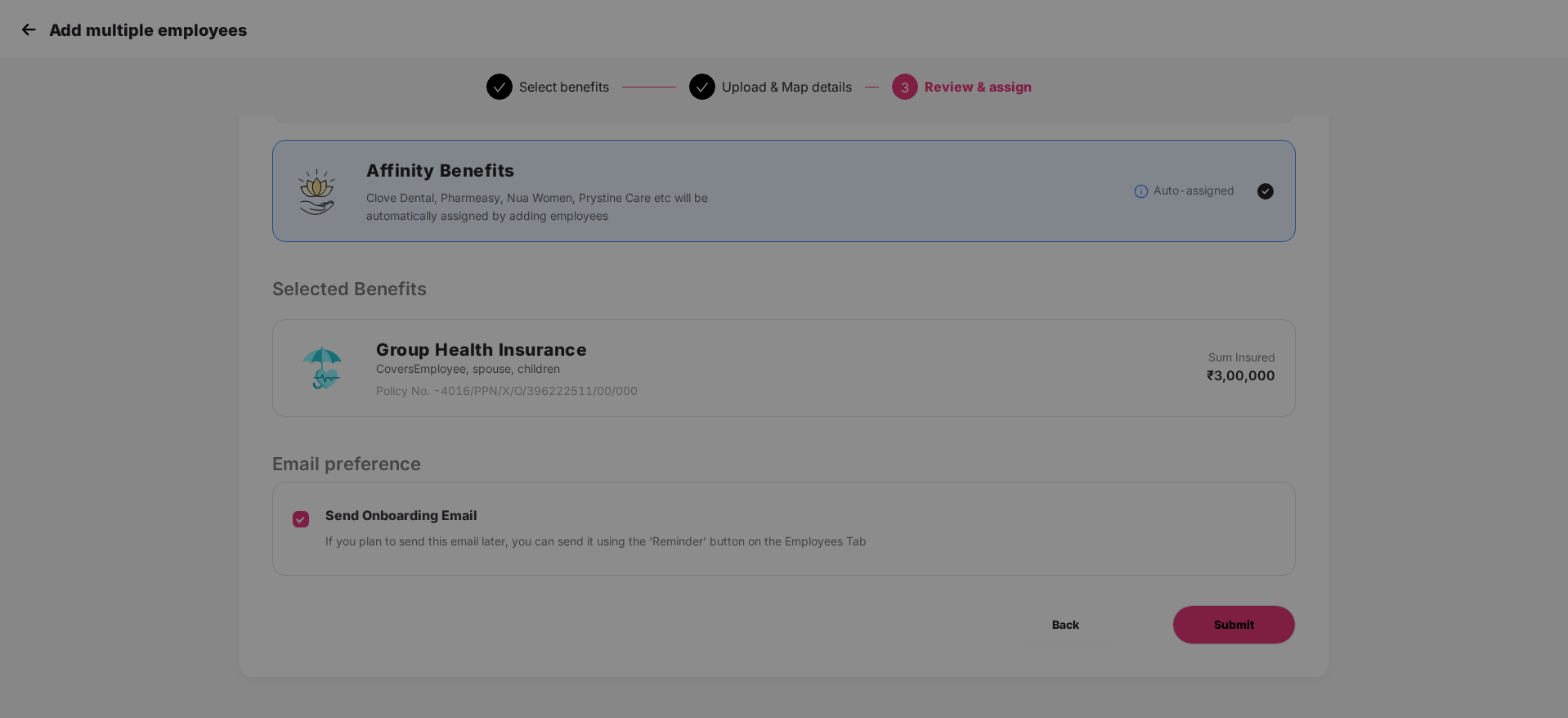
scroll to position [0, 0]
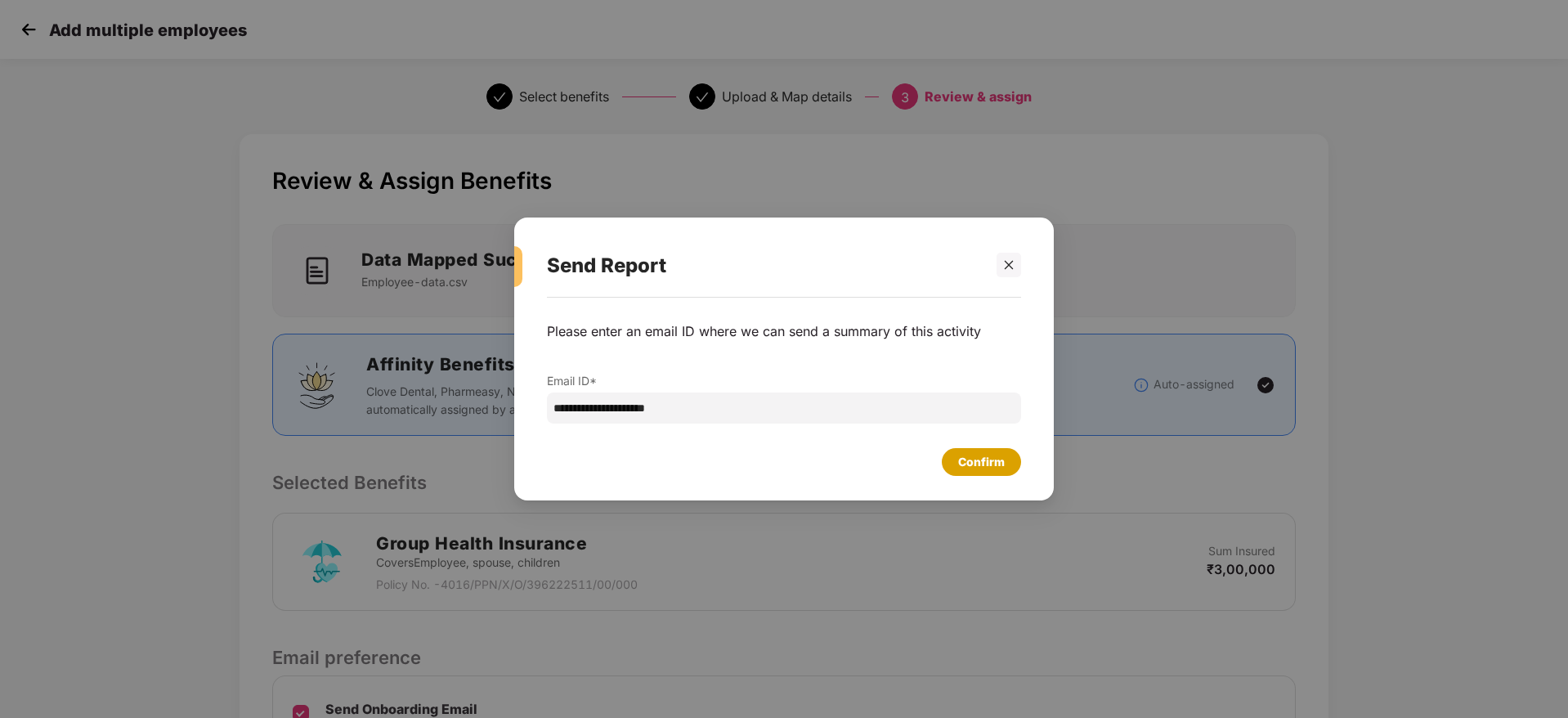
click at [1000, 466] on div "Confirm" at bounding box center [981, 462] width 47 height 18
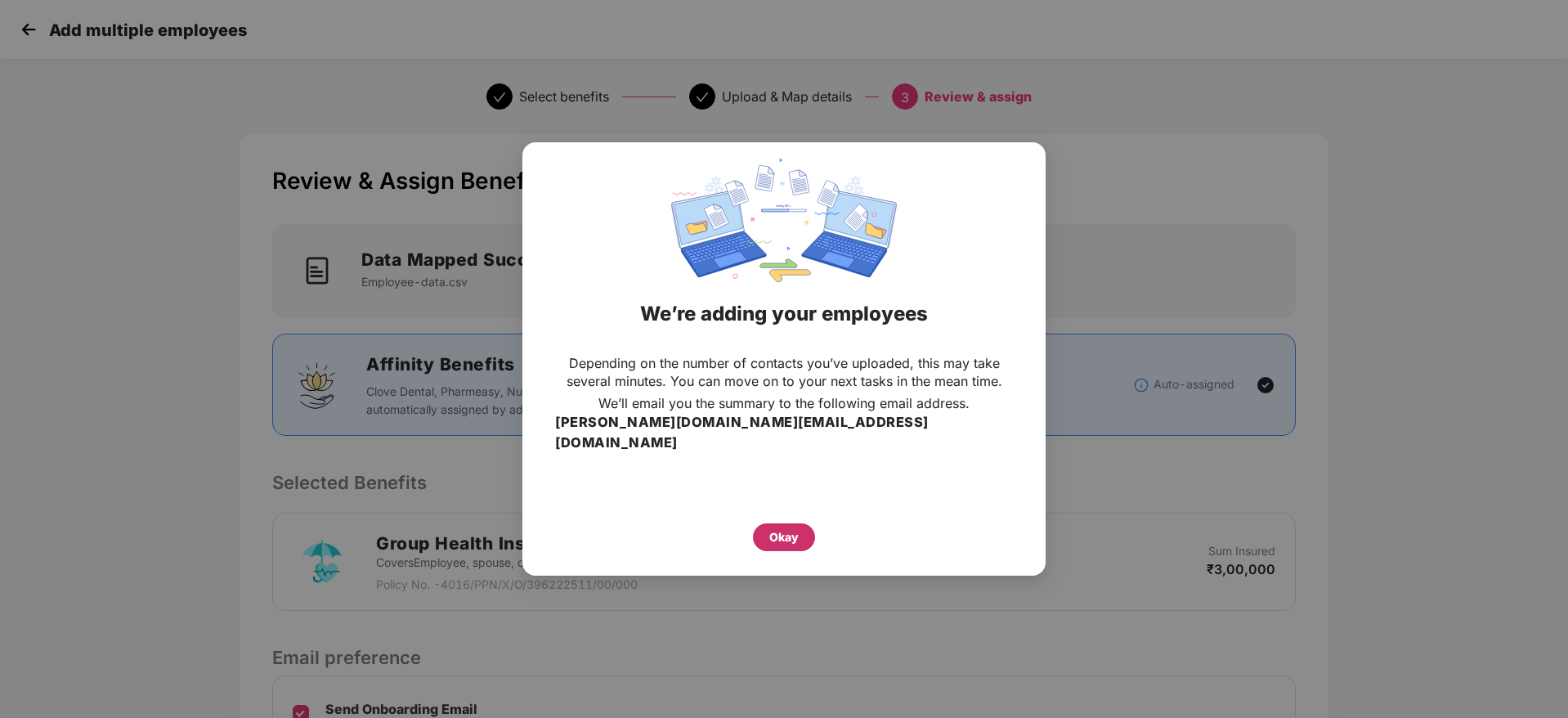
click at [807, 524] on div "Okay" at bounding box center [784, 537] width 62 height 27
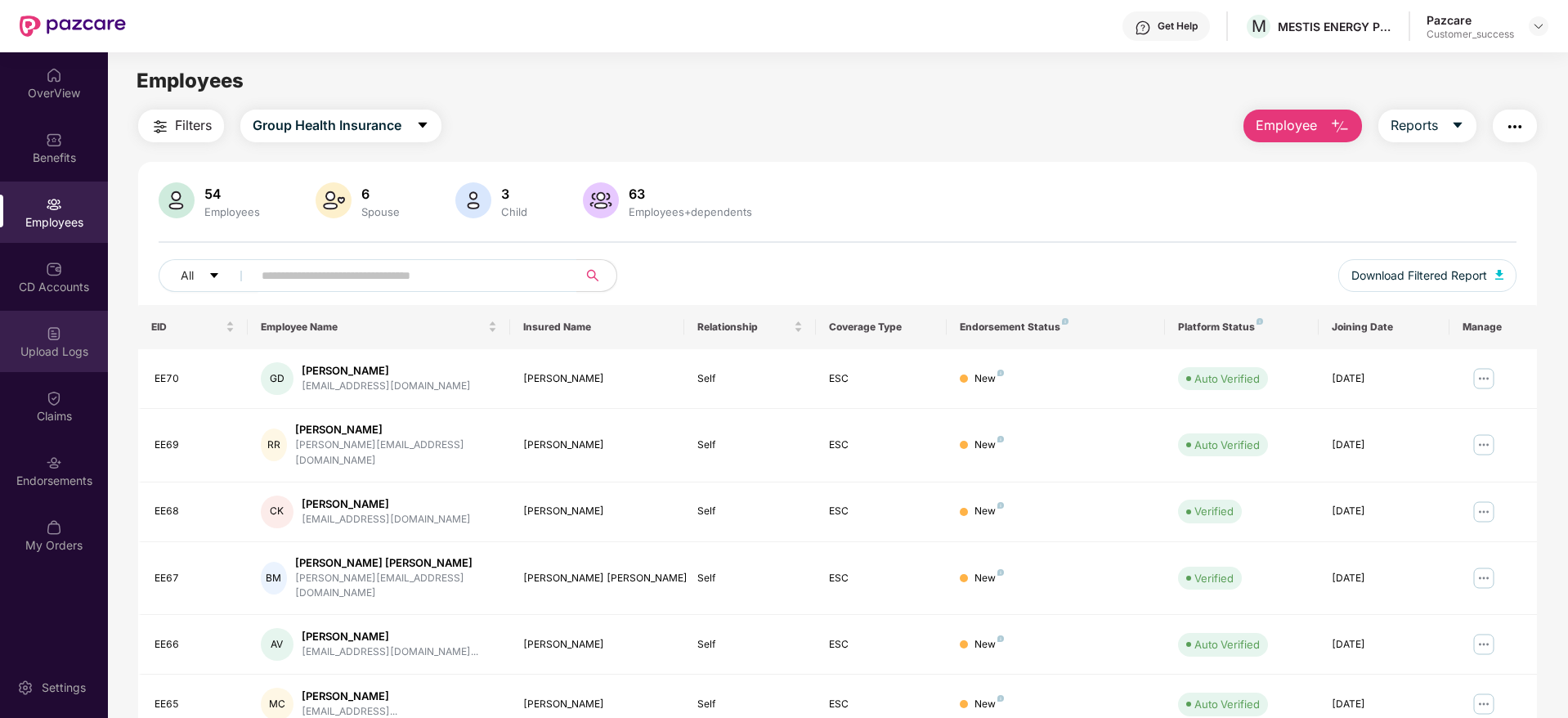
click at [56, 339] on img at bounding box center [54, 333] width 16 height 16
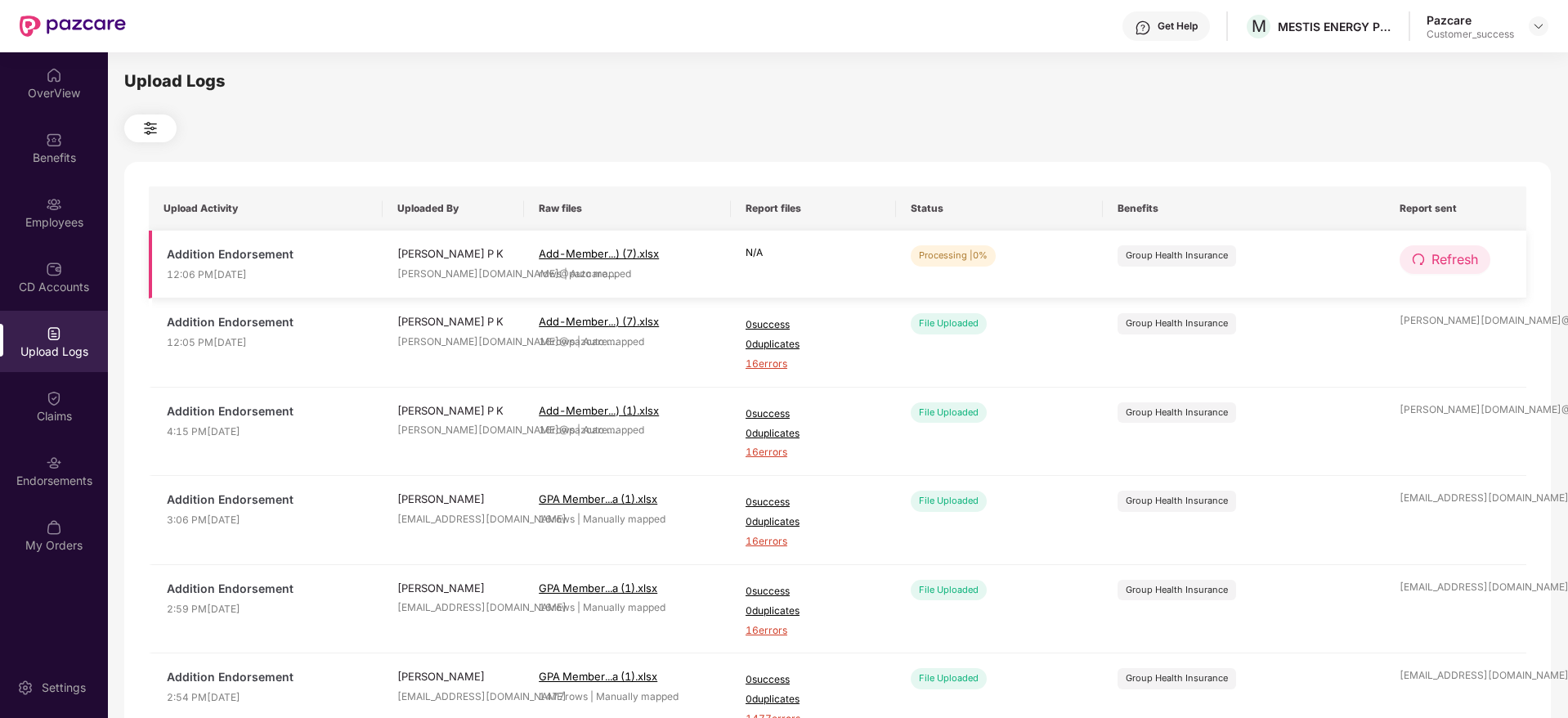
click at [1432, 256] on span "Refresh" at bounding box center [1455, 259] width 47 height 20
click at [1432, 256] on span "Refresh" at bounding box center [1455, 259] width 47 height 20
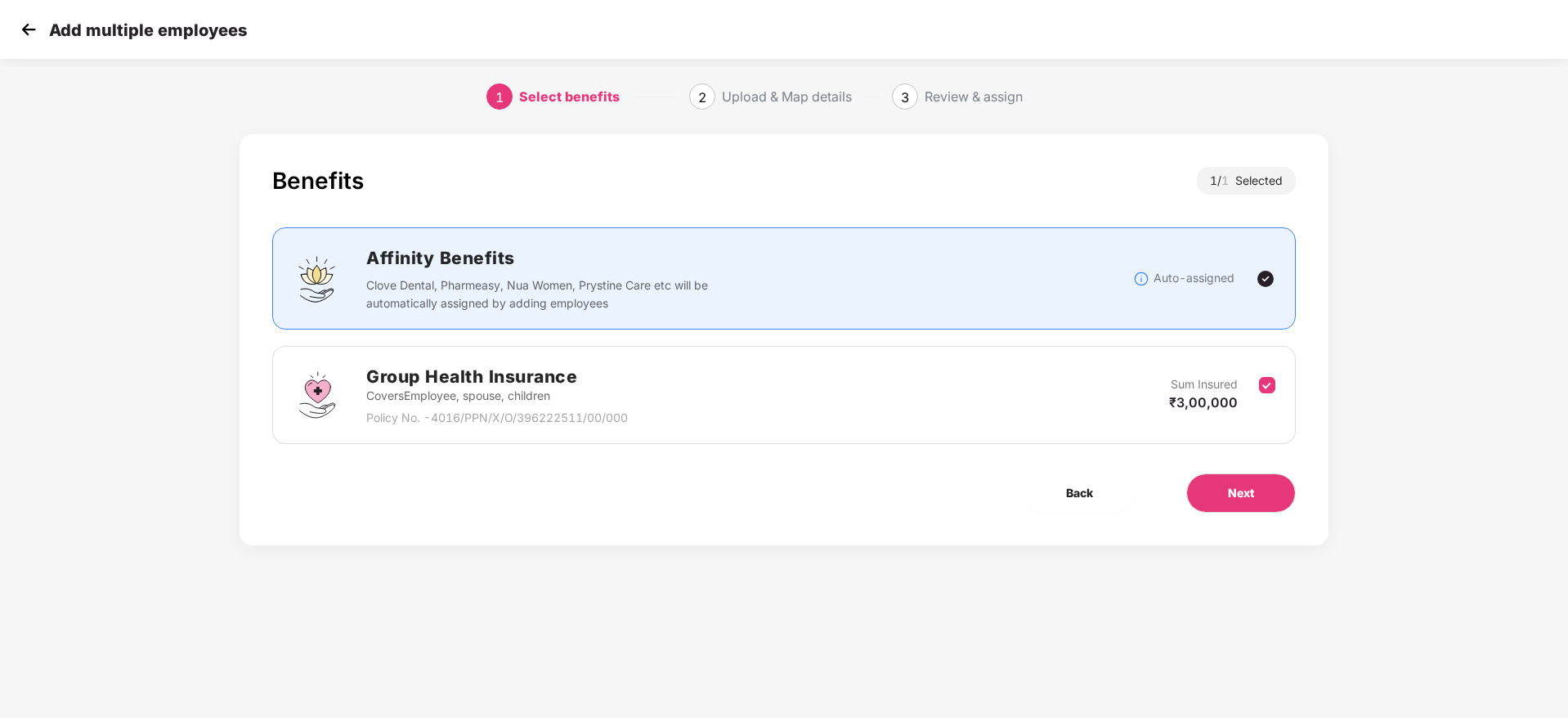
click at [41, 29] on div "Add multiple employees" at bounding box center [131, 29] width 230 height 24
click at [34, 32] on img at bounding box center [28, 29] width 25 height 25
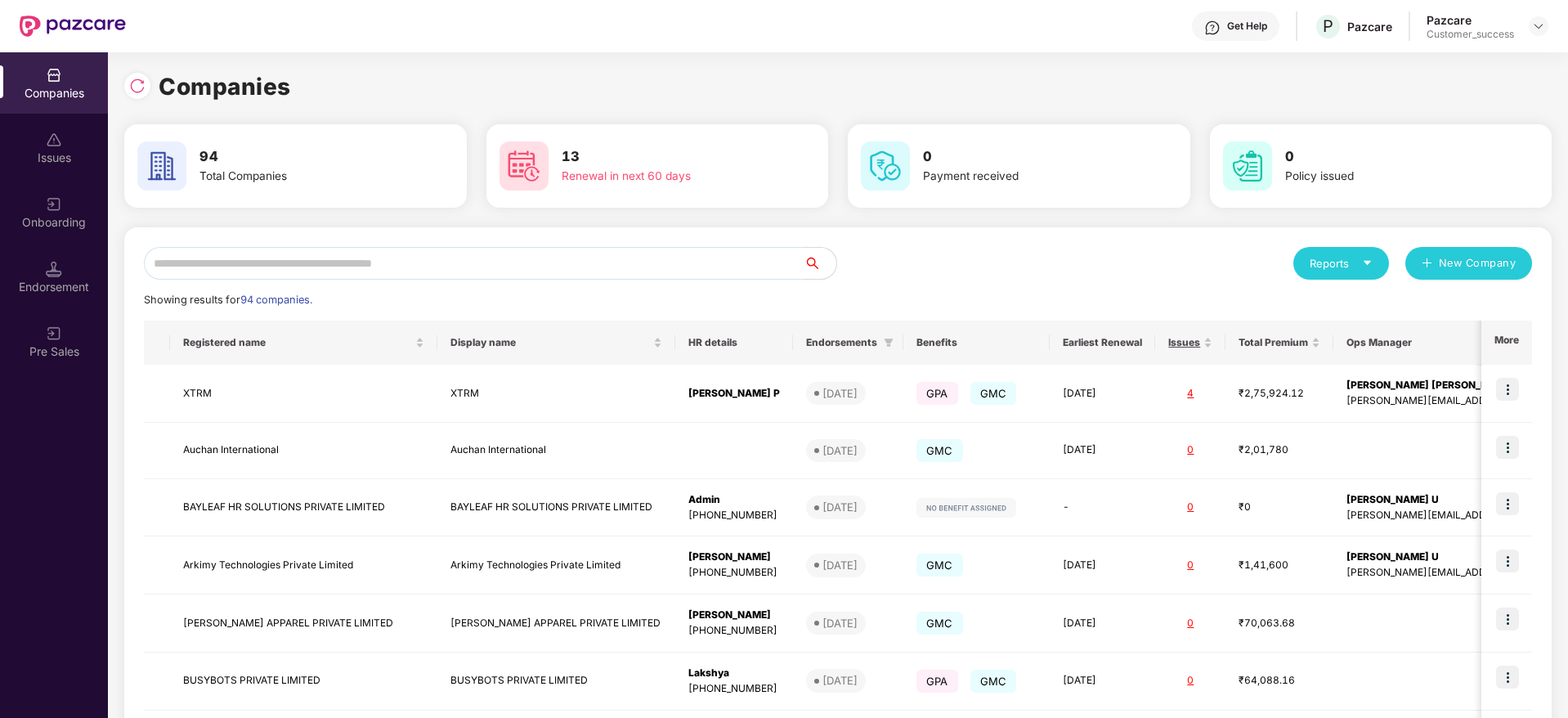
click at [287, 264] on input "text" at bounding box center [473, 263] width 660 height 33
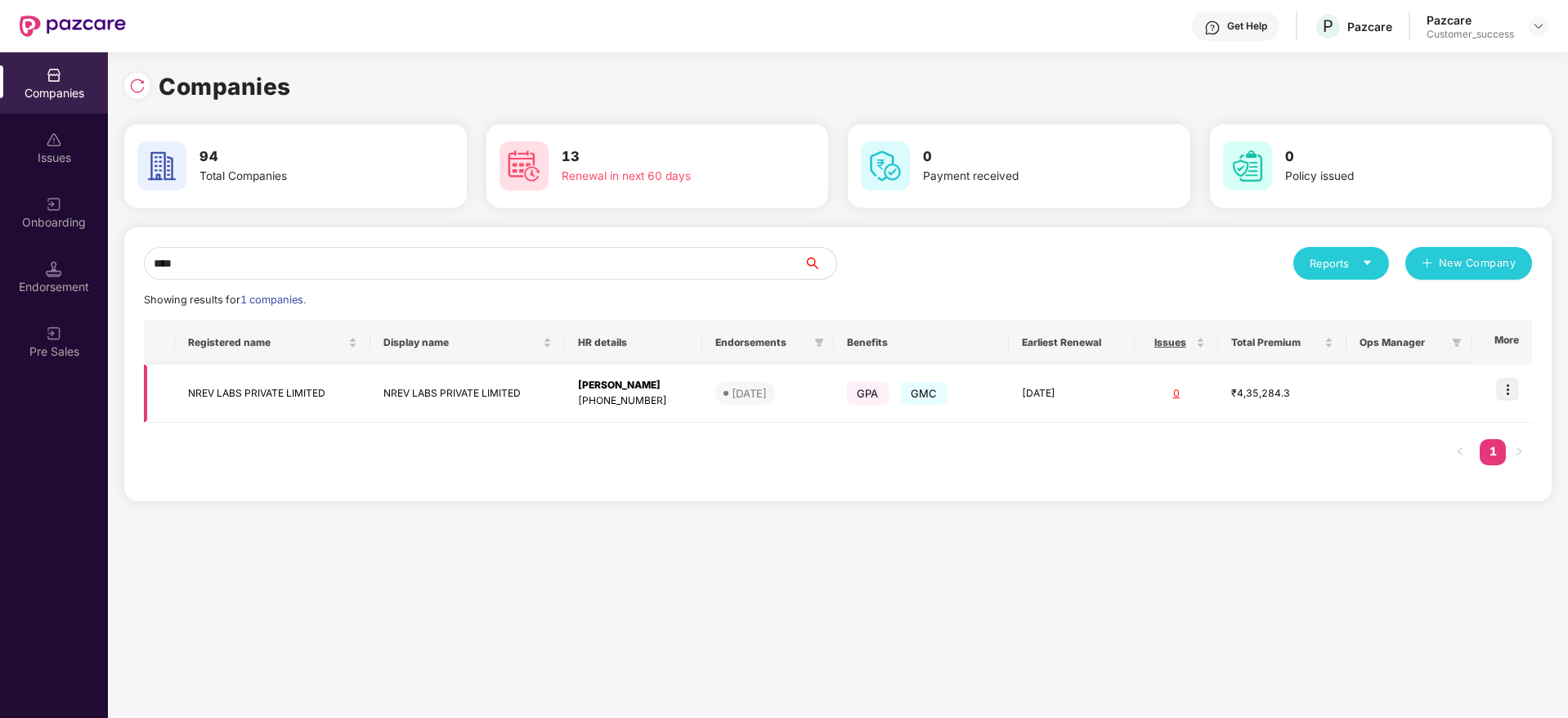
type input "****"
click at [276, 394] on td "NREV LABS PRIVATE LIMITED" at bounding box center [272, 394] width 195 height 59
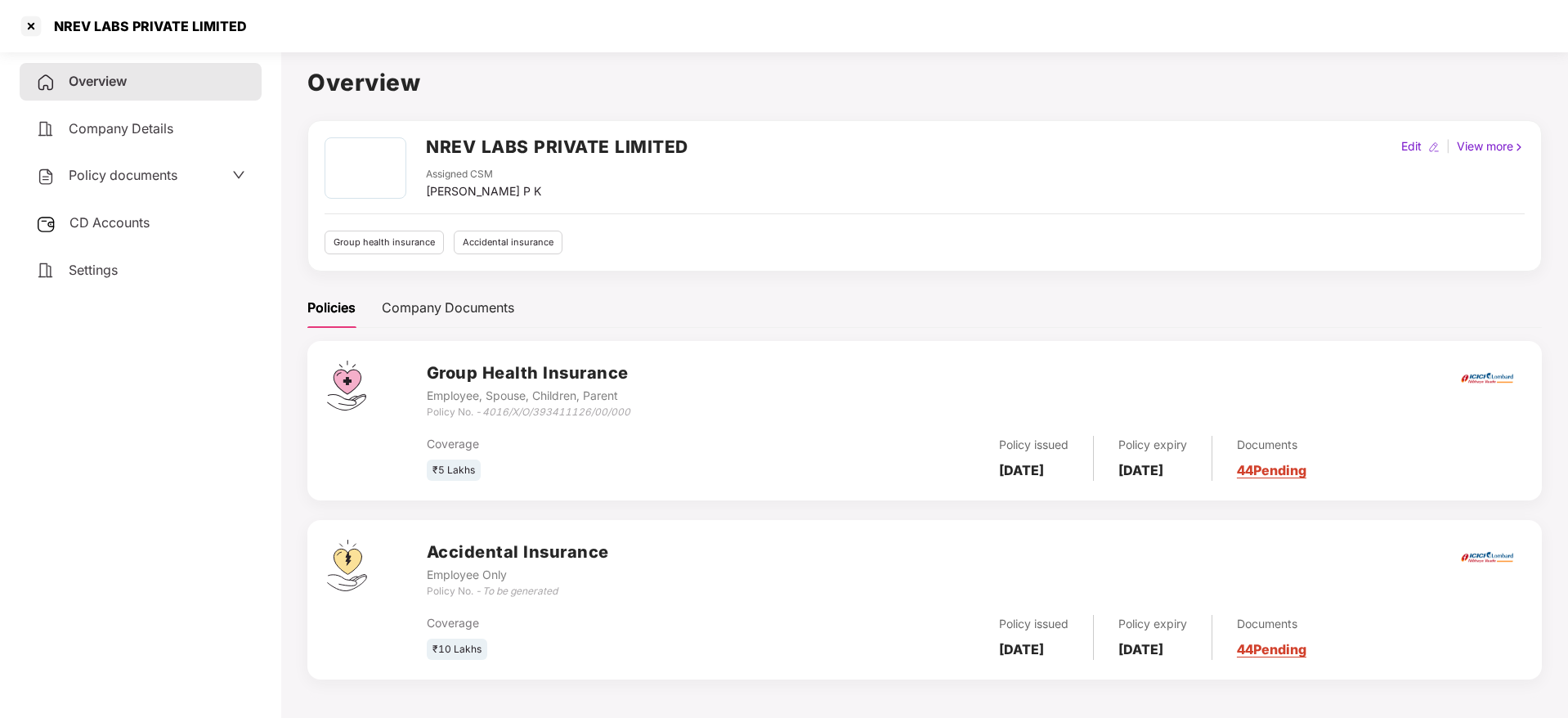
click at [130, 185] on div "Policy documents" at bounding box center [107, 176] width 142 height 21
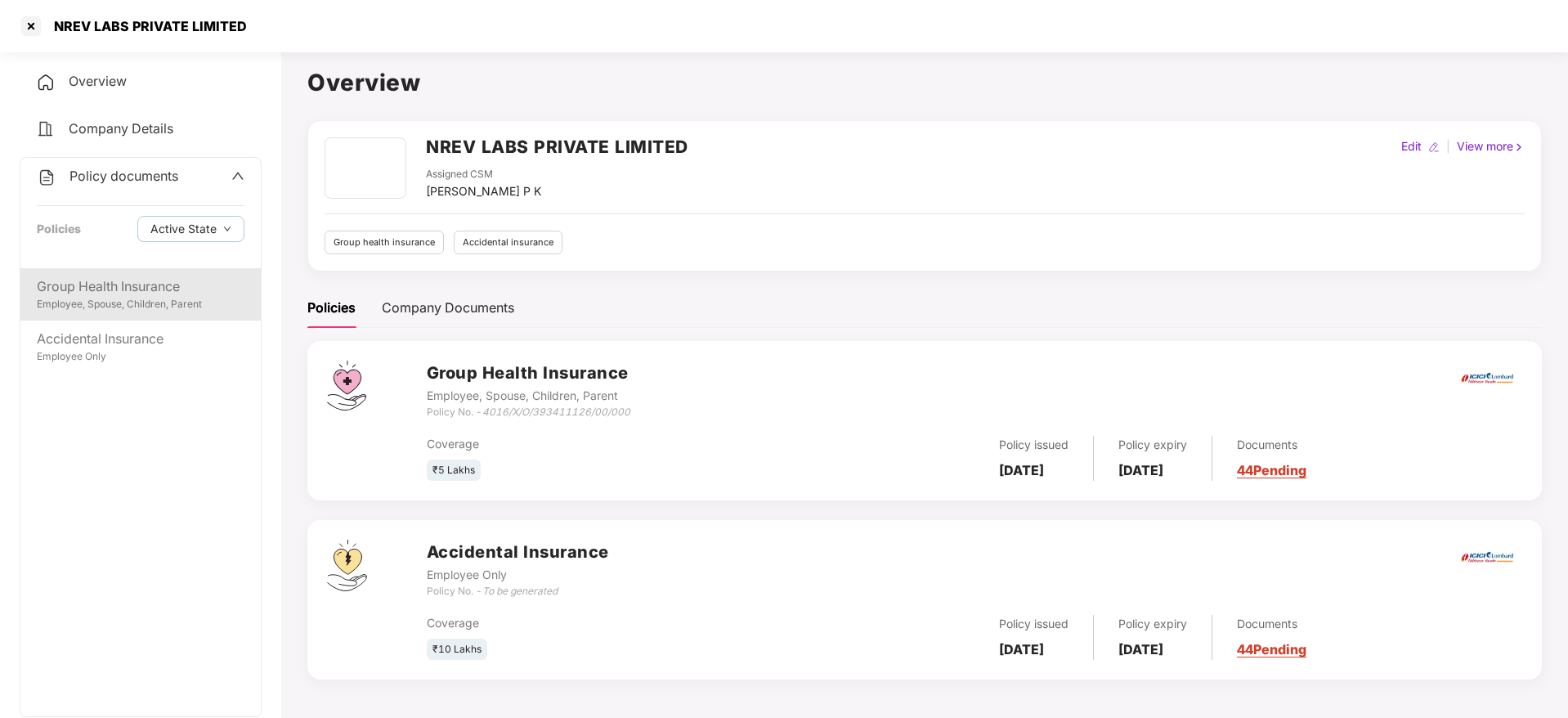
click at [113, 283] on div "Group Health Insurance" at bounding box center [141, 286] width 207 height 20
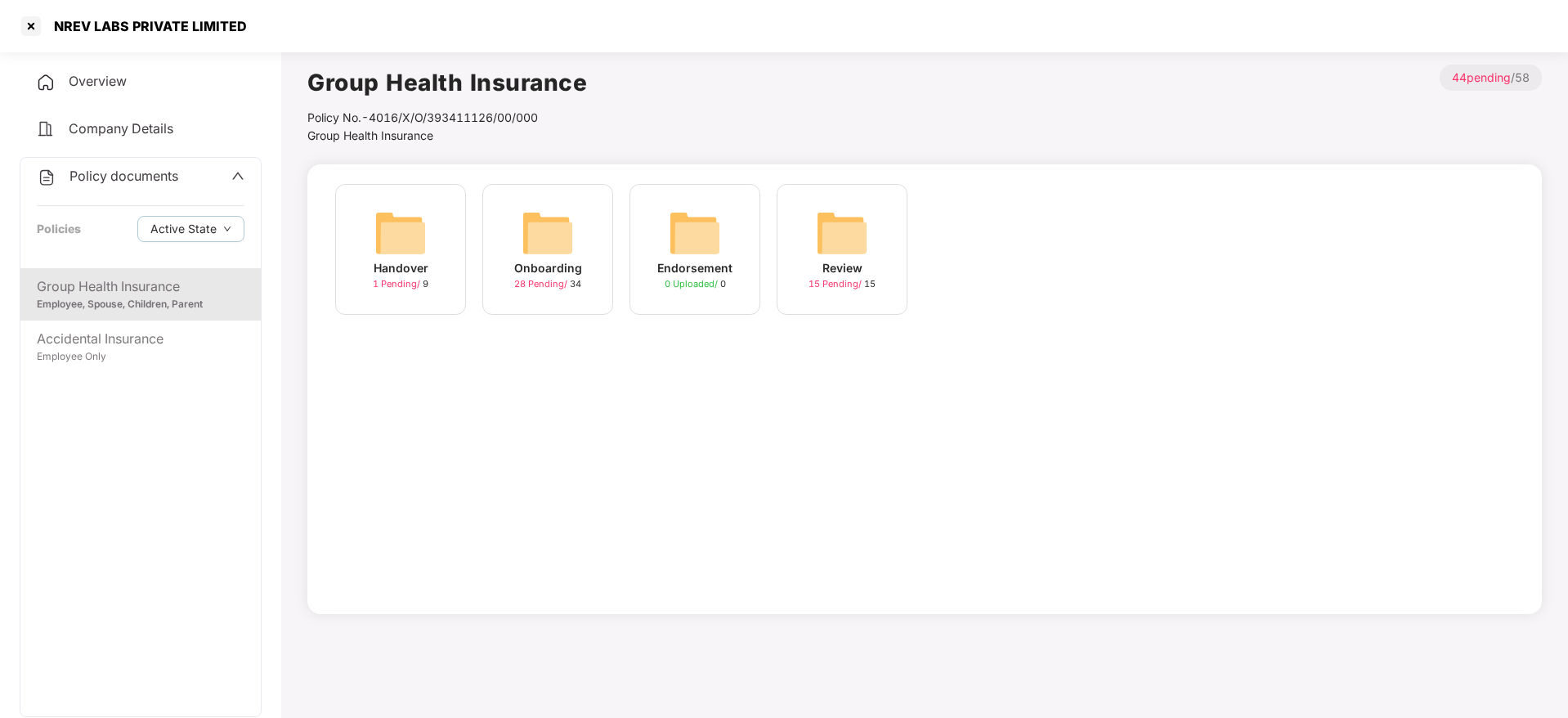
click at [539, 260] on div "Onboarding" at bounding box center [547, 268] width 68 height 18
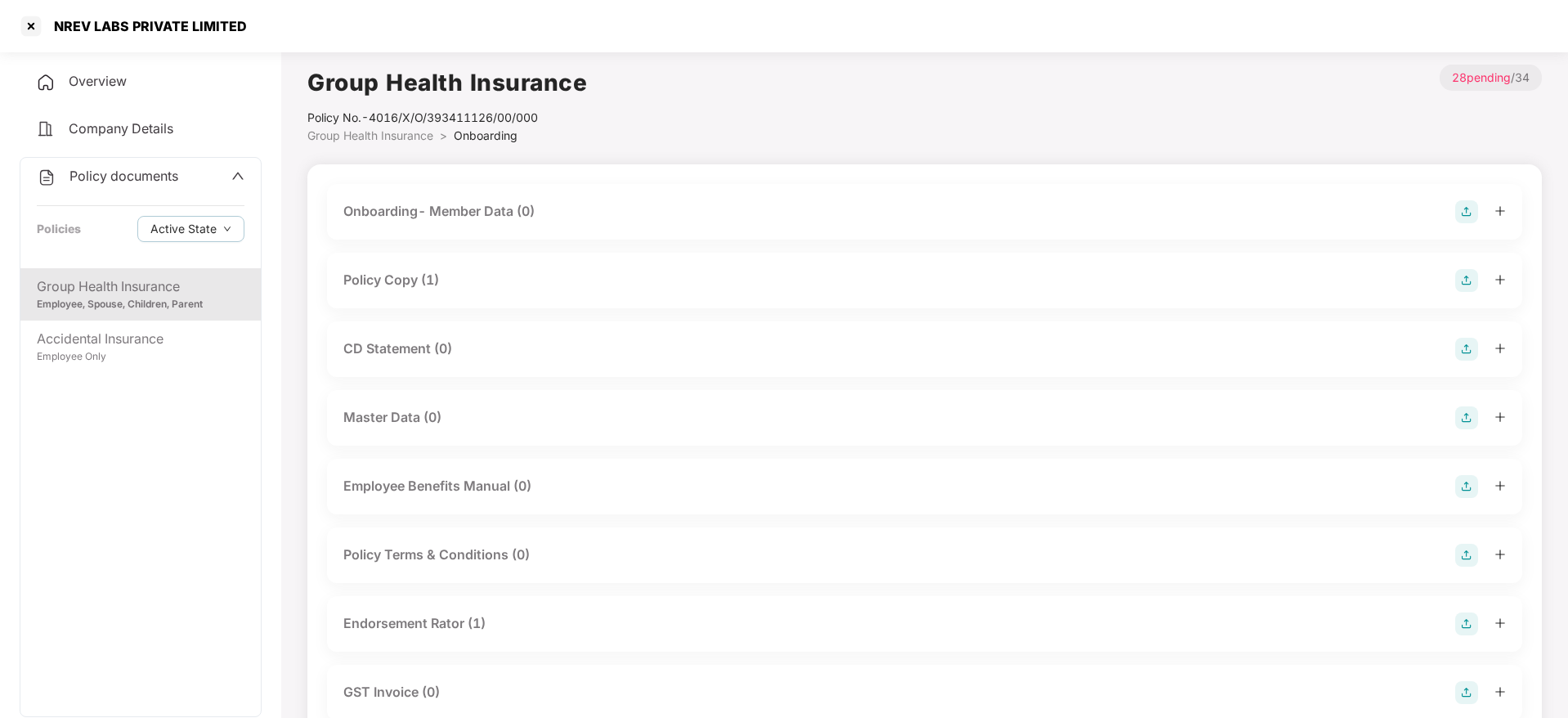
click at [443, 351] on div "CD Statement (0)" at bounding box center [398, 348] width 109 height 20
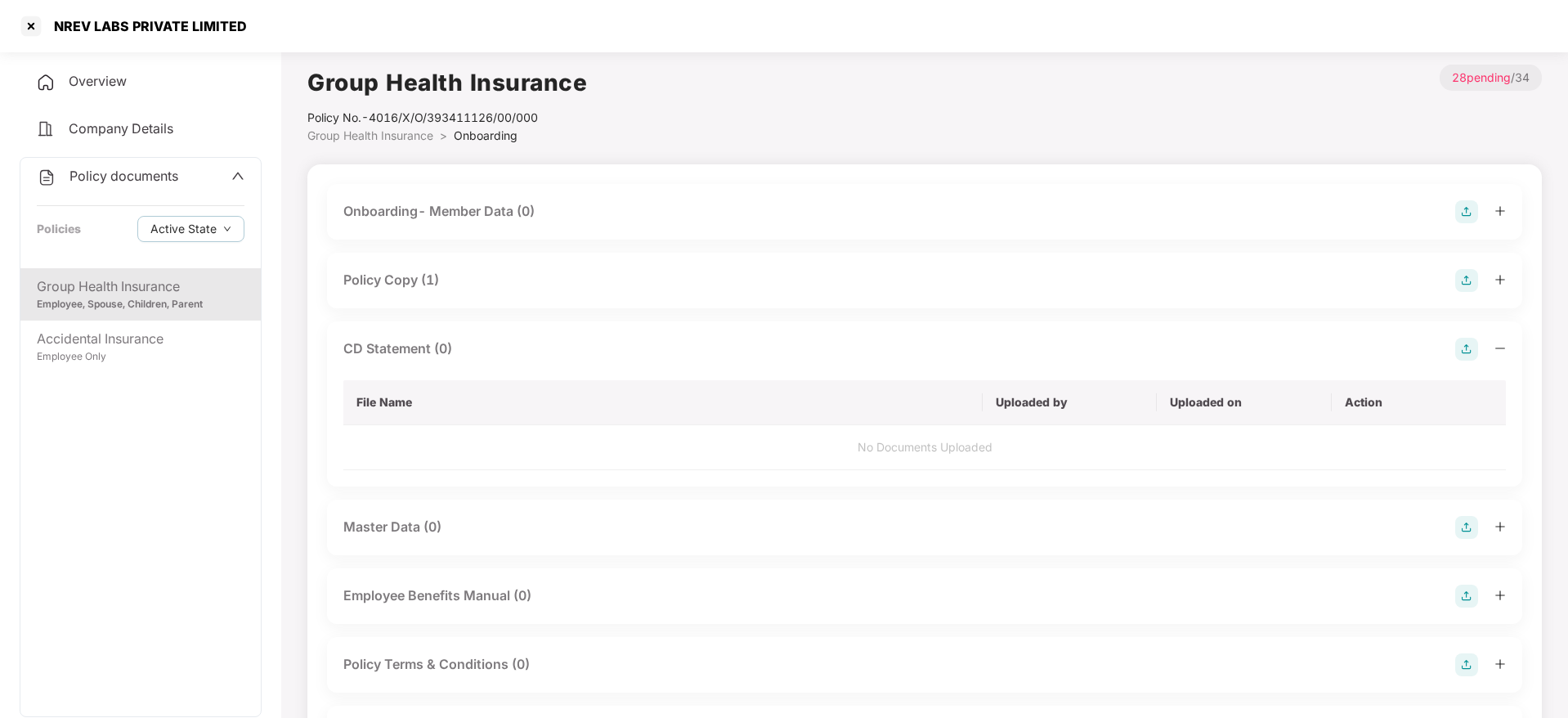
click at [1464, 349] on img at bounding box center [1466, 349] width 23 height 23
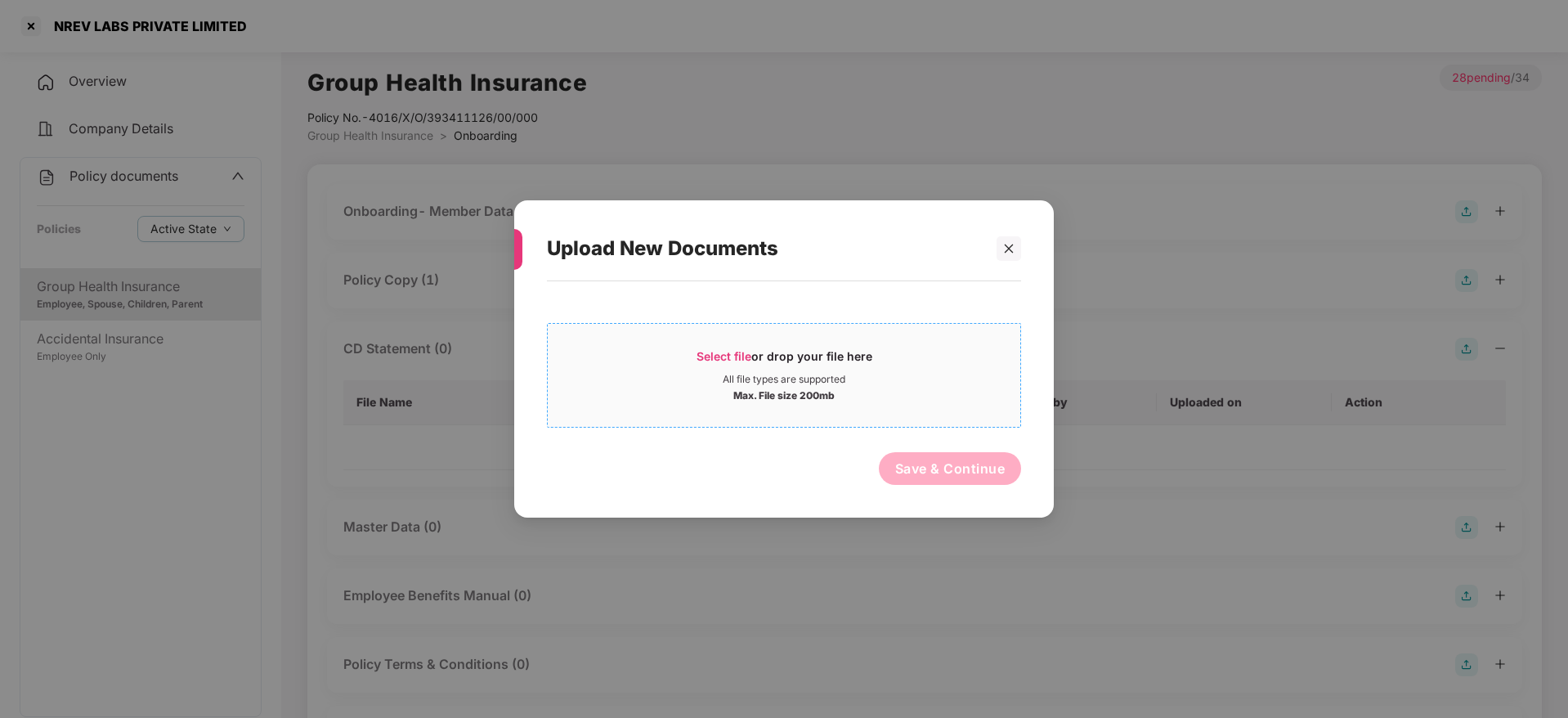
click at [725, 356] on span "Select file" at bounding box center [724, 356] width 55 height 14
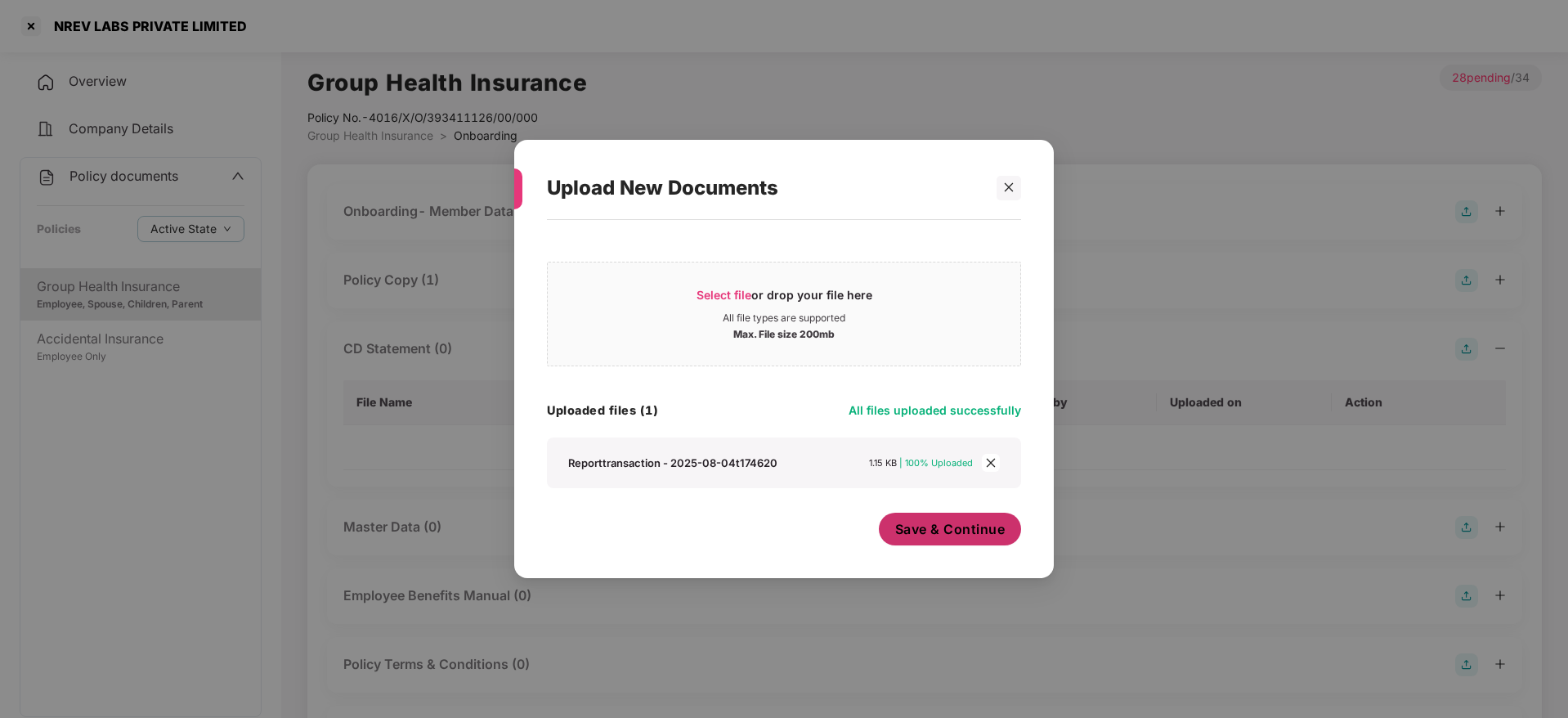
click at [998, 531] on span "Save & Continue" at bounding box center [950, 529] width 111 height 18
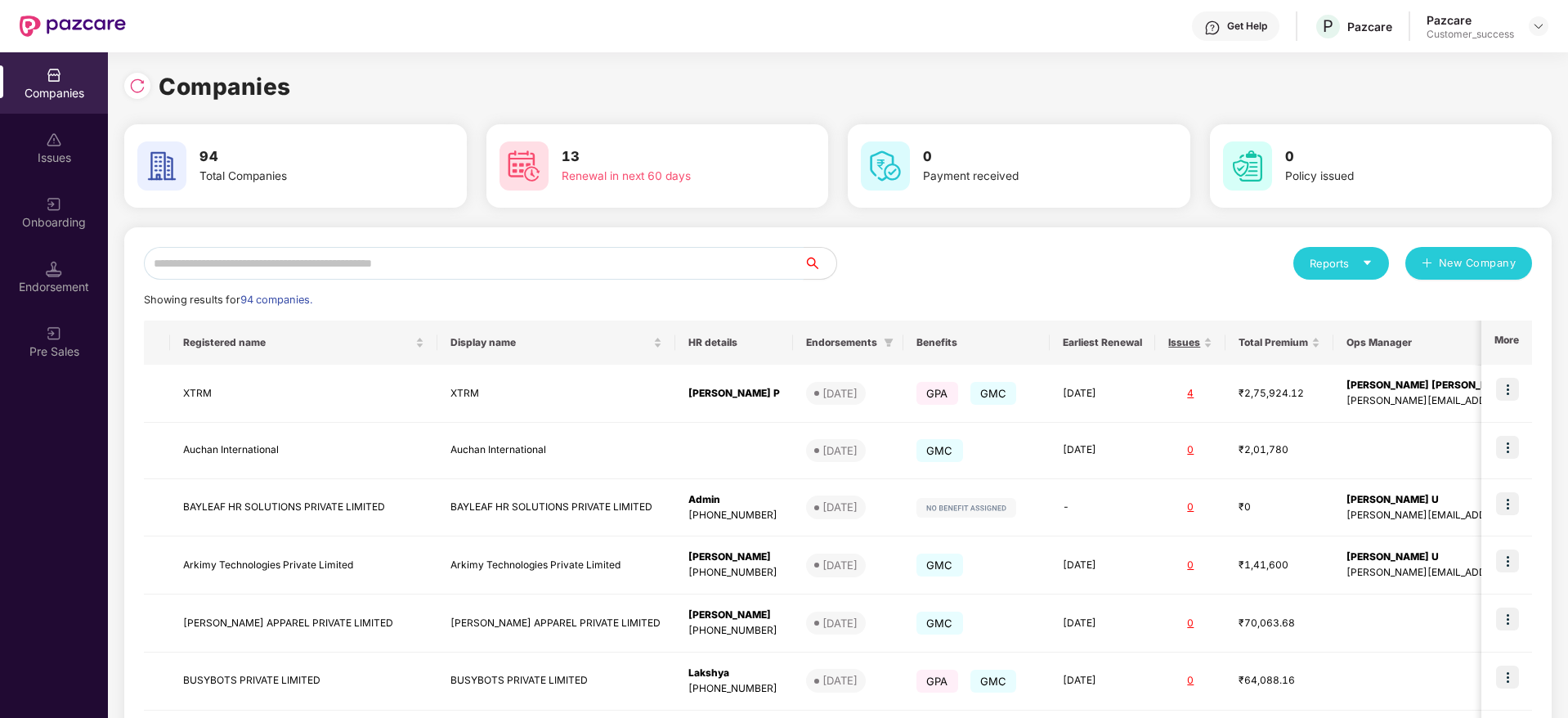
click at [299, 259] on input "text" at bounding box center [473, 263] width 660 height 33
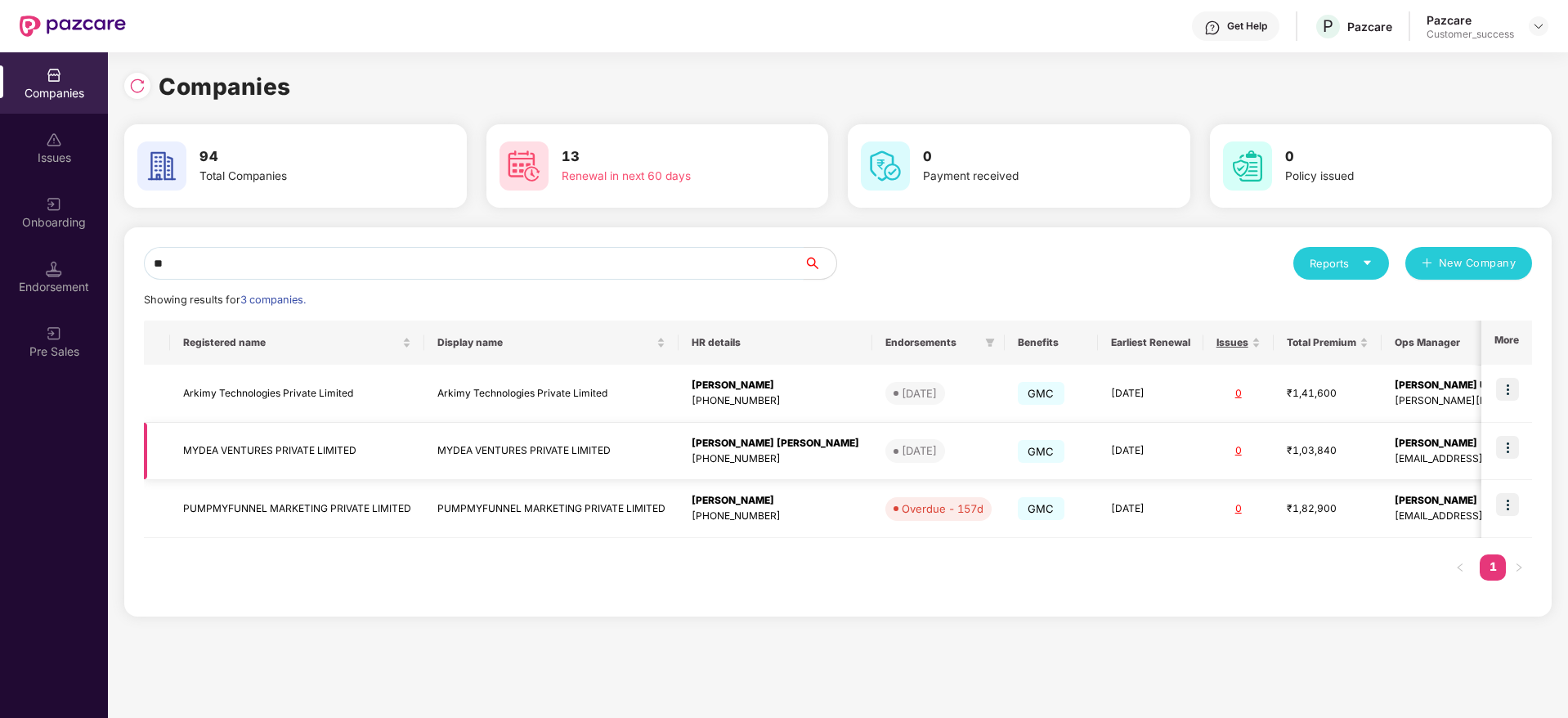
type input "**"
click at [1514, 449] on img at bounding box center [1508, 448] width 23 height 23
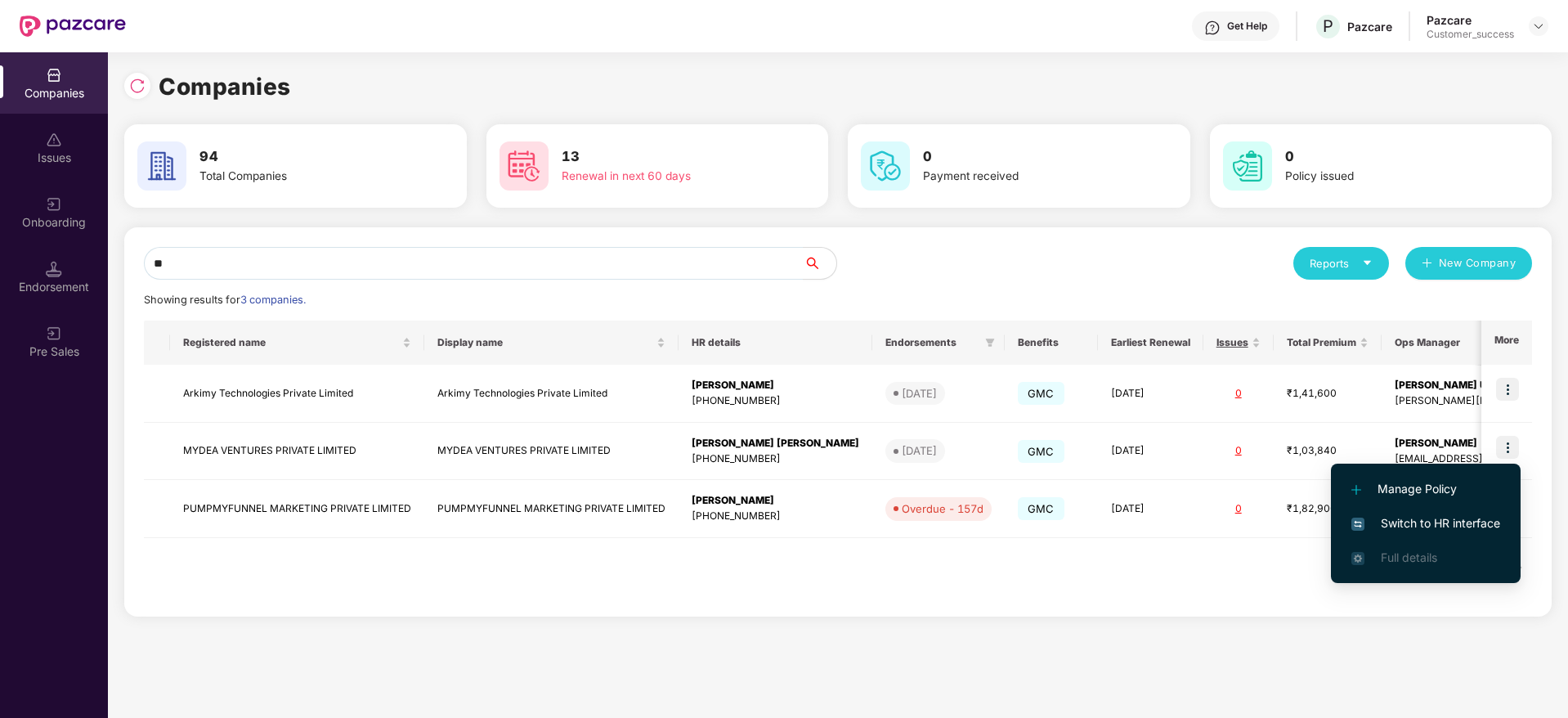
click at [1450, 516] on span "Switch to HR interface" at bounding box center [1425, 523] width 149 height 18
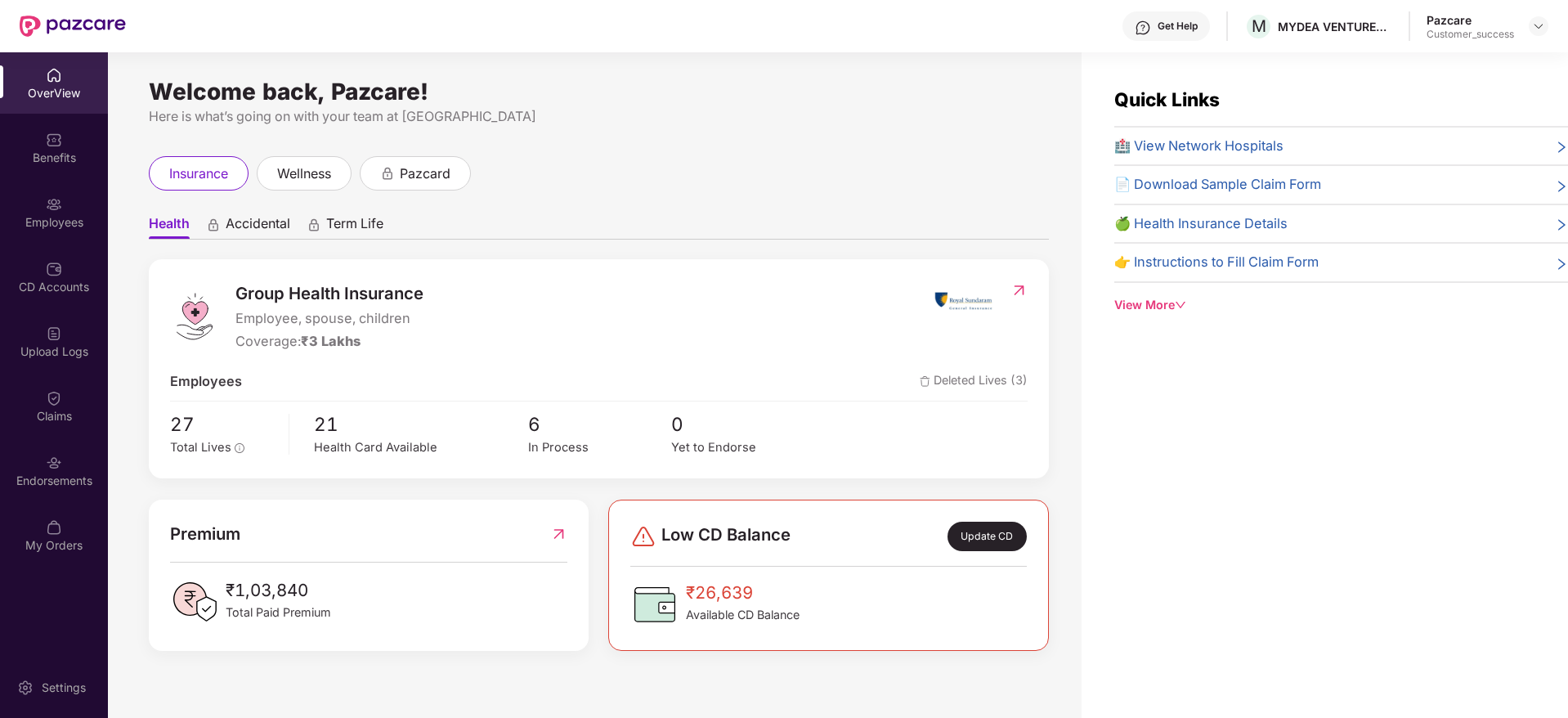
click at [36, 211] on div "Employees" at bounding box center [54, 212] width 108 height 61
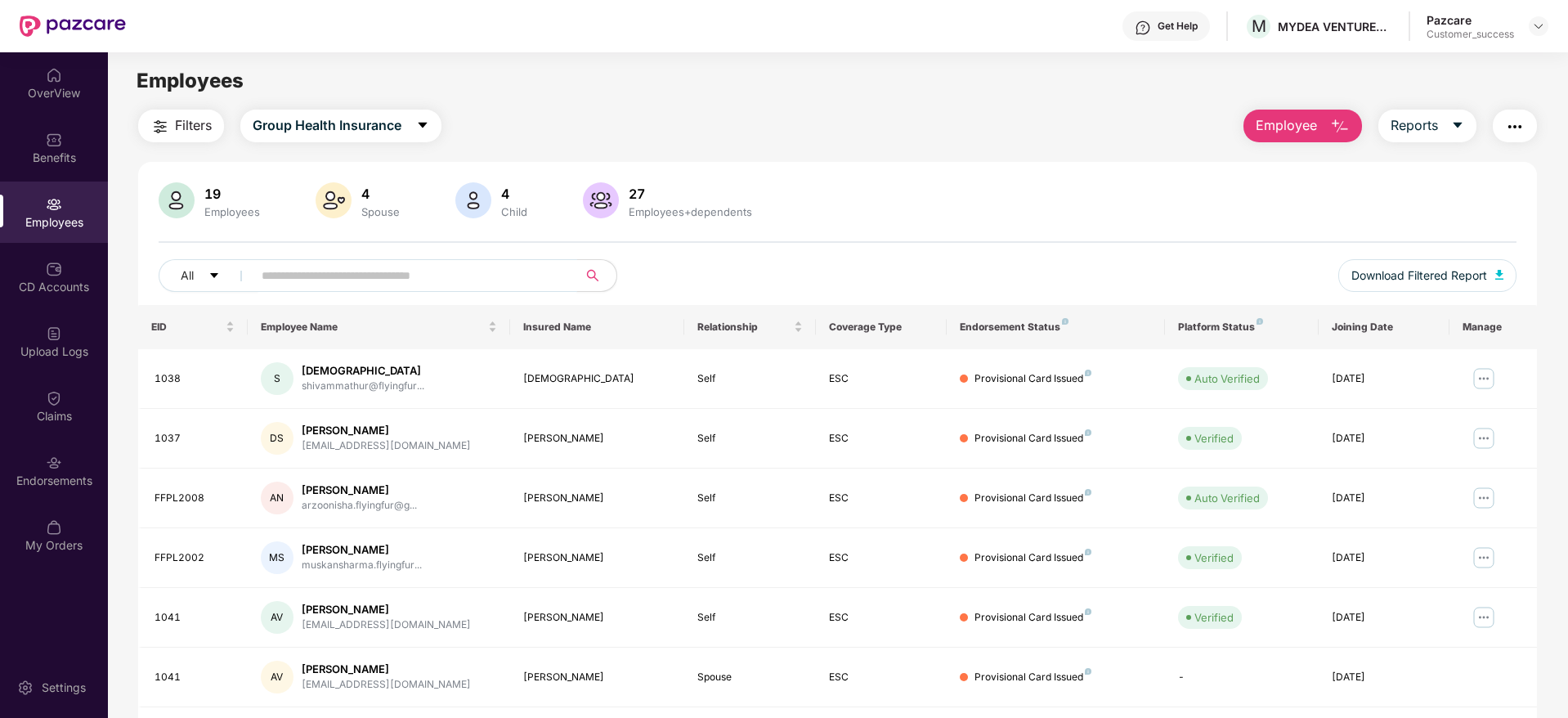
click at [344, 269] on input "text" at bounding box center [408, 276] width 293 height 25
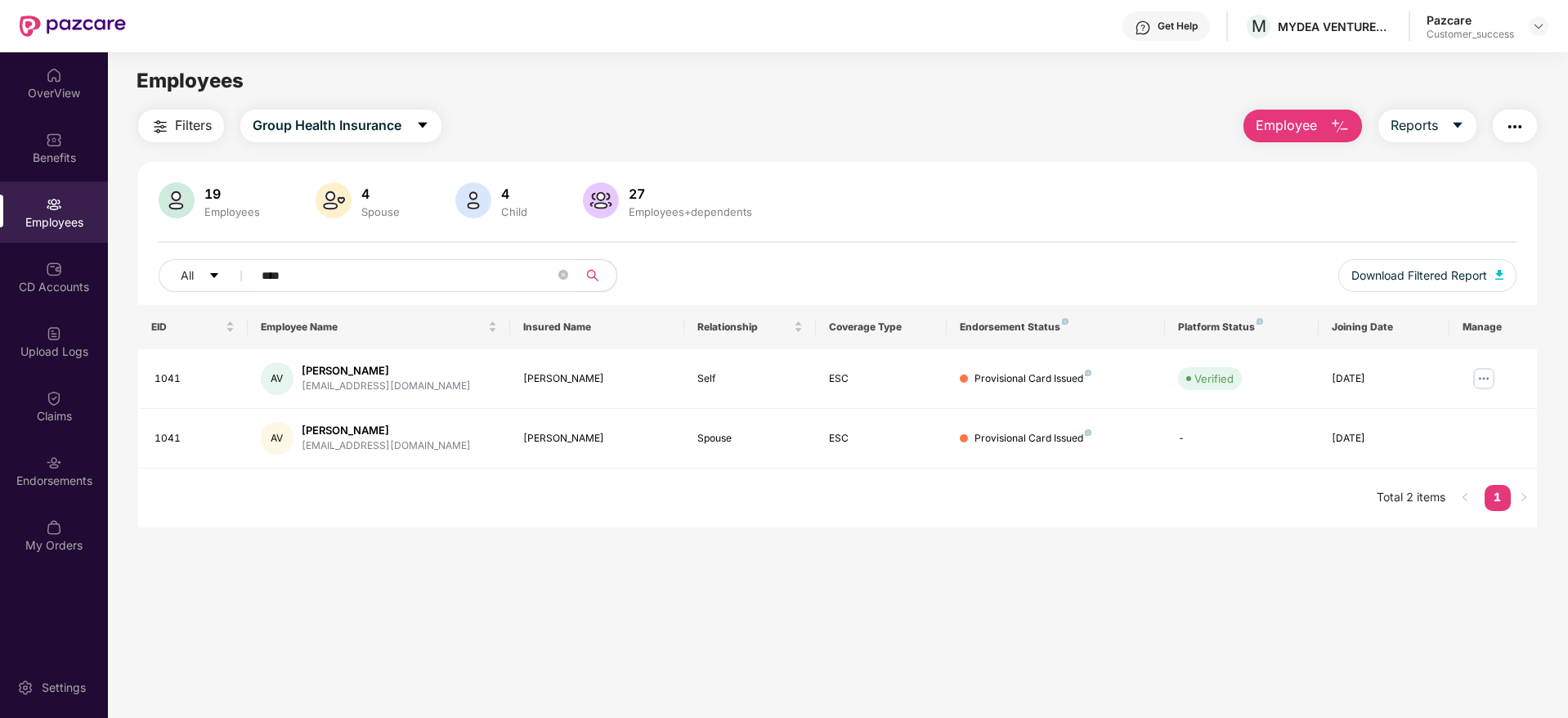
click at [386, 269] on input "****" at bounding box center [408, 276] width 293 height 25
click at [346, 275] on input "****" at bounding box center [408, 276] width 293 height 25
type input "*"
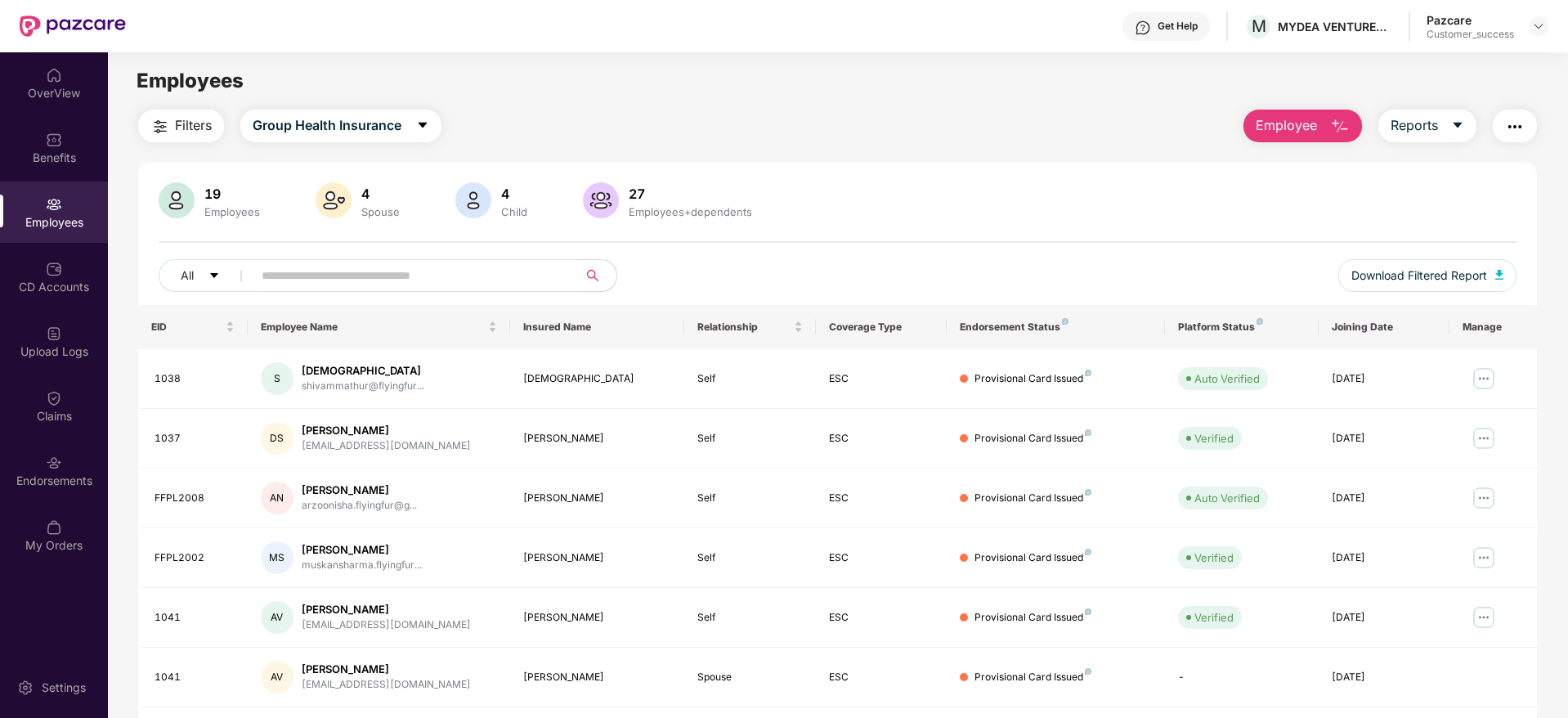
click at [356, 277] on input "text" at bounding box center [408, 276] width 293 height 25
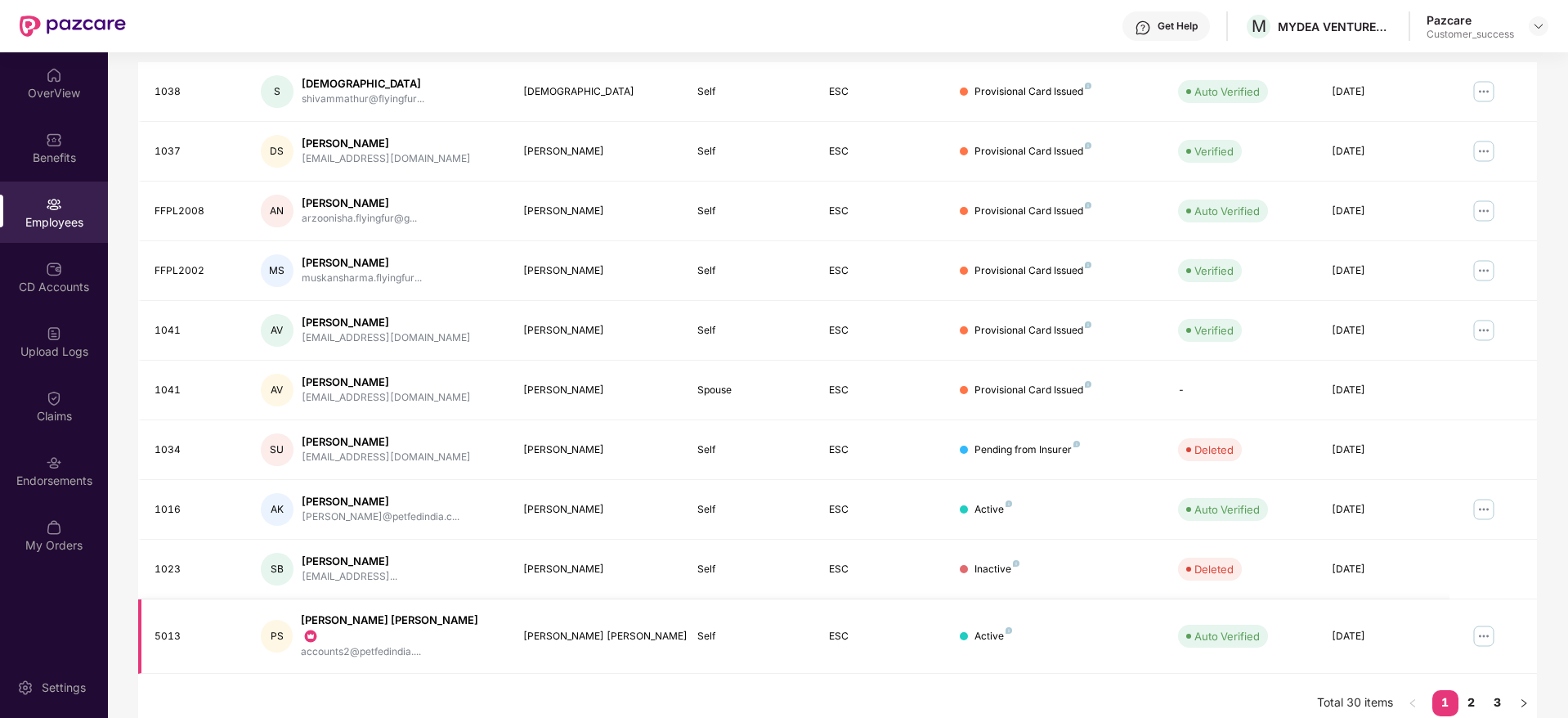
click at [1485, 641] on img at bounding box center [1484, 636] width 27 height 27
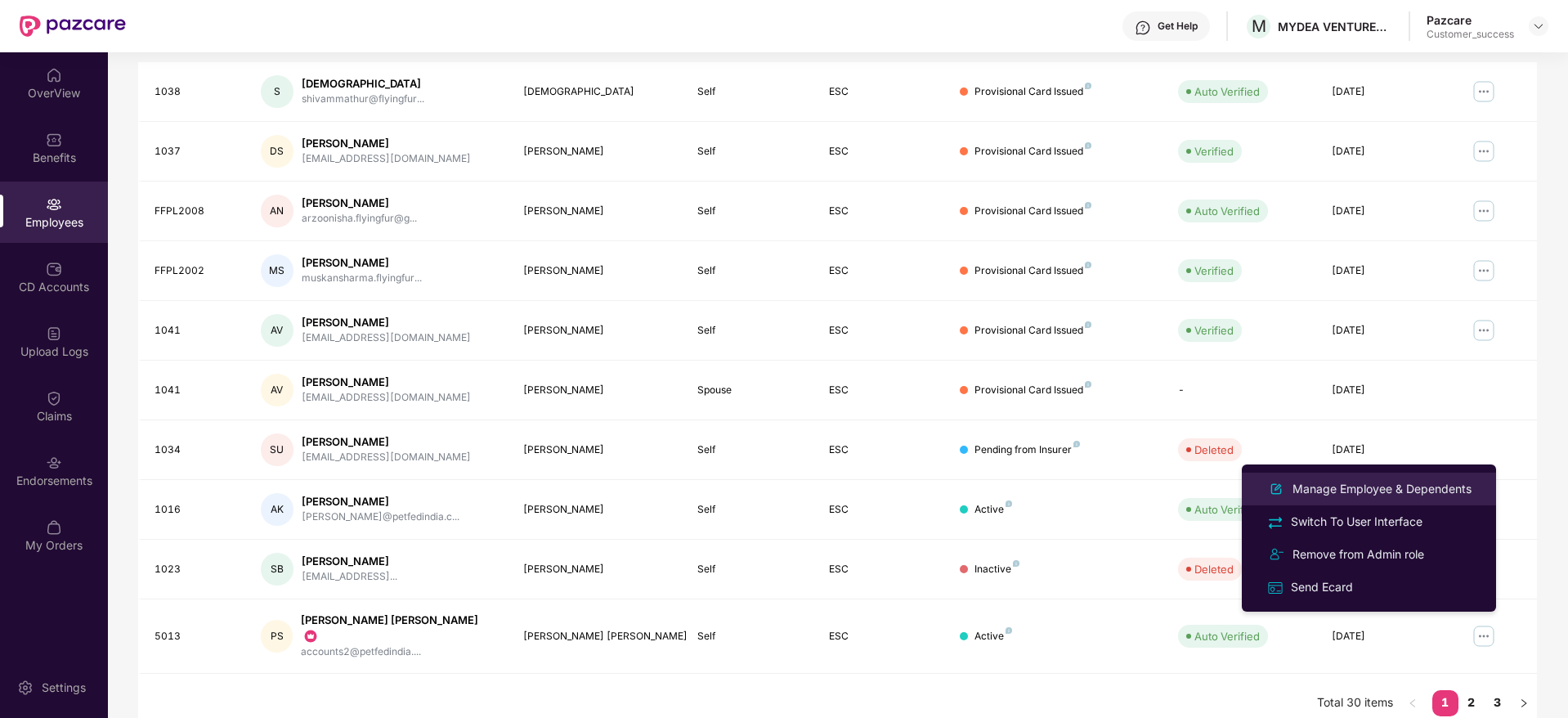
click at [1395, 492] on div "Manage Employee & Dependents" at bounding box center [1381, 489] width 185 height 18
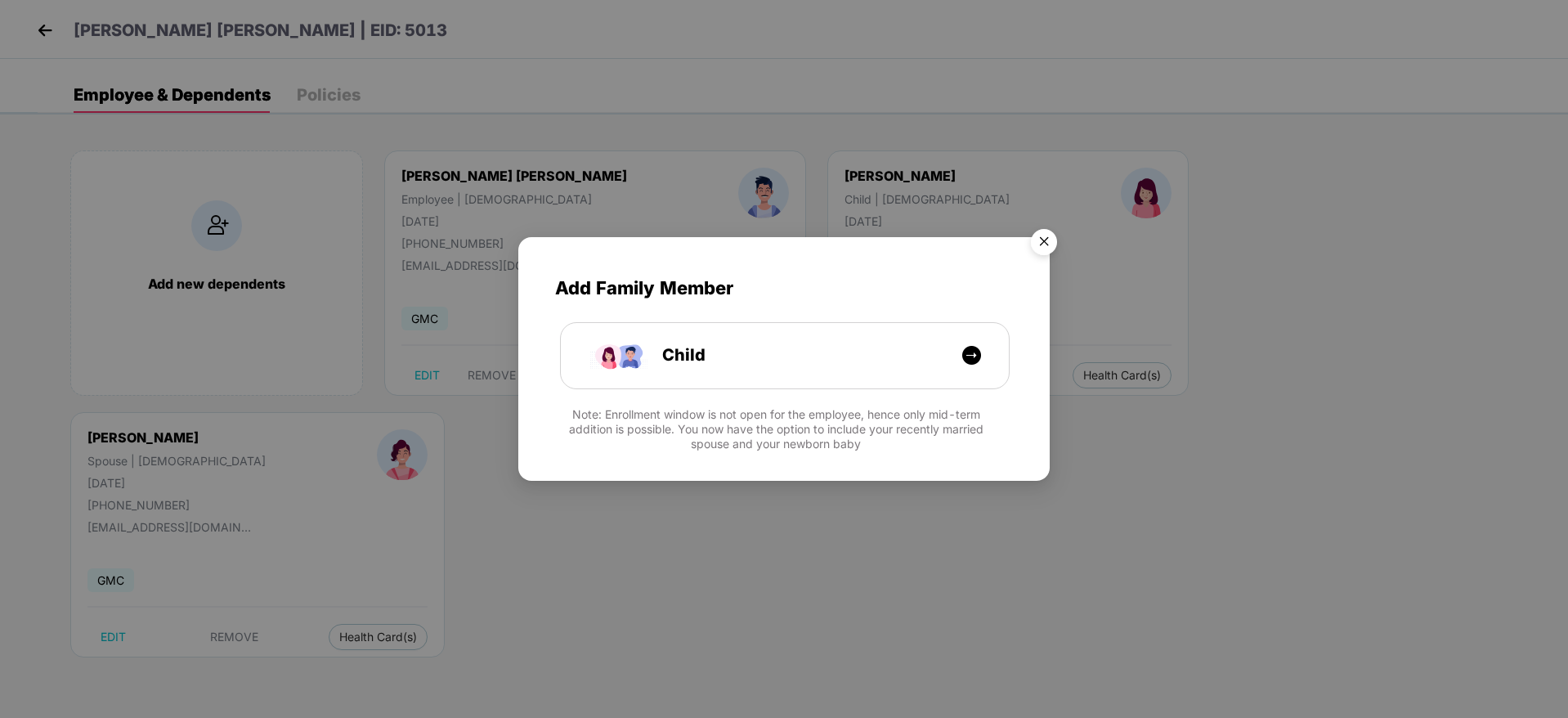
click at [1395, 492] on div "Add Family Member Child Note: Enrollment window is not open for the employee, h…" at bounding box center [784, 359] width 1568 height 718
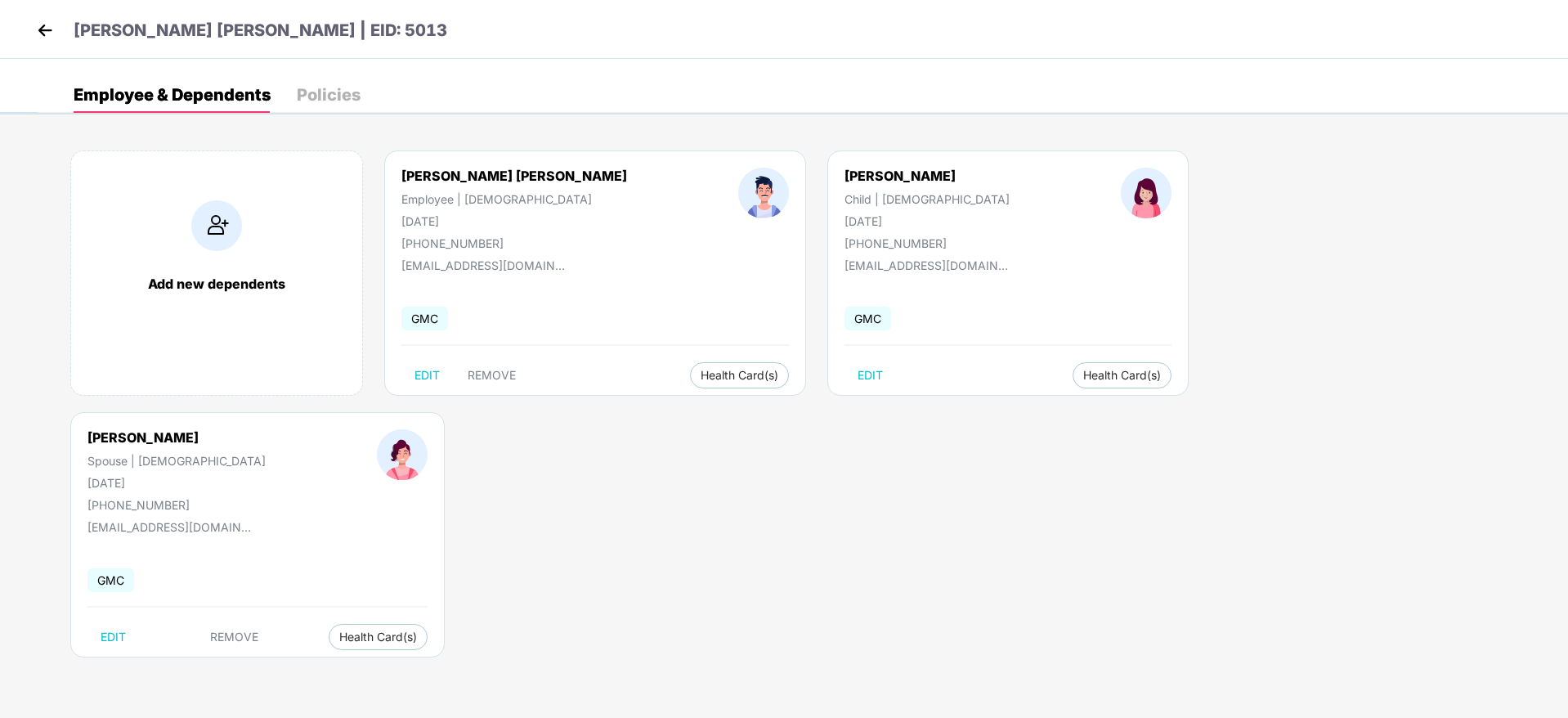
click at [53, 34] on img at bounding box center [45, 30] width 25 height 25
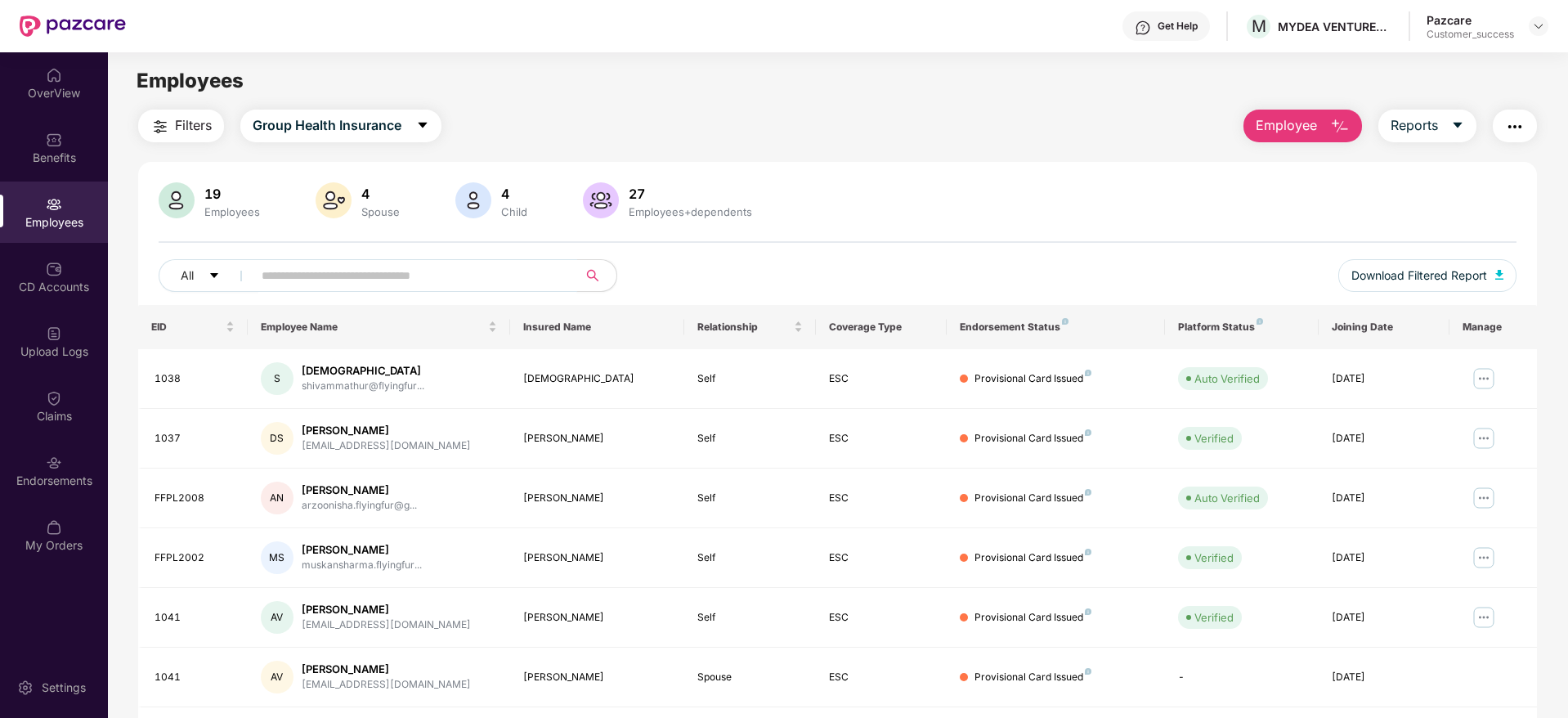
click at [328, 280] on input "text" at bounding box center [408, 276] width 293 height 25
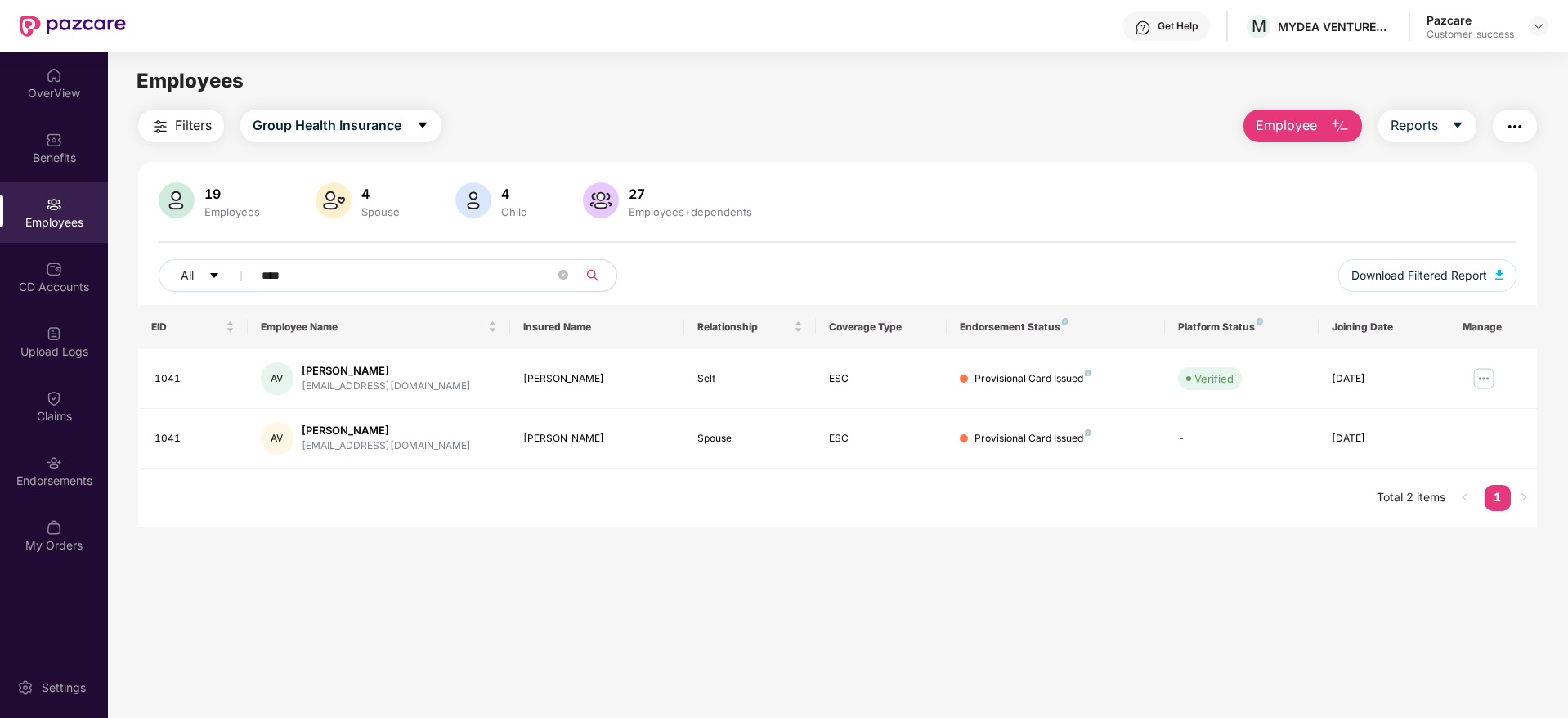
type input "****"
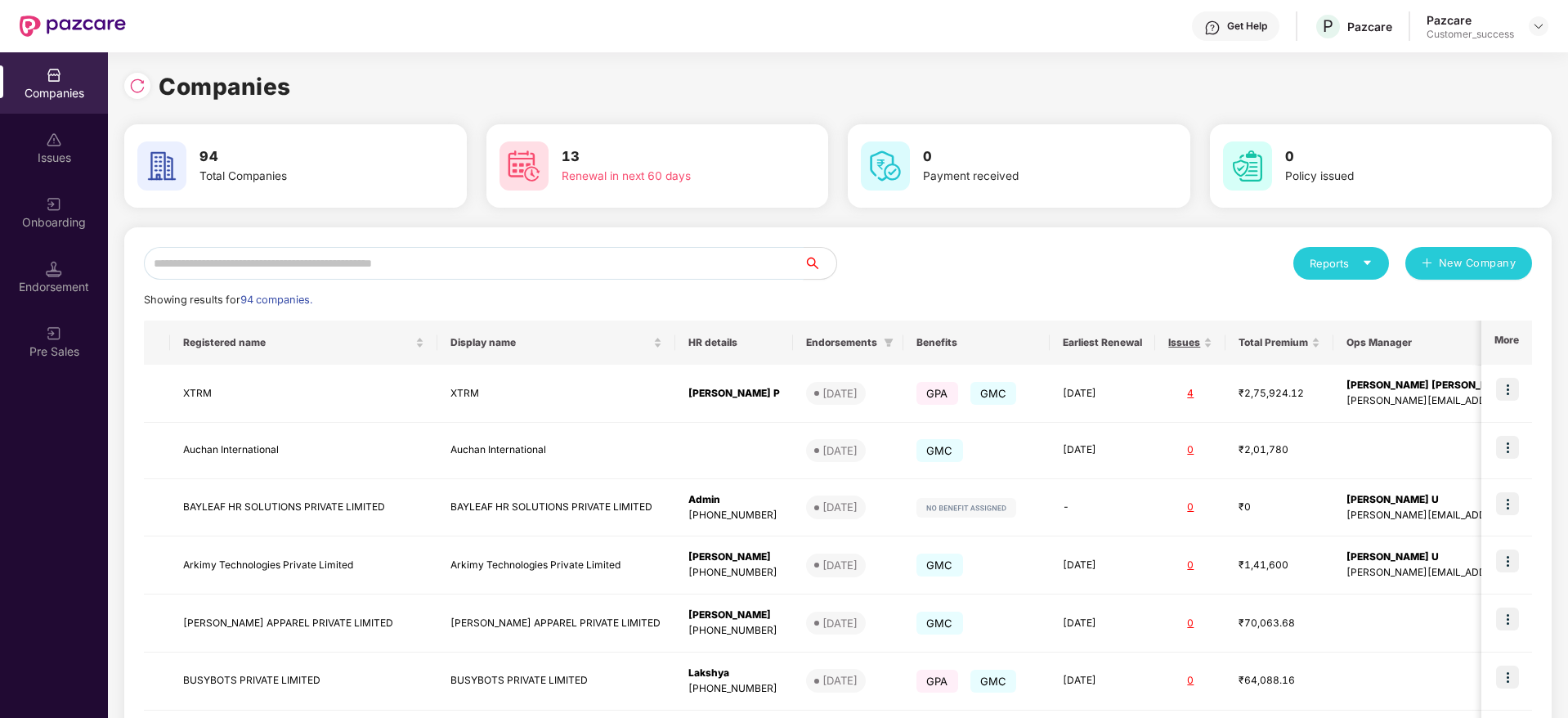
click at [291, 268] on input "text" at bounding box center [473, 263] width 660 height 33
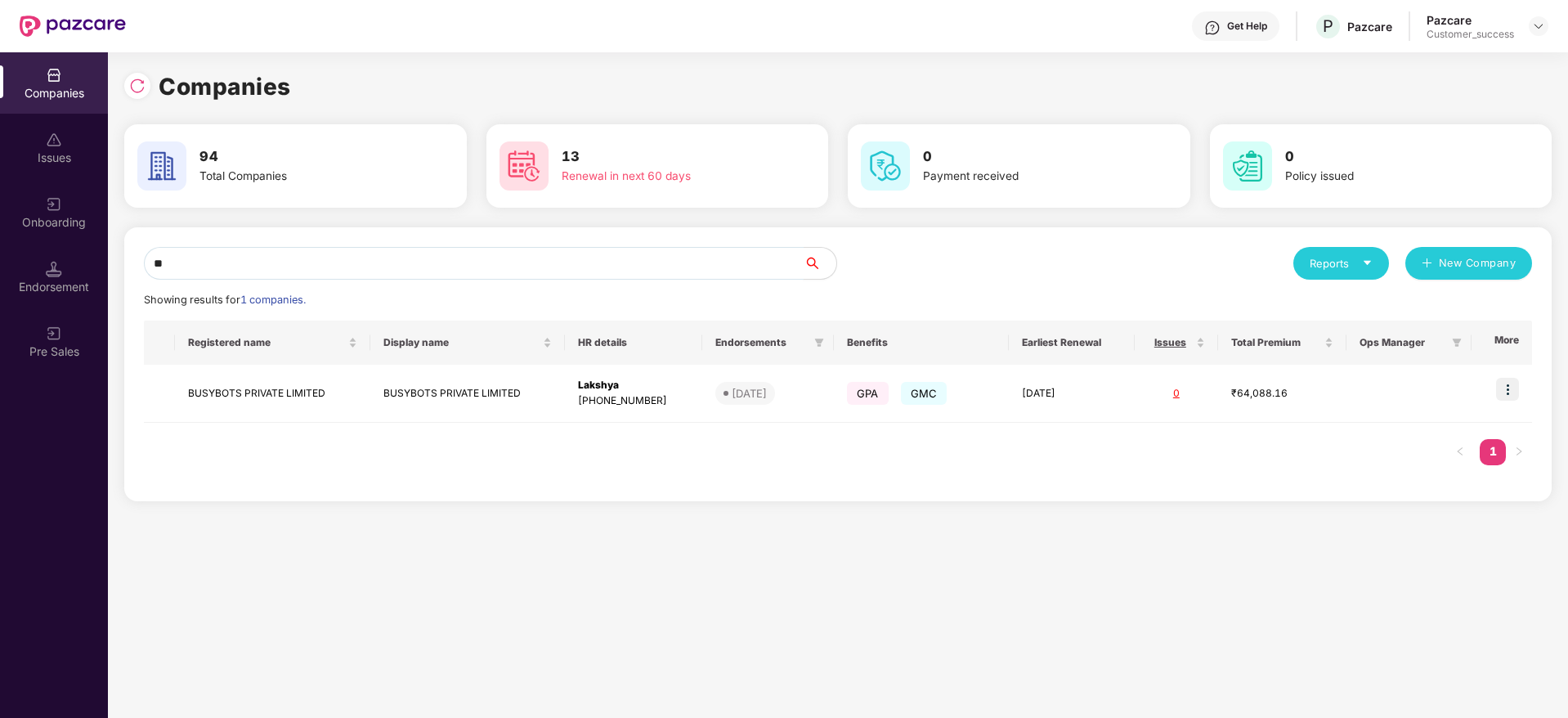
type input "*"
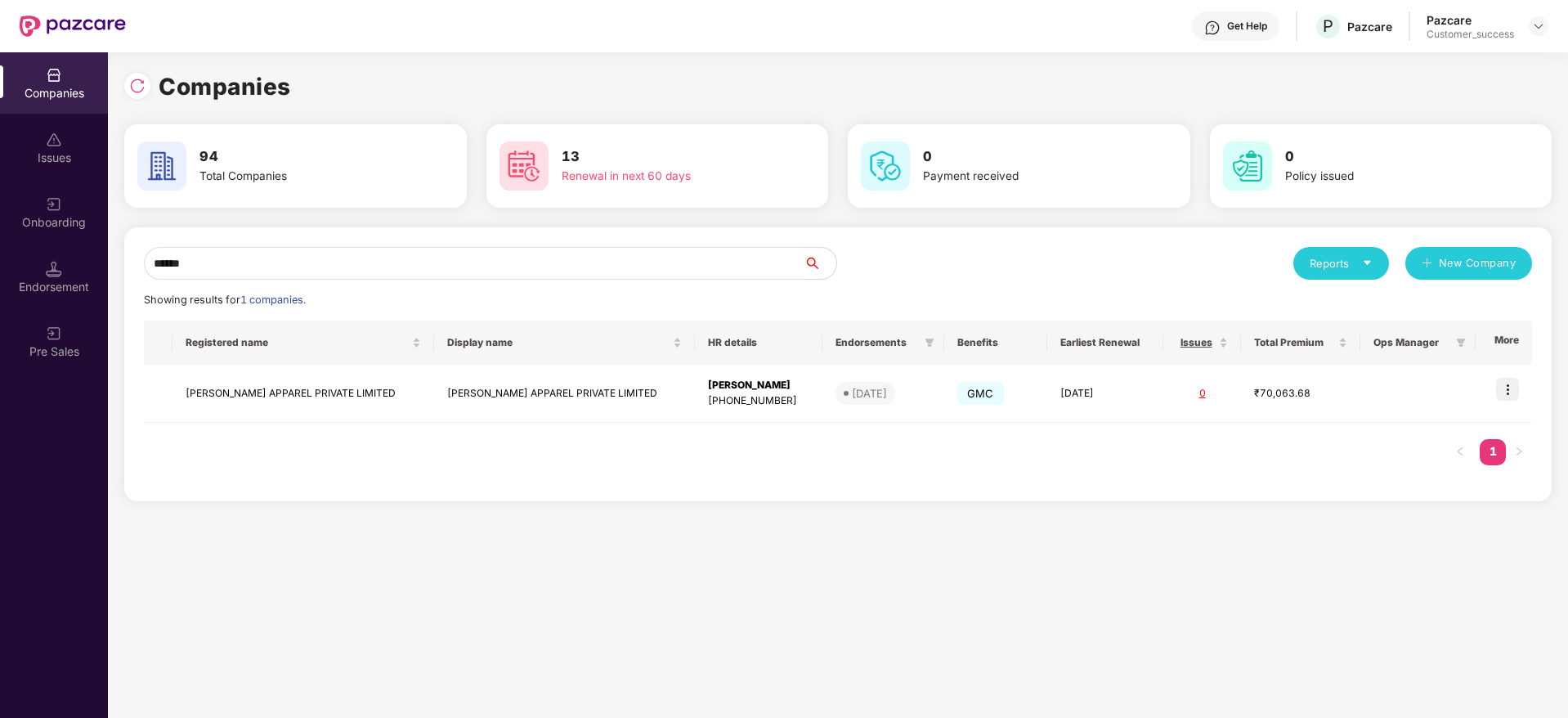
click at [244, 258] on input "******" at bounding box center [473, 263] width 660 height 33
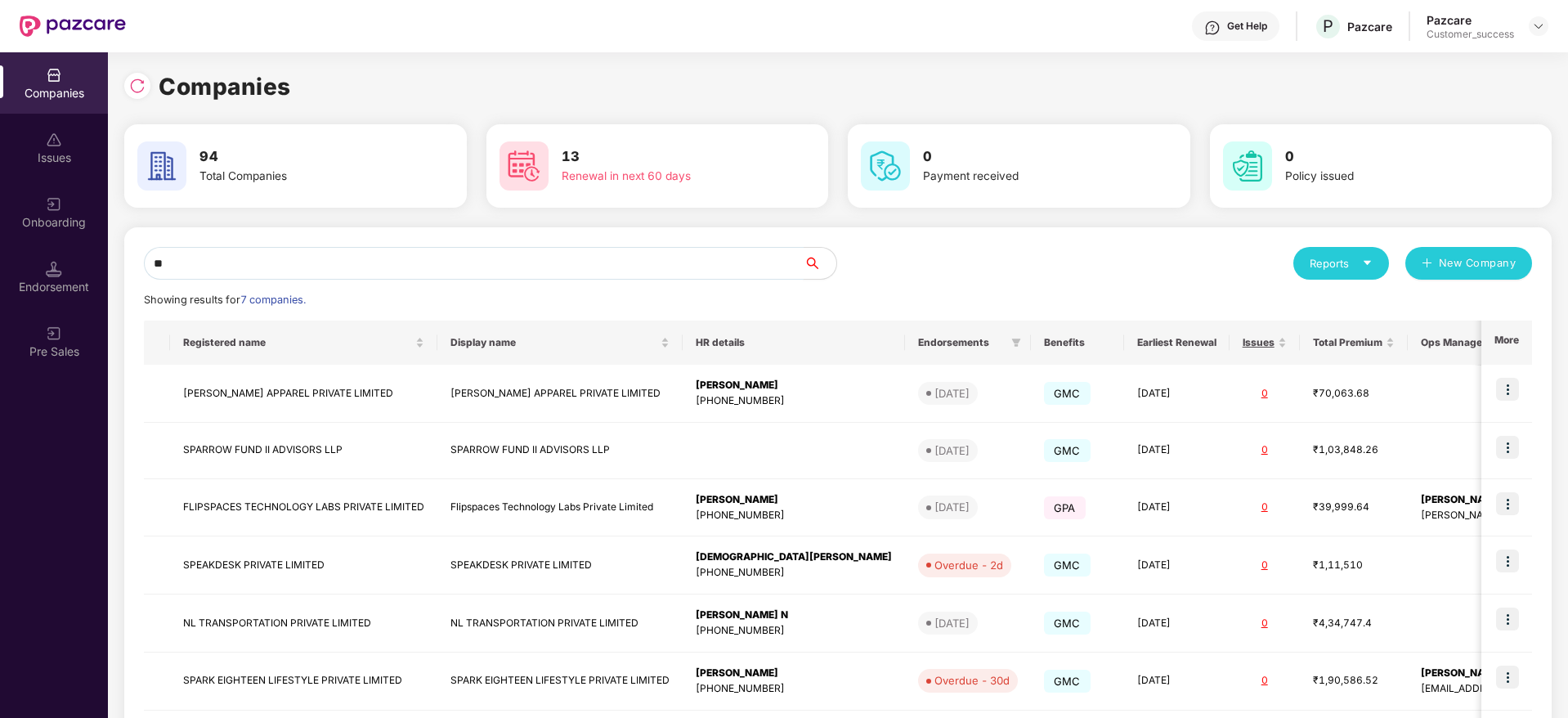
type input "*"
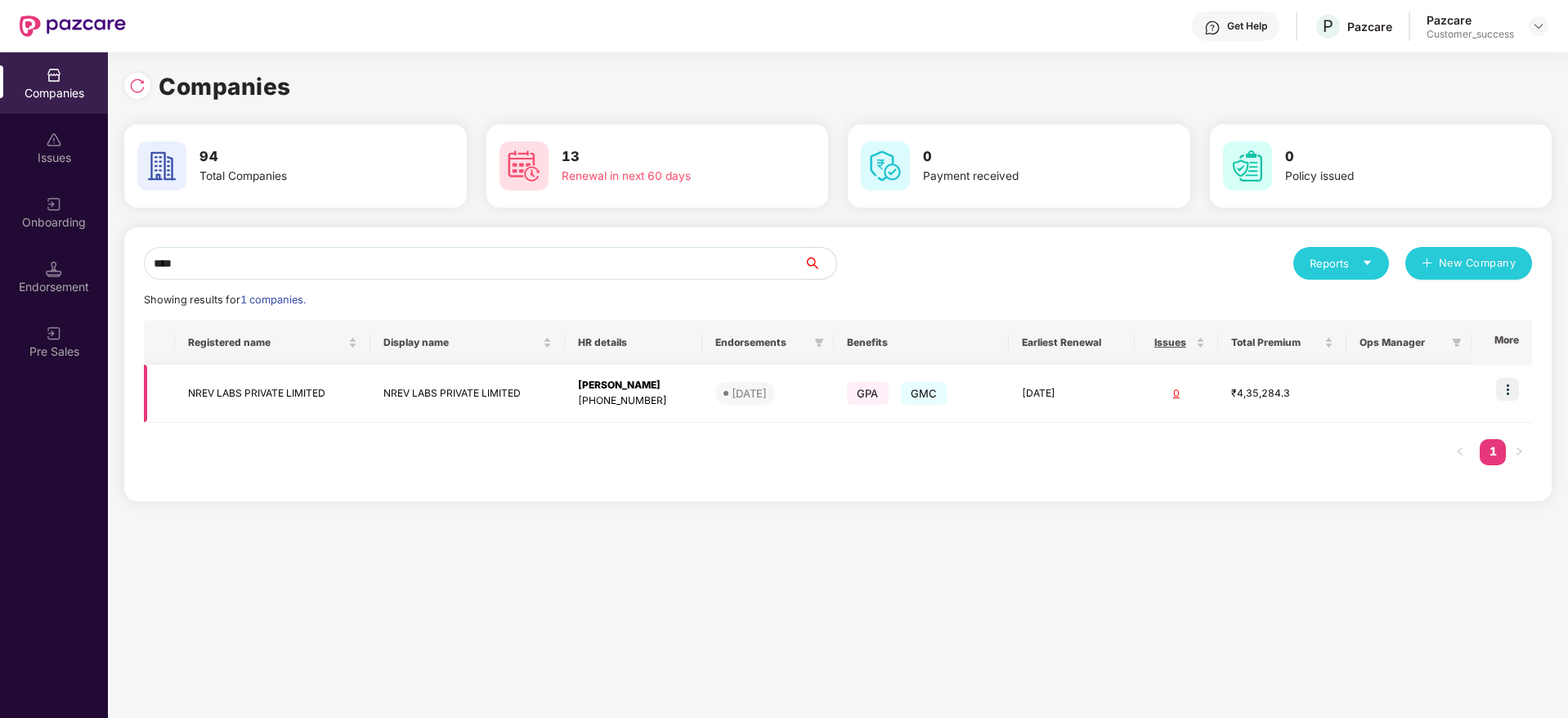
type input "****"
click at [1510, 386] on img at bounding box center [1508, 389] width 23 height 23
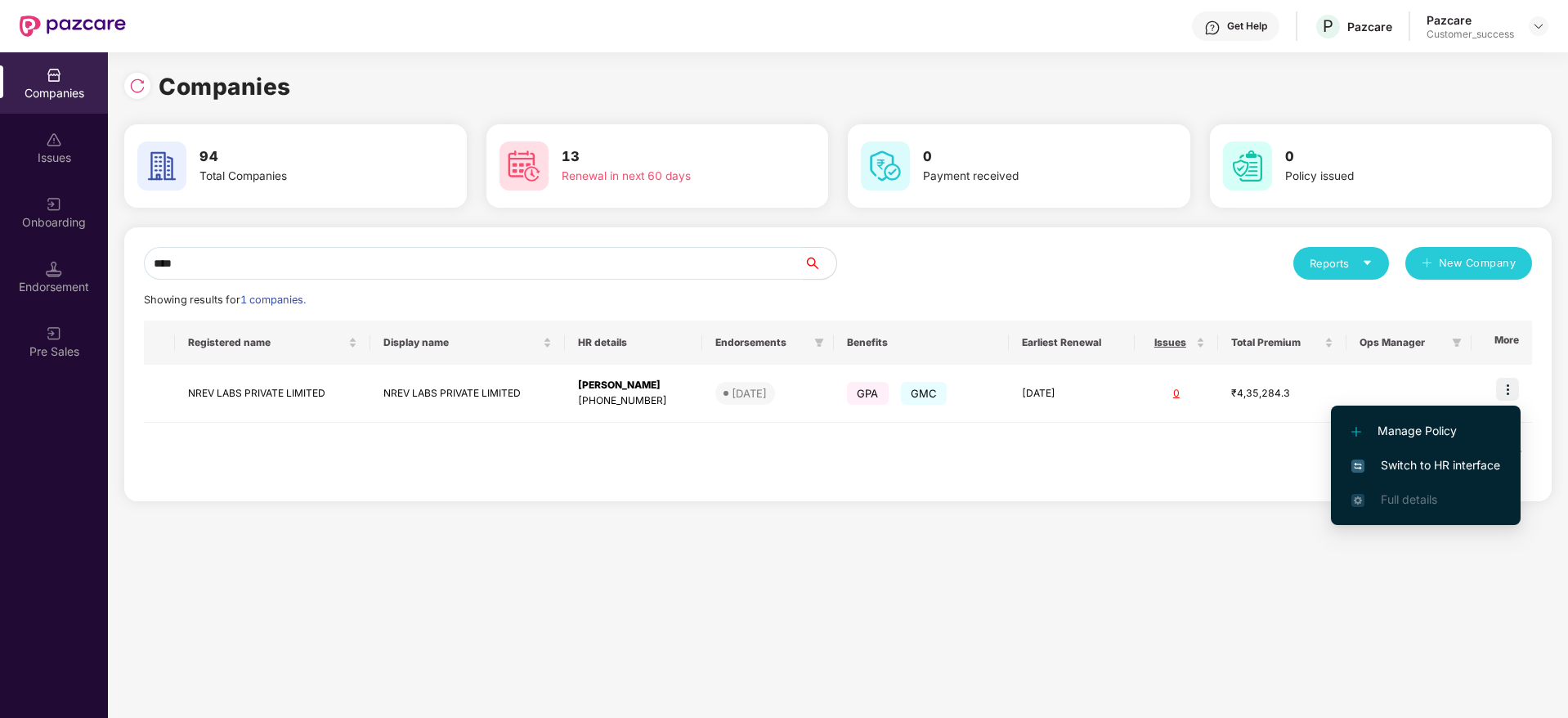
click at [1427, 462] on span "Switch to HR interface" at bounding box center [1425, 465] width 149 height 18
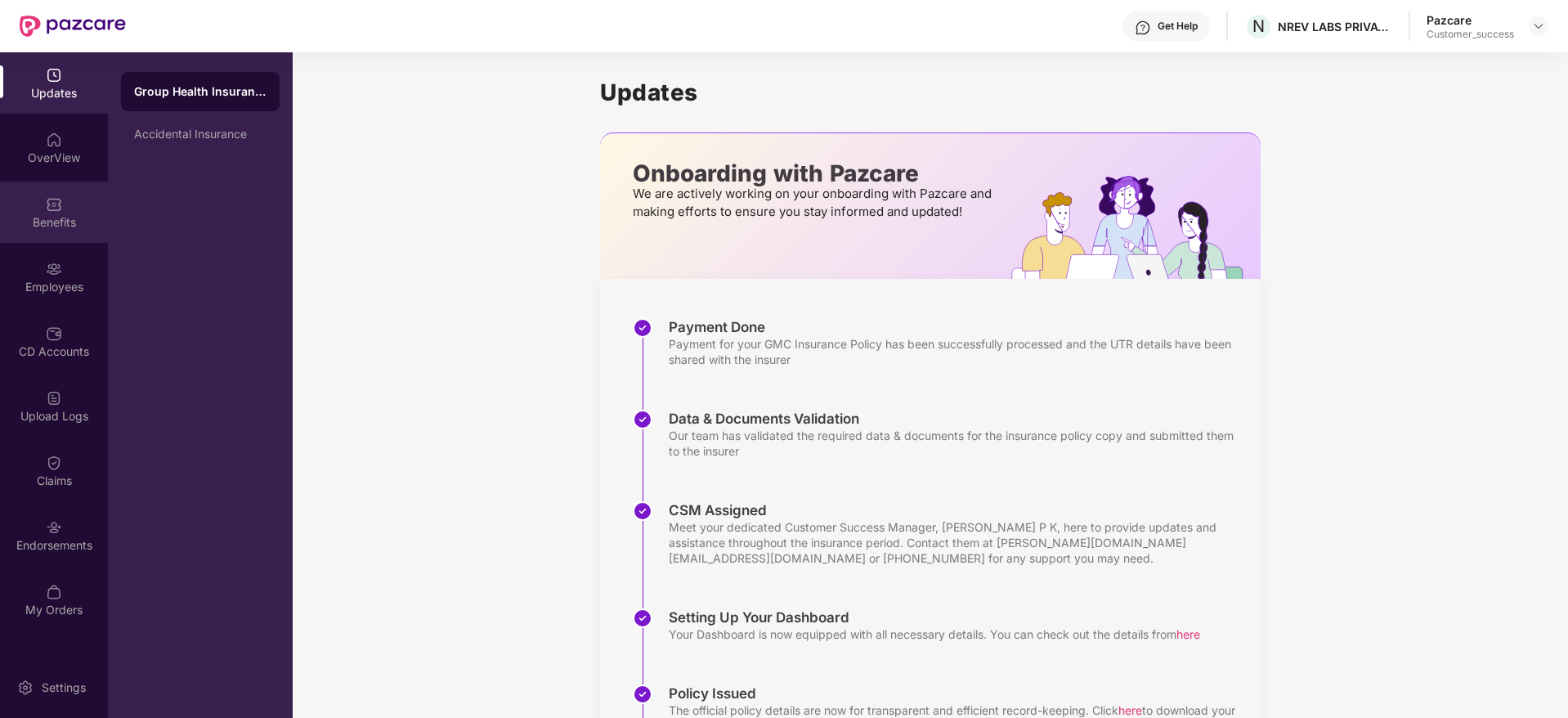
click at [47, 238] on div "Benefits" at bounding box center [54, 212] width 108 height 61
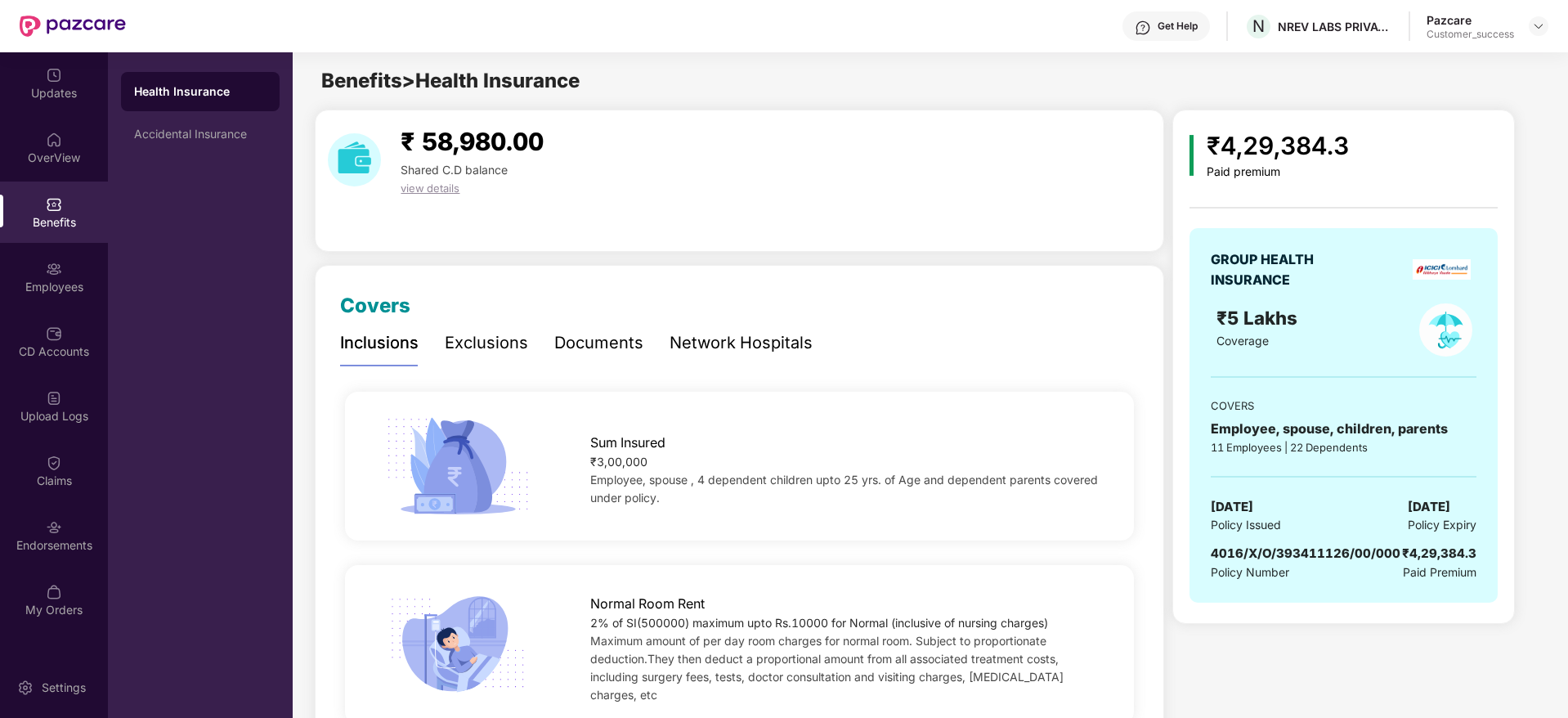
click at [1267, 557] on span "4016/X/O/393411126/00/000" at bounding box center [1306, 553] width 190 height 16
copy span "4016/X/O/393411126/00/000"
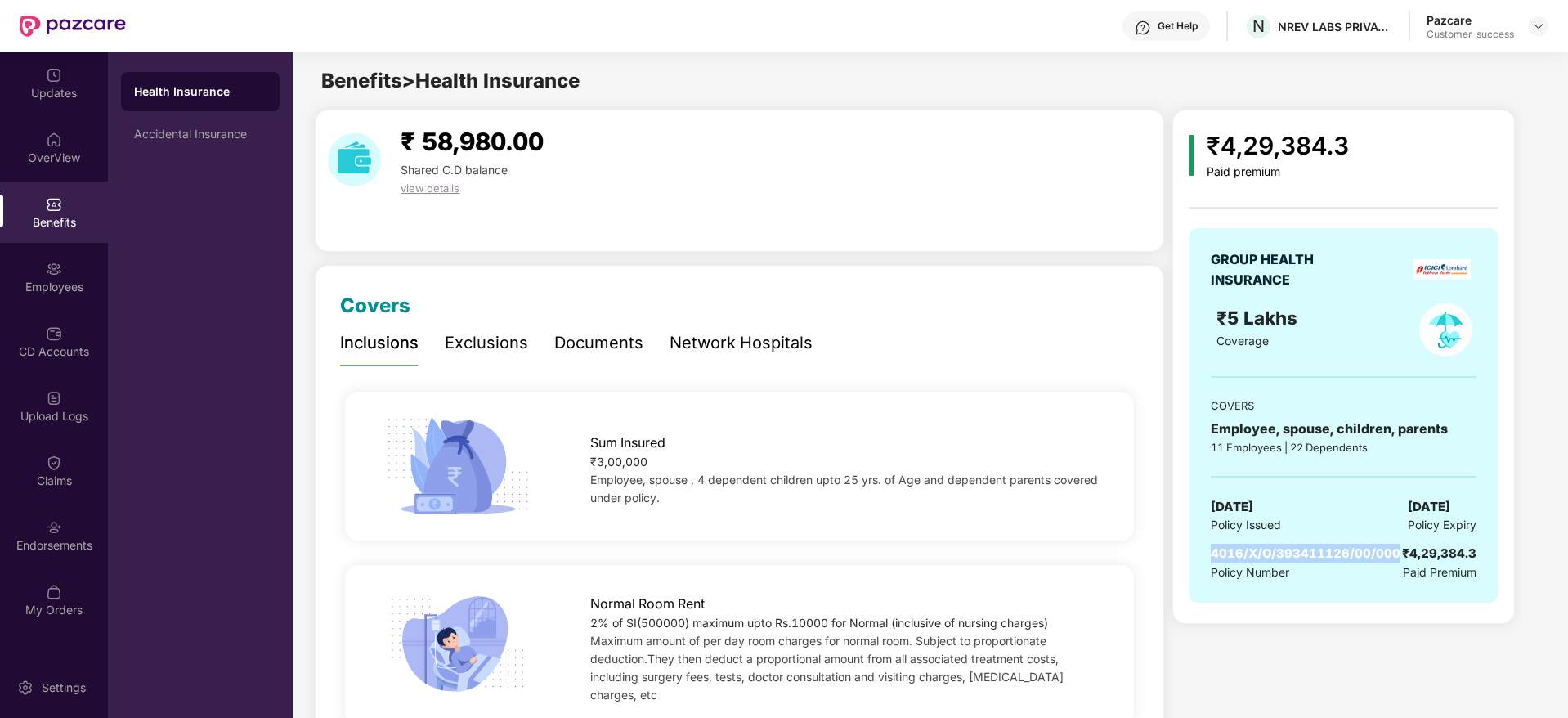
copy span "4016/X/O/393411126/00/000"
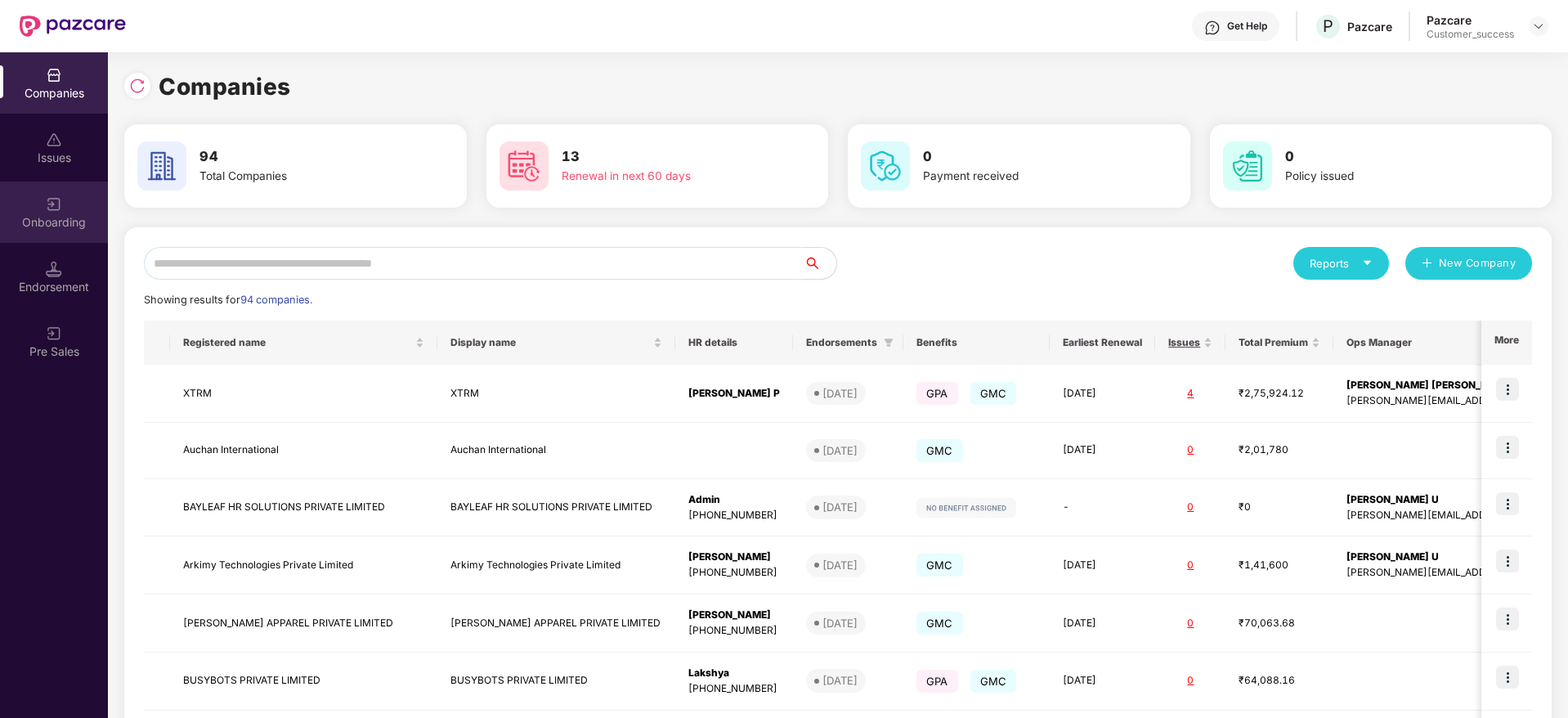
click at [36, 201] on div "Onboarding" at bounding box center [54, 212] width 108 height 61
